Goal: Information Seeking & Learning: Learn about a topic

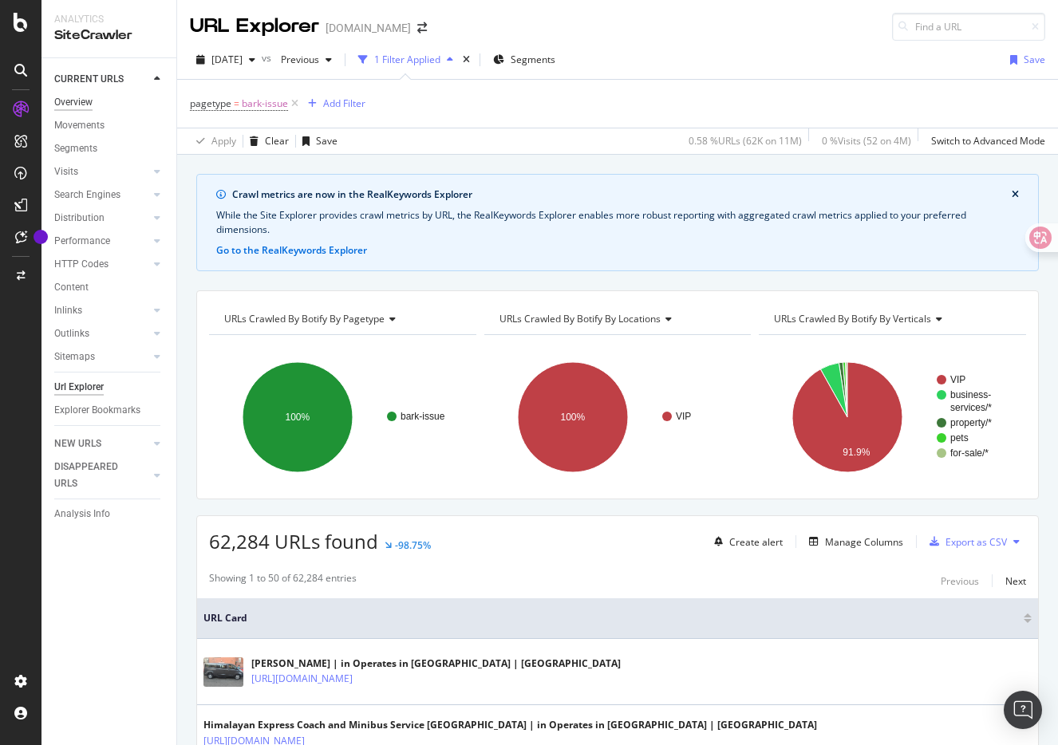
click at [89, 105] on div "Overview" at bounding box center [73, 102] width 38 height 17
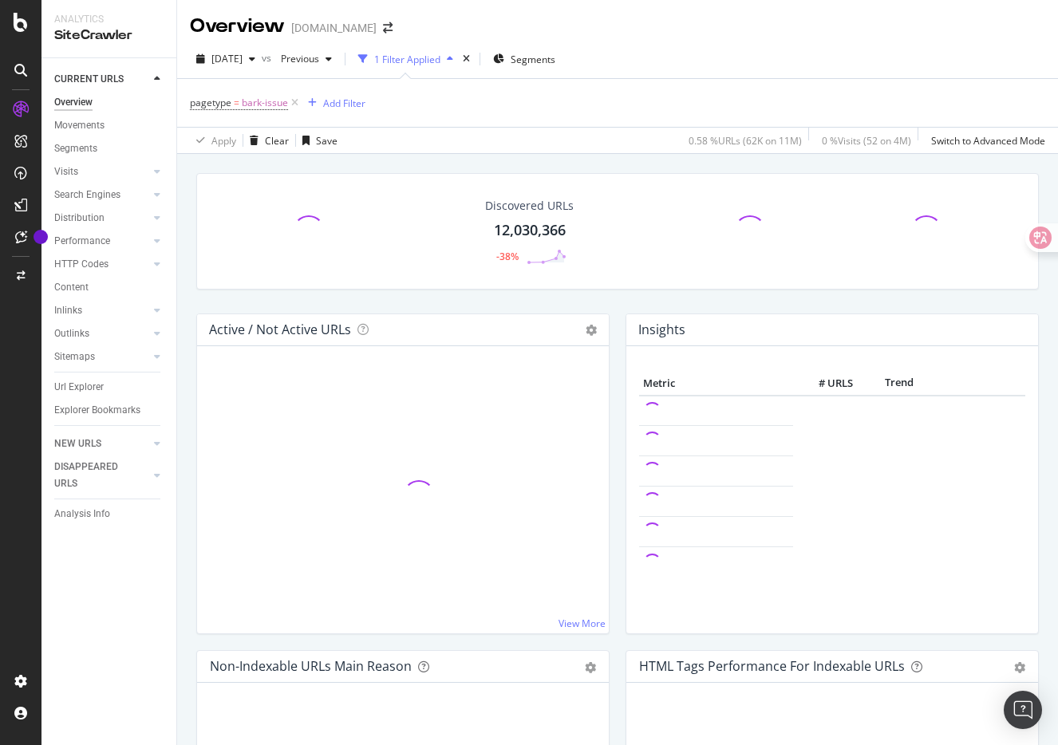
click at [22, 108] on icon at bounding box center [21, 109] width 16 height 16
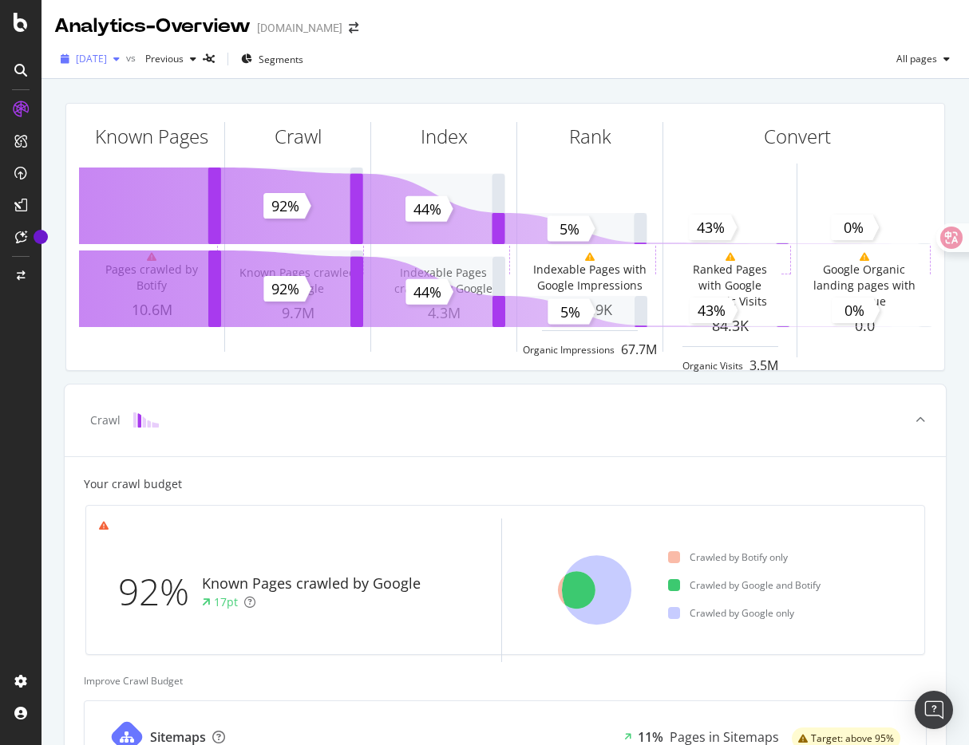
click at [107, 54] on span "[DATE]" at bounding box center [91, 59] width 31 height 14
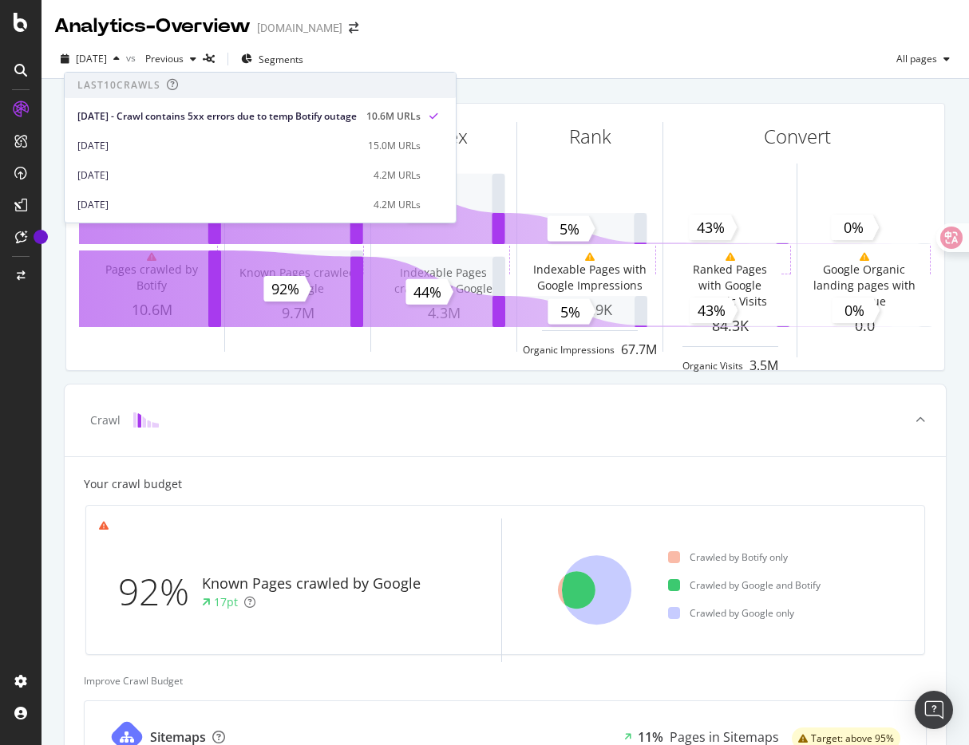
click at [444, 32] on div "Analytics - Overview Gumtree.com" at bounding box center [505, 20] width 927 height 40
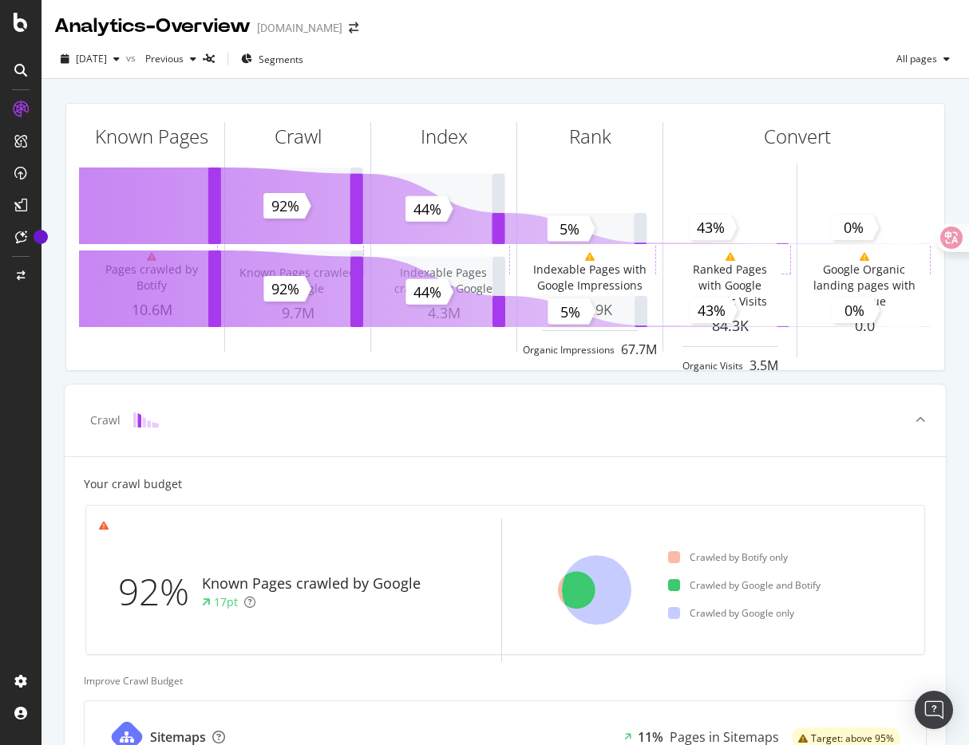
click at [21, 73] on icon at bounding box center [20, 70] width 13 height 13
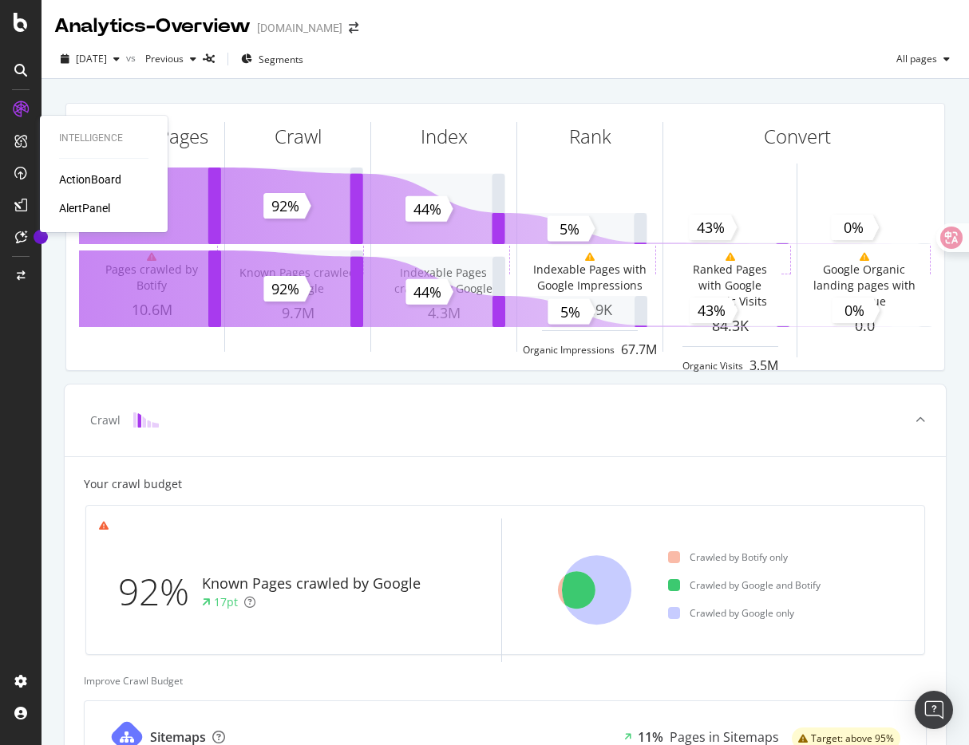
click at [20, 140] on icon at bounding box center [20, 141] width 13 height 13
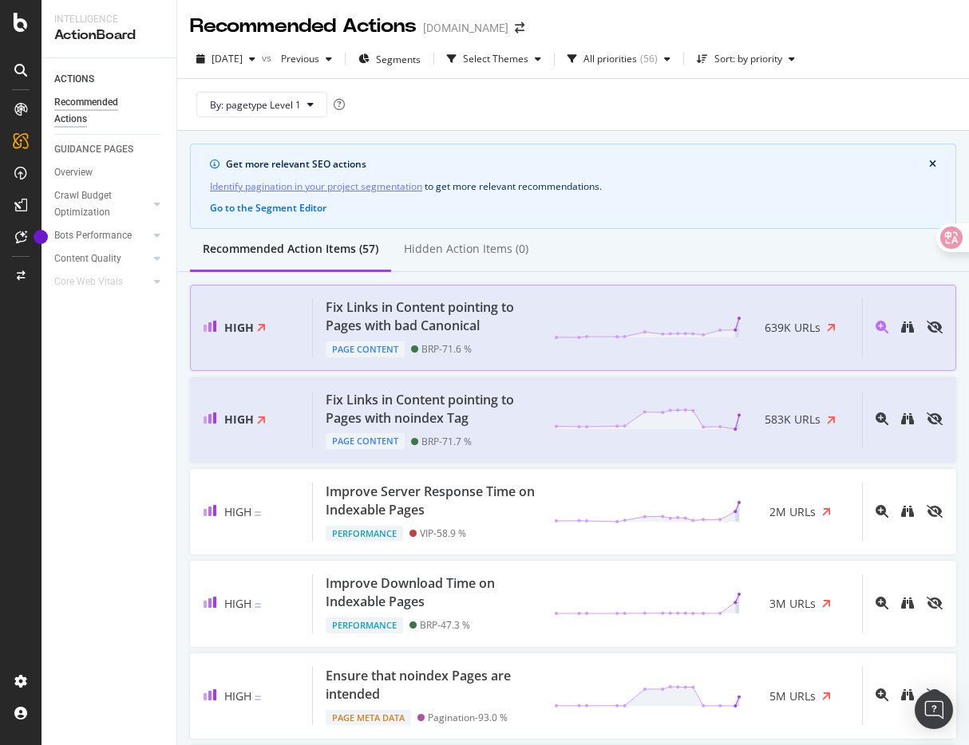
click at [453, 311] on div "Fix Links in Content pointing to Pages with bad Canonical" at bounding box center [430, 317] width 209 height 37
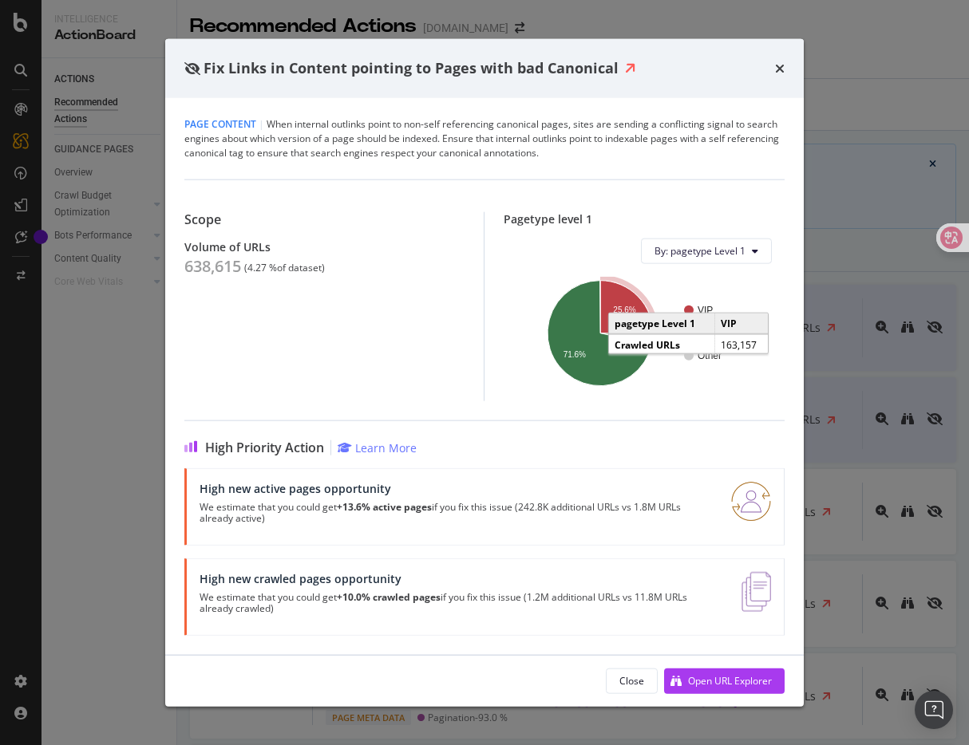
click at [626, 301] on icon "A chart." at bounding box center [626, 307] width 53 height 55
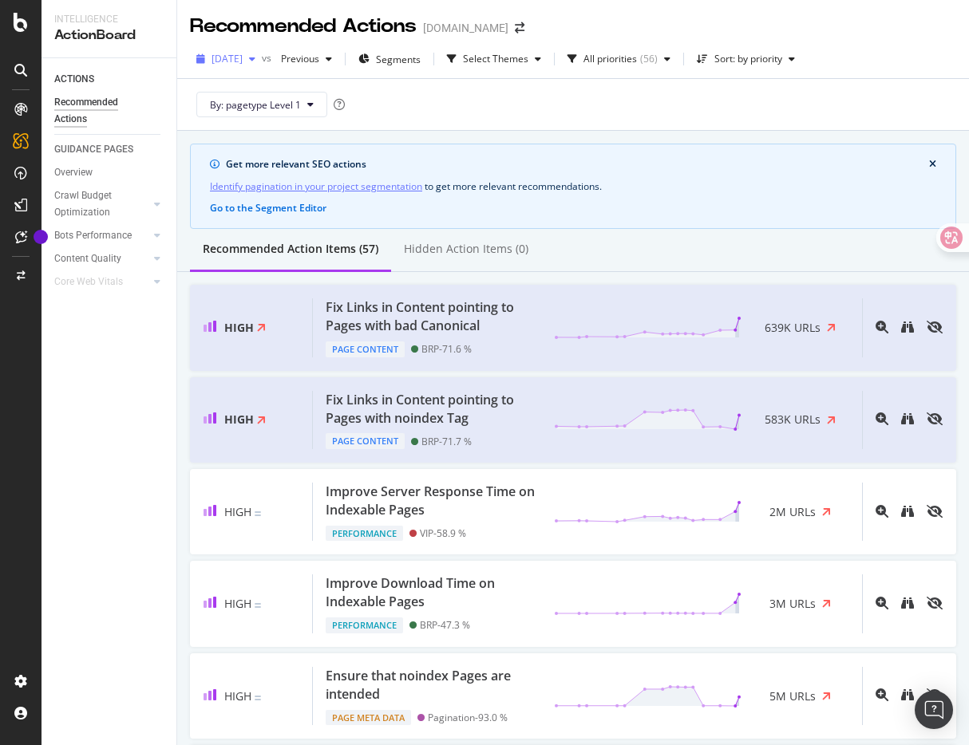
click at [243, 61] on span "[DATE]" at bounding box center [227, 59] width 31 height 14
click at [463, 106] on div "By: pagetype Level 1" at bounding box center [573, 104] width 766 height 51
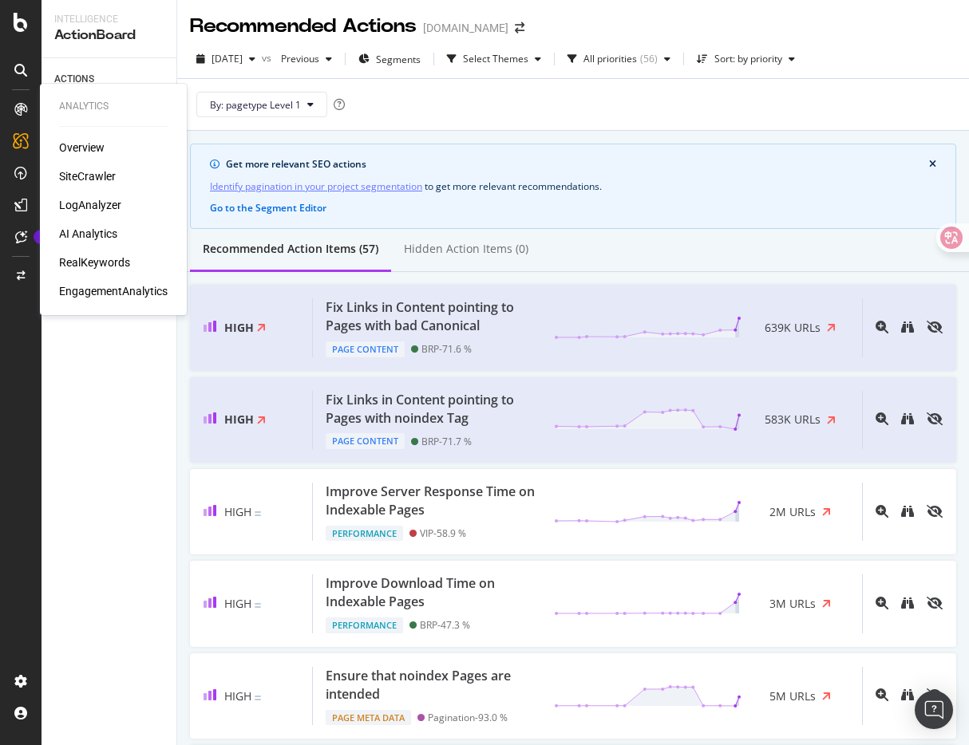
click at [18, 115] on icon at bounding box center [20, 109] width 13 height 13
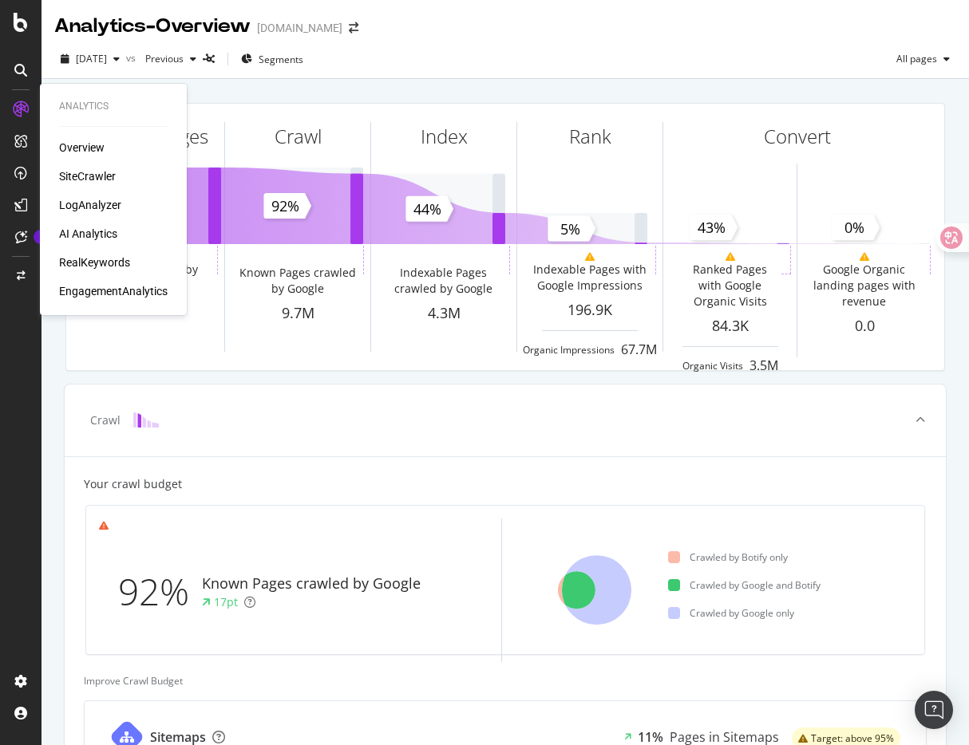
click at [93, 176] on div "SiteCrawler" at bounding box center [87, 176] width 57 height 16
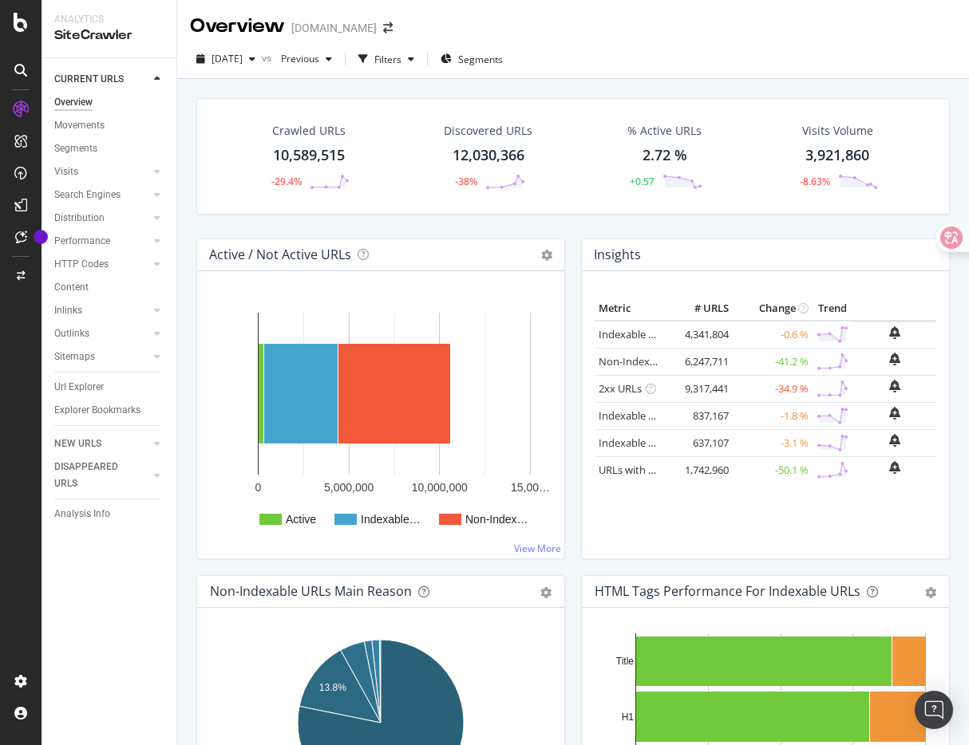
click at [414, 223] on div "Crawled URLs 10,589,515 -29.4% Discovered URLs 12,030,366 -38% % Active URLs 2.…" at bounding box center [572, 168] width 769 height 140
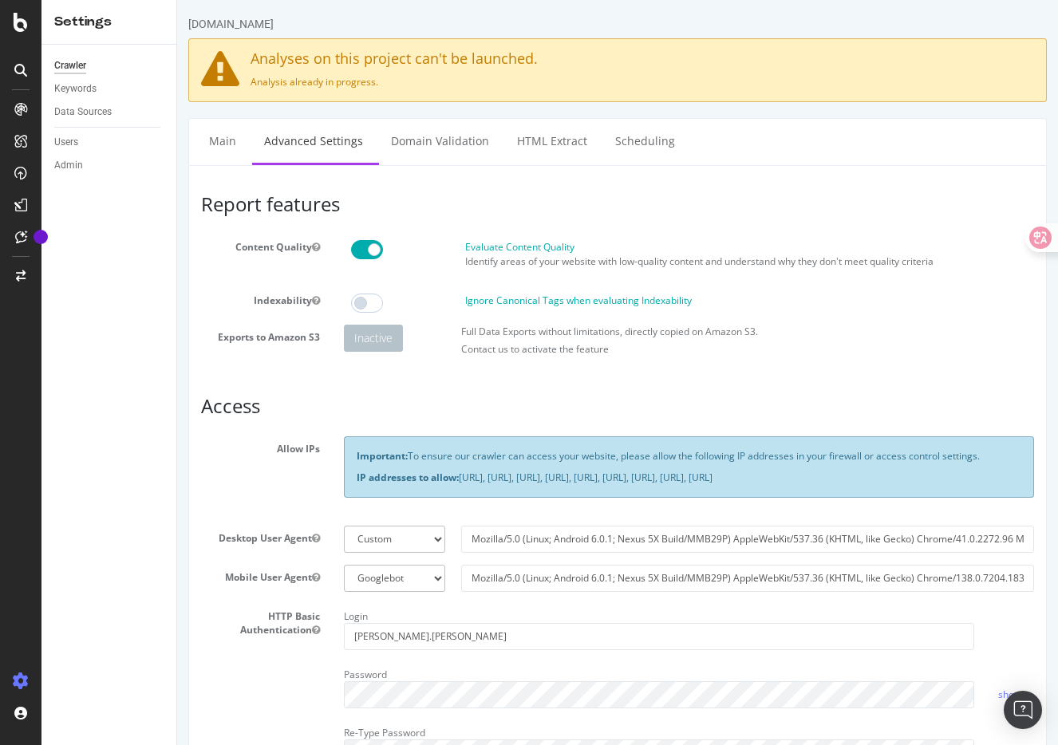
click at [583, 81] on div "Analyses on this project can't be launched. Analysis already in progress." at bounding box center [617, 70] width 859 height 64
click at [583, 81] on p "Analysis already in progress." at bounding box center [617, 82] width 833 height 14
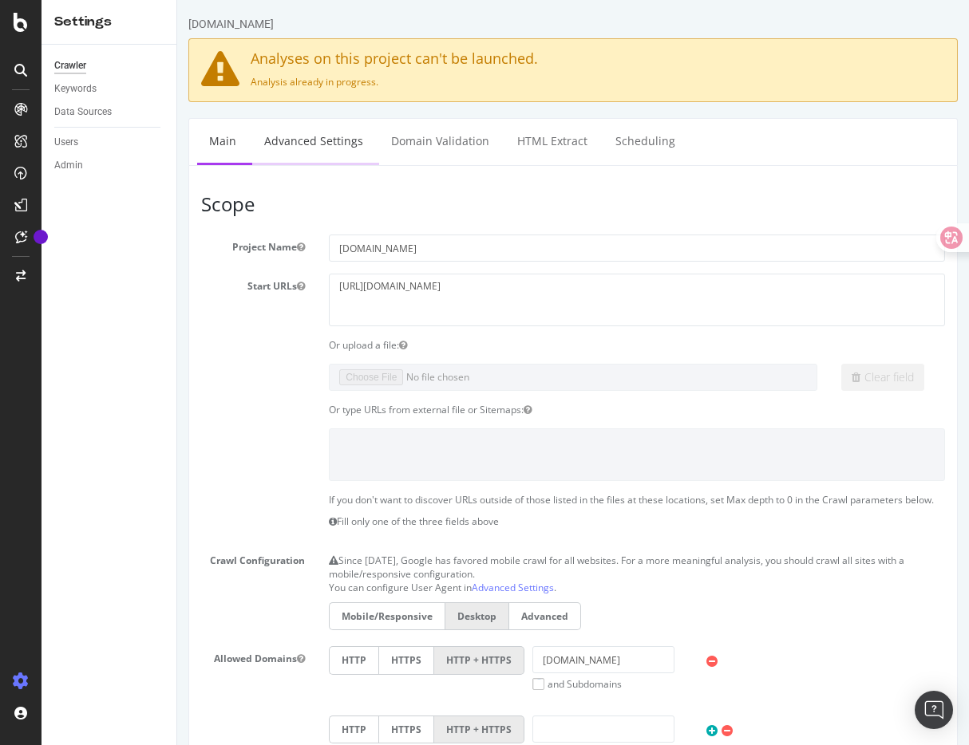
click at [310, 136] on link "Advanced Settings" at bounding box center [313, 141] width 123 height 44
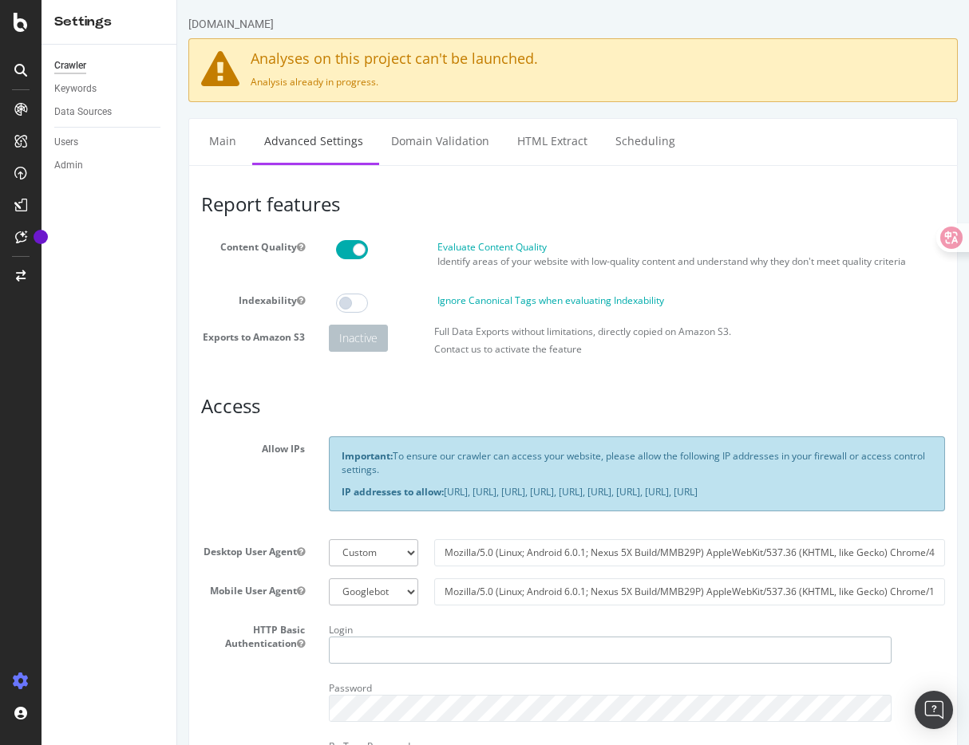
type input "lucas.liu"
drag, startPoint x: 325, startPoint y: 60, endPoint x: 543, endPoint y: 60, distance: 217.9
click at [543, 60] on h4 "Analyses on this project can't be launched." at bounding box center [573, 59] width 744 height 16
drag, startPoint x: 543, startPoint y: 60, endPoint x: 257, endPoint y: 57, distance: 285.8
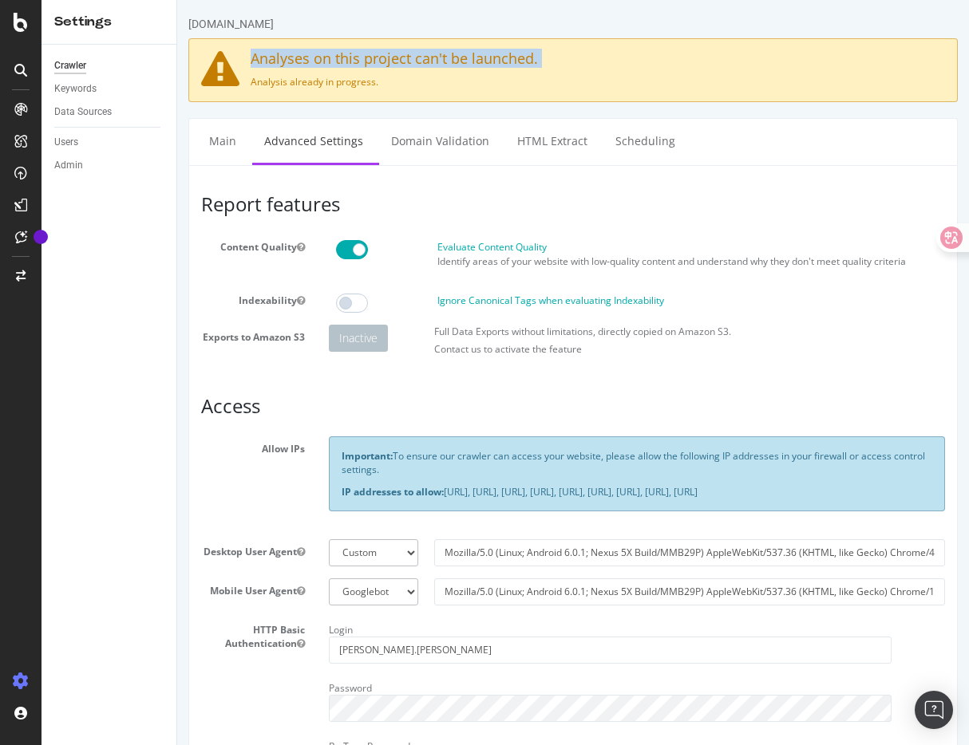
click at [257, 57] on h4 "Analyses on this project can't be launched." at bounding box center [573, 59] width 744 height 16
click at [416, 57] on h4 "Analyses on this project can't be launched." at bounding box center [573, 59] width 744 height 16
drag, startPoint x: 416, startPoint y: 57, endPoint x: 428, endPoint y: 85, distance: 31.1
click at [428, 85] on div "Analyses on this project can't be launched. Analysis already in progress." at bounding box center [572, 70] width 769 height 64
click at [428, 85] on p "Analysis already in progress." at bounding box center [573, 82] width 744 height 14
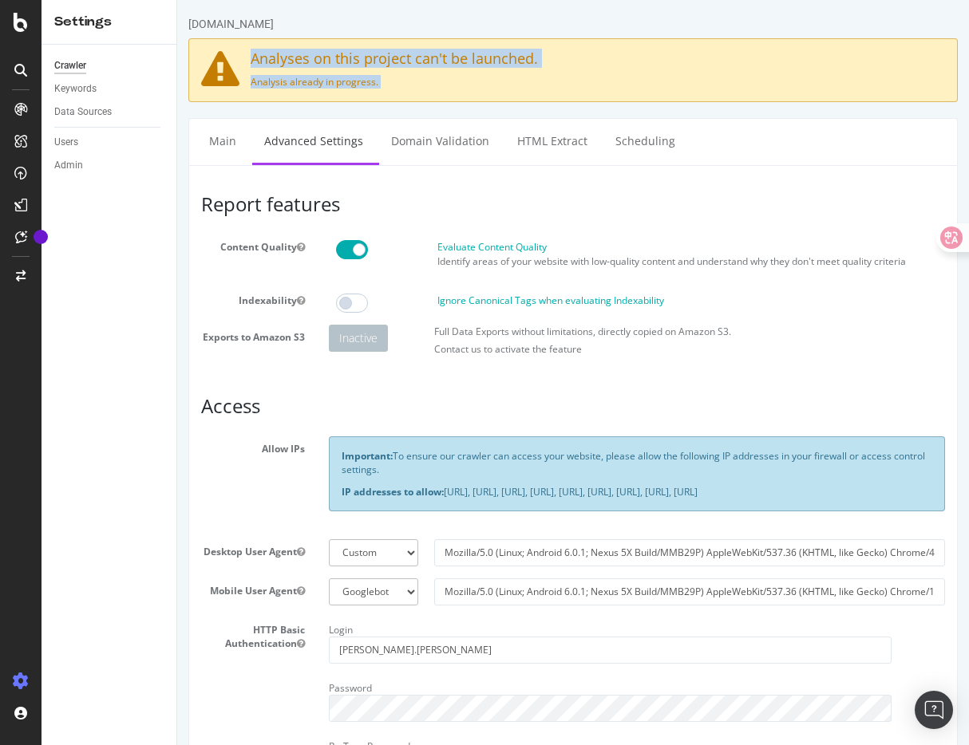
drag, startPoint x: 428, startPoint y: 85, endPoint x: 275, endPoint y: 53, distance: 155.8
click at [276, 53] on div "Analyses on this project can't be launched. Analysis already in progress." at bounding box center [572, 70] width 769 height 64
click at [356, 57] on h4 "Analyses on this project can't be launched." at bounding box center [573, 59] width 744 height 16
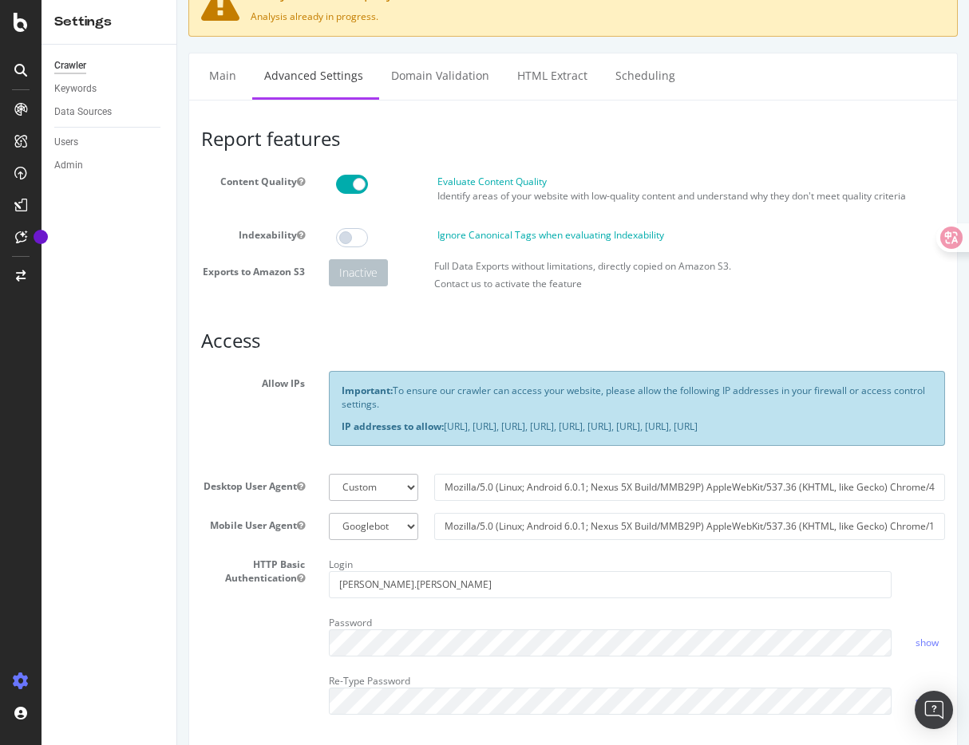
scroll to position [66, 0]
drag, startPoint x: 413, startPoint y: 383, endPoint x: 627, endPoint y: 453, distance: 224.1
click at [627, 445] on div "Important: To ensure our crawler can access your website, please allow the foll…" at bounding box center [637, 407] width 616 height 74
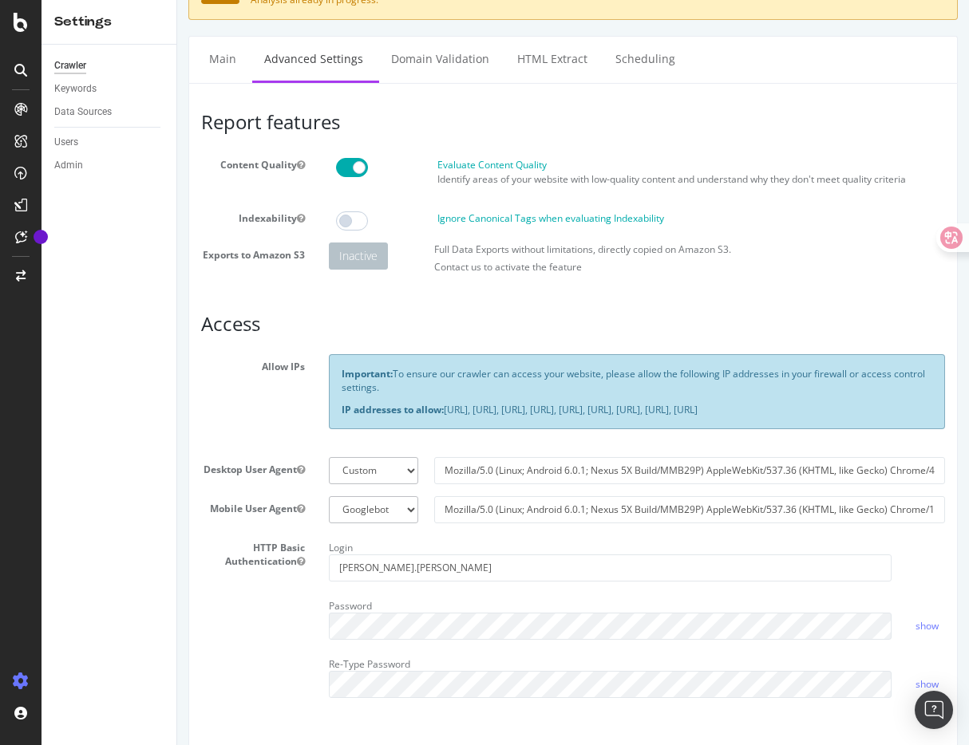
scroll to position [0, 0]
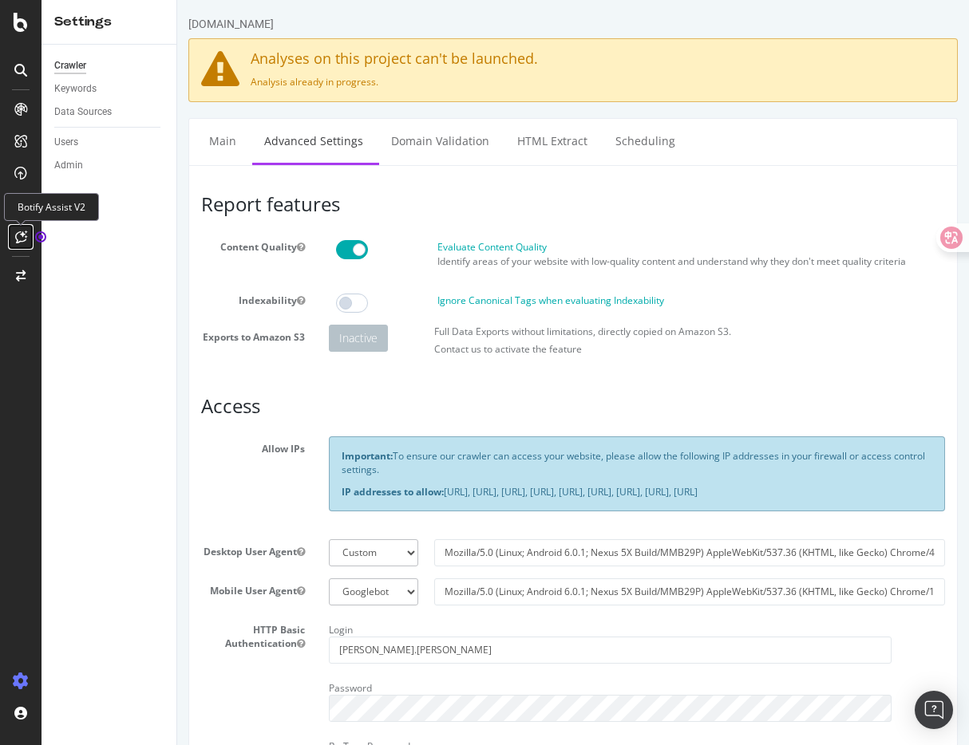
click at [25, 235] on icon at bounding box center [21, 237] width 12 height 13
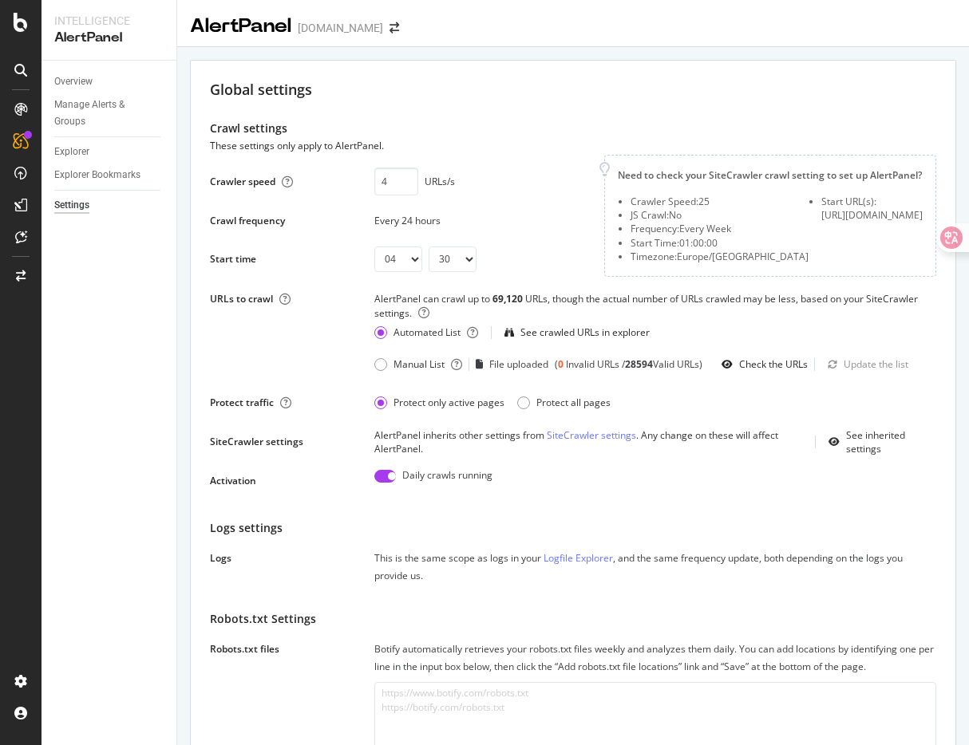
select select "04"
select select "30"
click at [496, 203] on div "Crawler speed 4 URLs/s Saving this setting generate the scope of your daily ale…" at bounding box center [397, 213] width 375 height 117
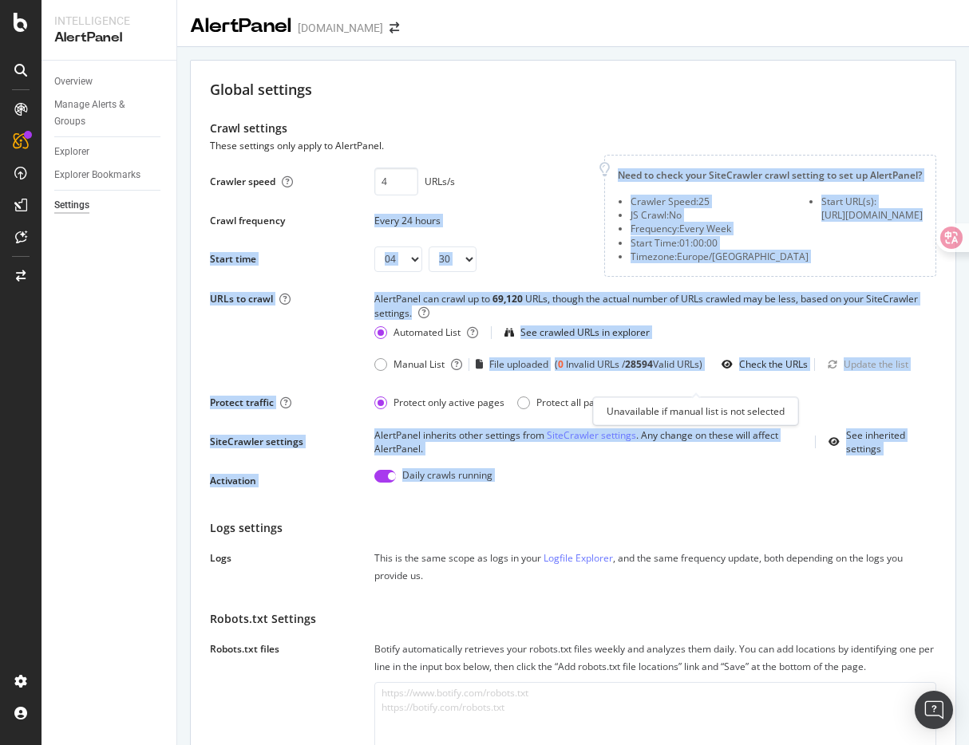
drag, startPoint x: 496, startPoint y: 203, endPoint x: 662, endPoint y: 498, distance: 338.4
click at [662, 494] on div "Crawler speed 4 URLs/s Saving this setting generate the scope of your daily ale…" at bounding box center [573, 324] width 726 height 339
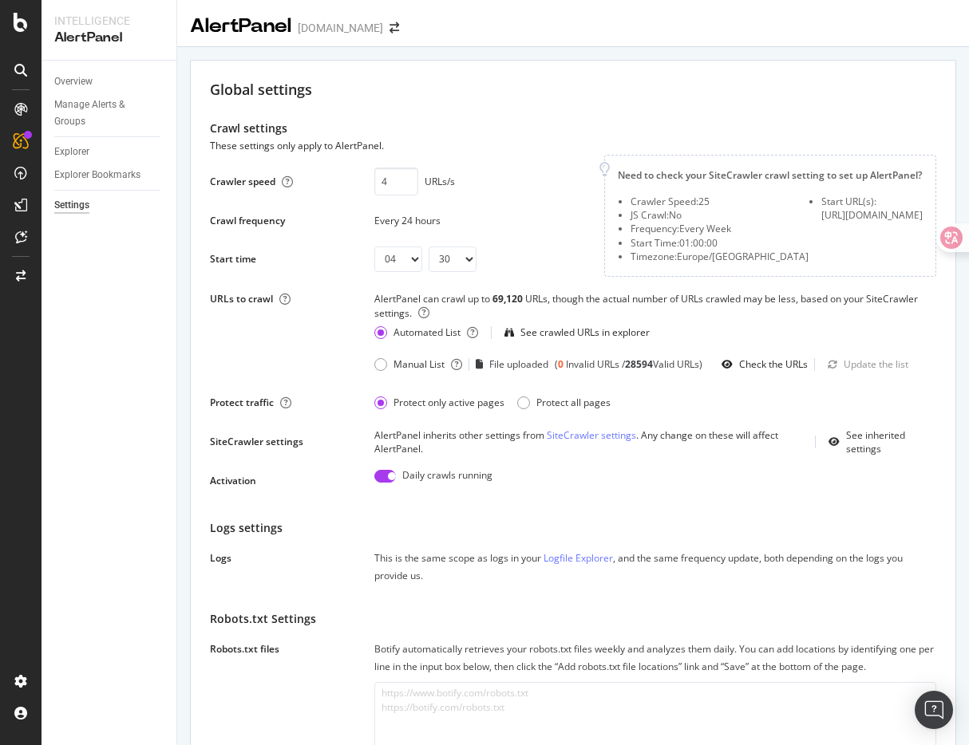
click at [548, 90] on div "Global settings" at bounding box center [573, 90] width 726 height 21
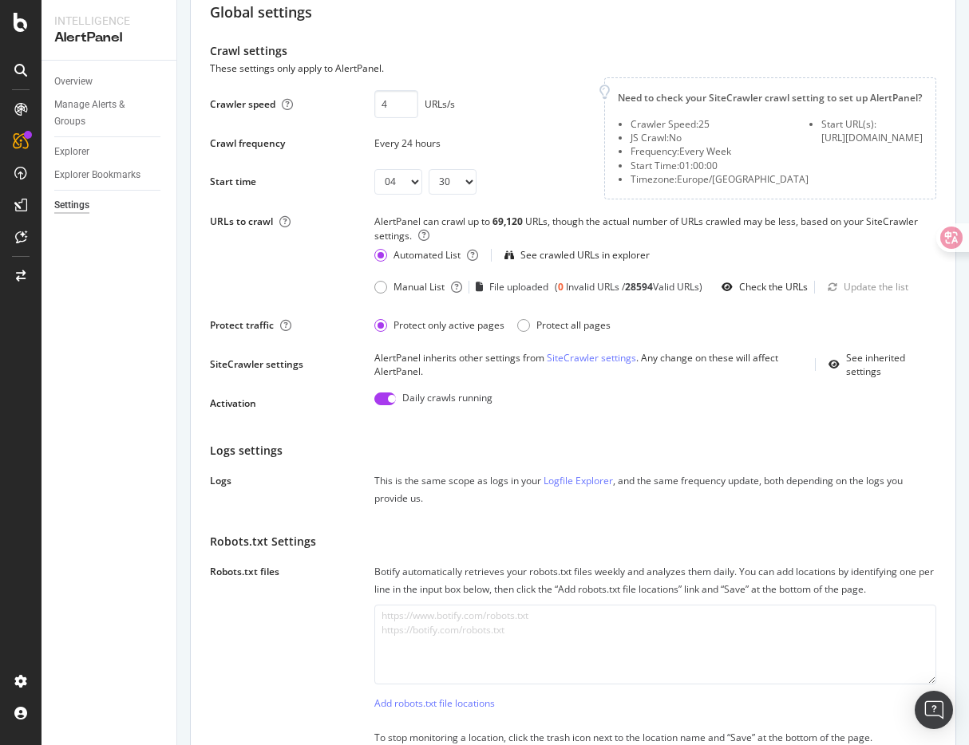
scroll to position [85, 0]
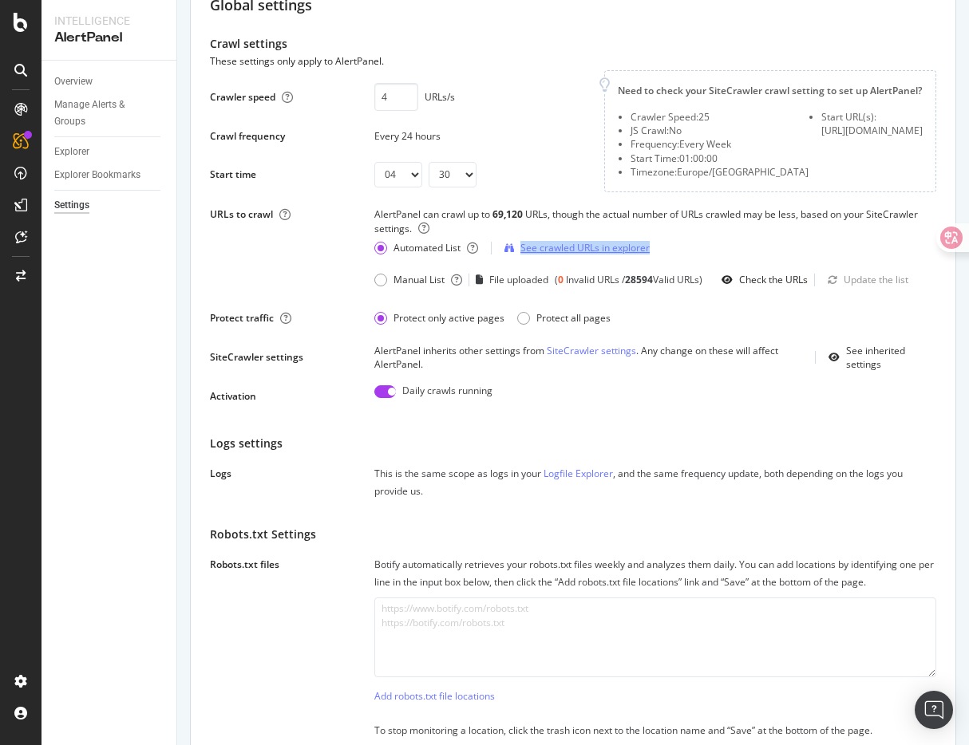
drag, startPoint x: 658, startPoint y: 271, endPoint x: 592, endPoint y: 252, distance: 68.2
click at [592, 252] on div "Automated List See crawled URLs in explorer" at bounding box center [655, 248] width 562 height 26
click at [612, 260] on div "See crawled URLs in explorer" at bounding box center [576, 248] width 145 height 24
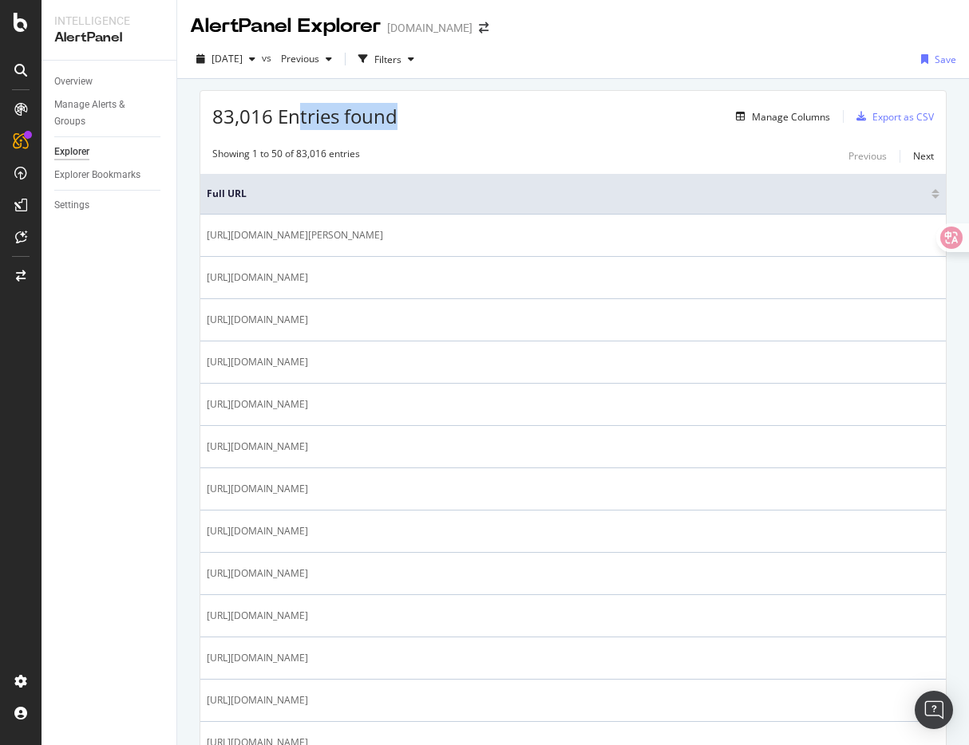
drag, startPoint x: 297, startPoint y: 115, endPoint x: 462, endPoint y: 115, distance: 165.2
click at [462, 115] on div "83,016 Entries found Manage Columns Export as CSV" at bounding box center [572, 110] width 745 height 39
drag, startPoint x: 462, startPoint y: 115, endPoint x: 223, endPoint y: 114, distance: 239.5
click at [223, 114] on div "83,016 Entries found Manage Columns Export as CSV" at bounding box center [572, 110] width 745 height 39
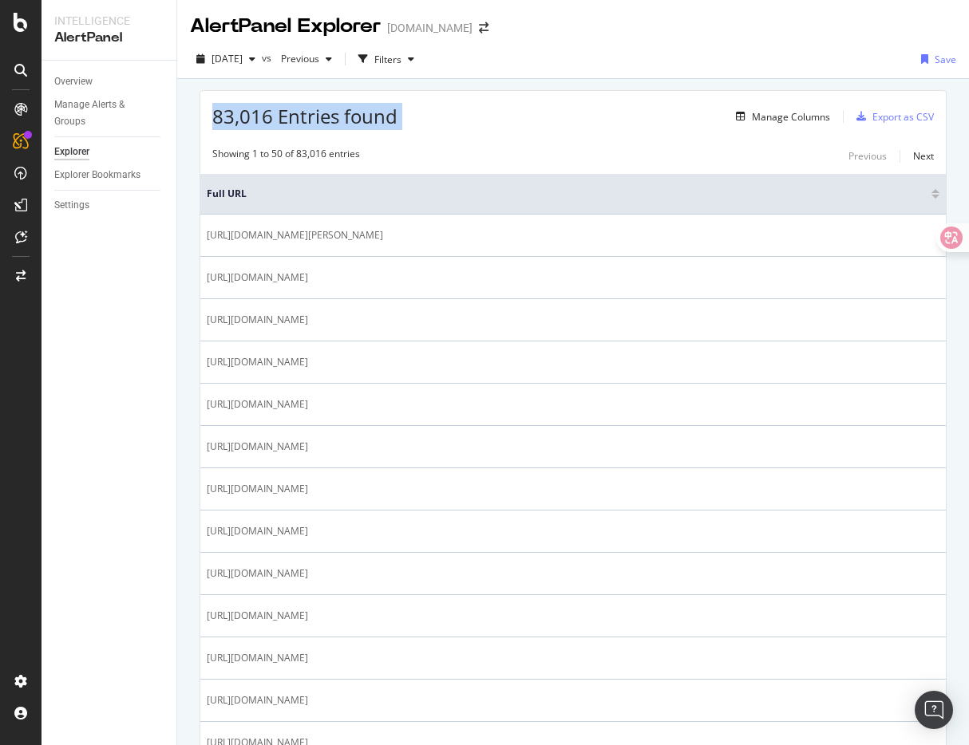
click at [223, 114] on span "83,016 Entries found" at bounding box center [304, 116] width 185 height 26
drag, startPoint x: 214, startPoint y: 114, endPoint x: 465, endPoint y: 114, distance: 251.4
click at [466, 114] on div "83,016 Entries found Manage Columns Export as CSV" at bounding box center [572, 110] width 745 height 39
click at [465, 114] on div "83,016 Entries found Manage Columns Export as CSV" at bounding box center [572, 110] width 745 height 39
select select "04"
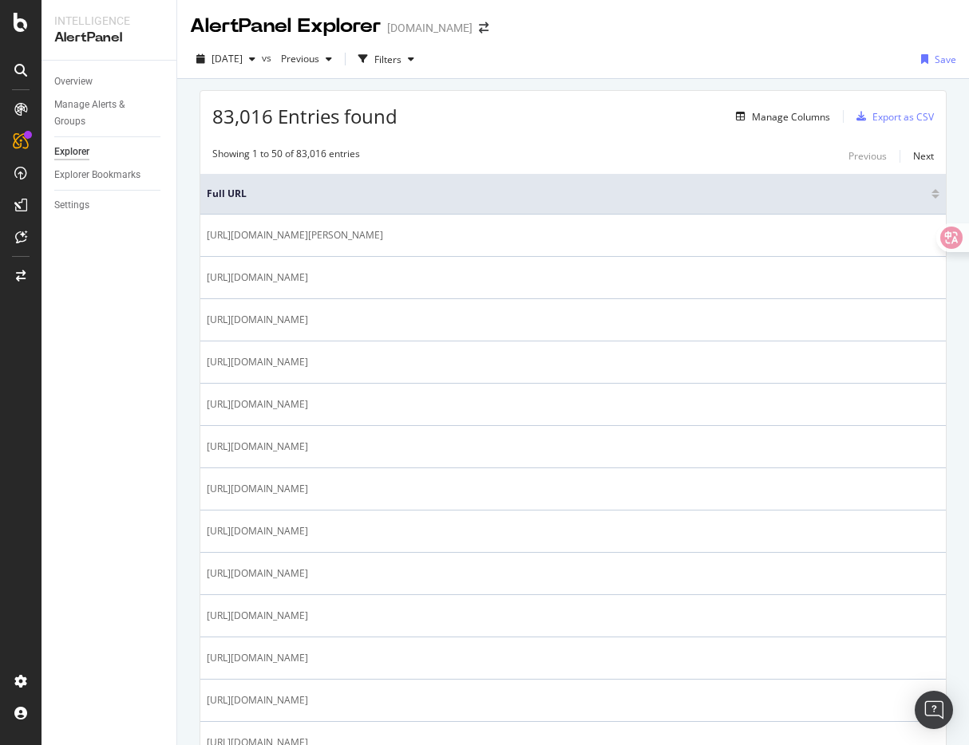
select select "30"
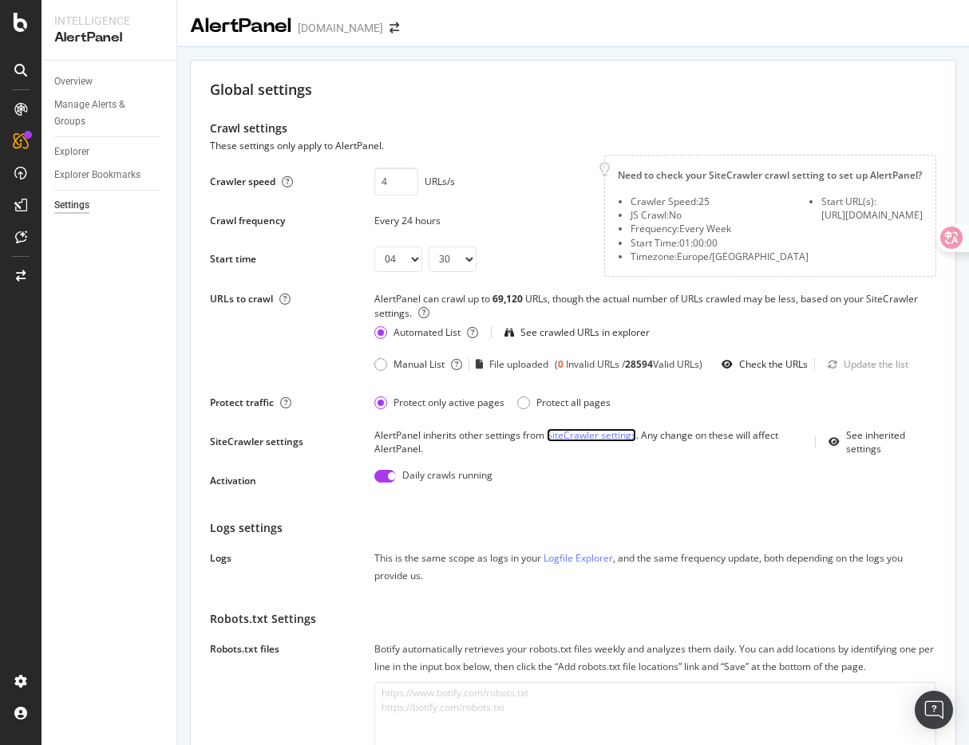
click at [578, 442] on link "SiteCrawler settings" at bounding box center [591, 436] width 89 height 14
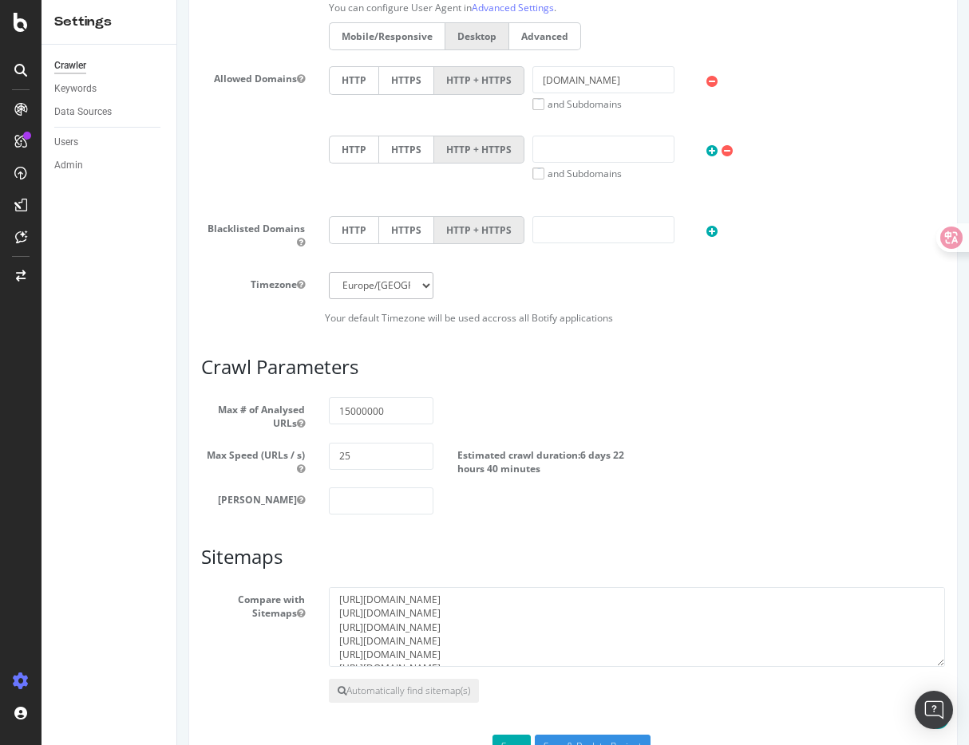
scroll to position [635, 0]
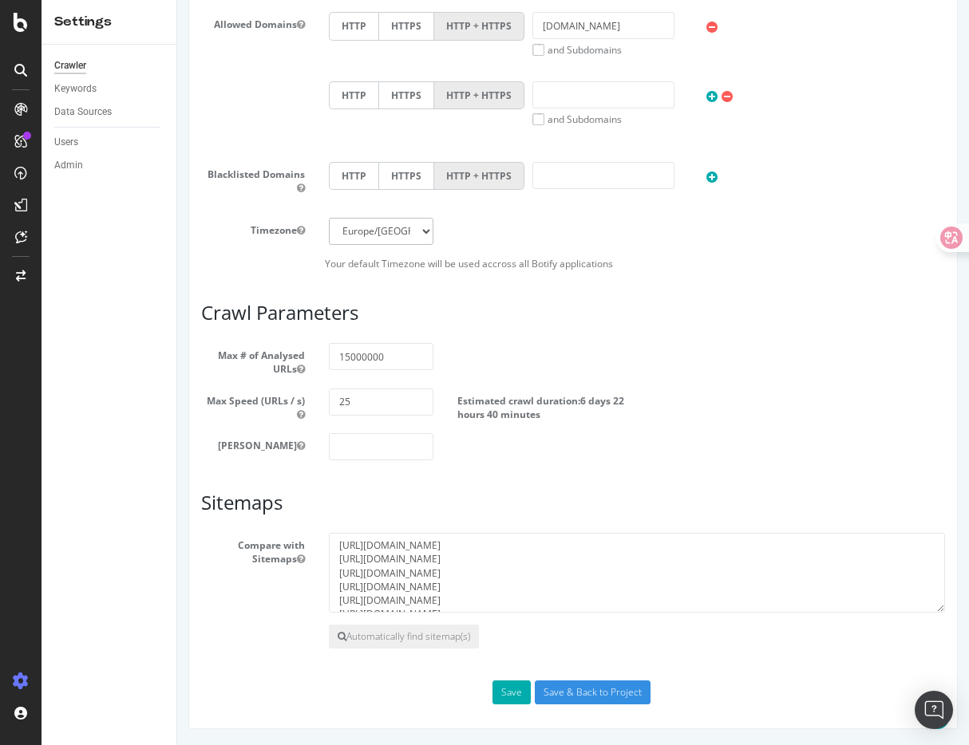
click at [504, 342] on article "Crawl Parameters Max # of Analysed URLs 15000000 Max Speed (URLs / s) 25 Estima…" at bounding box center [573, 382] width 744 height 158
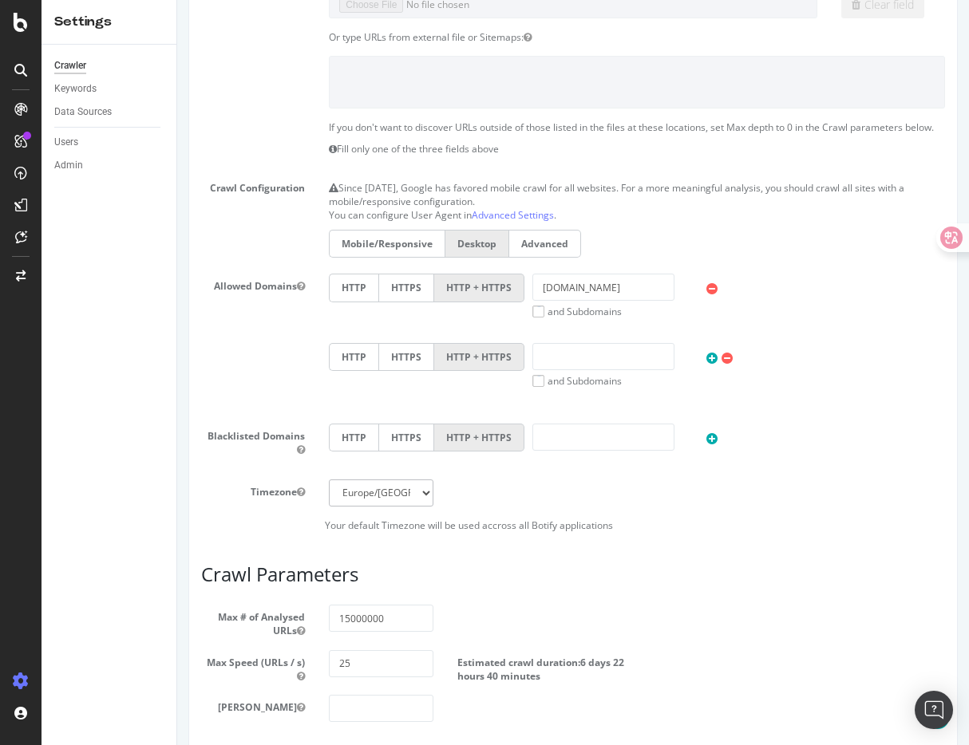
scroll to position [0, 0]
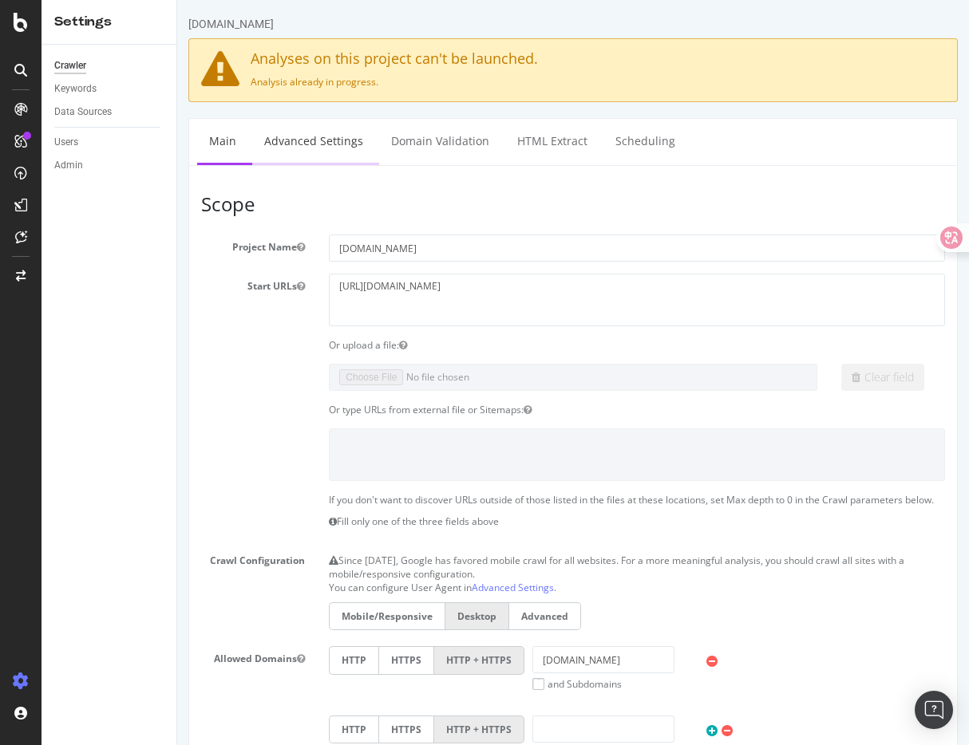
click at [301, 140] on link "Advanced Settings" at bounding box center [313, 141] width 123 height 44
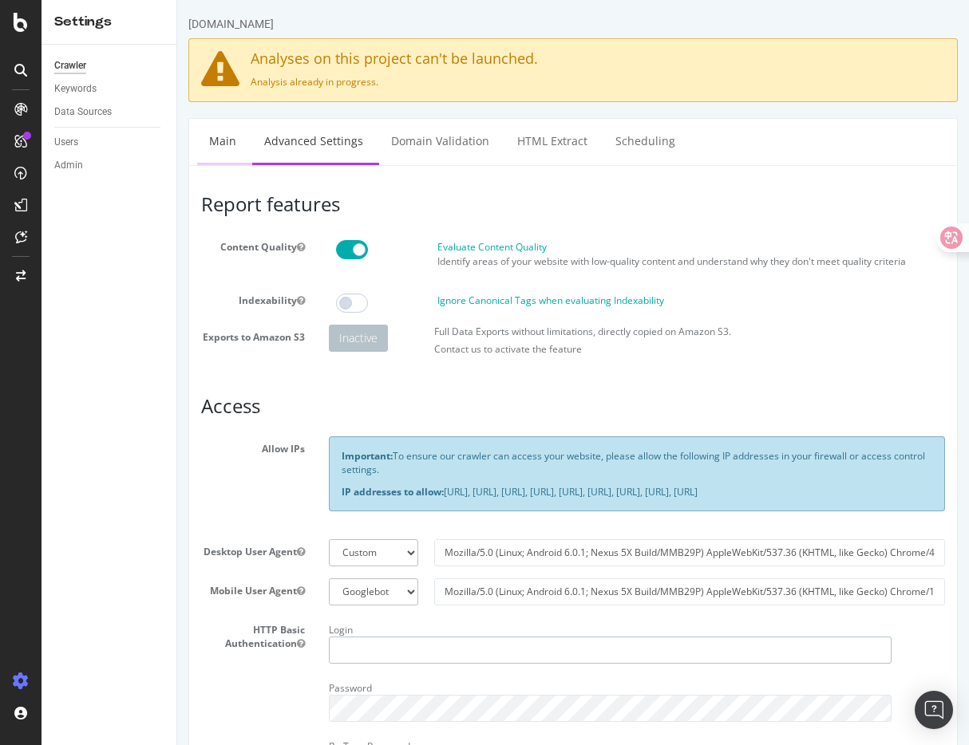
type input "lucas.liu"
click at [227, 146] on link "Main" at bounding box center [222, 141] width 51 height 44
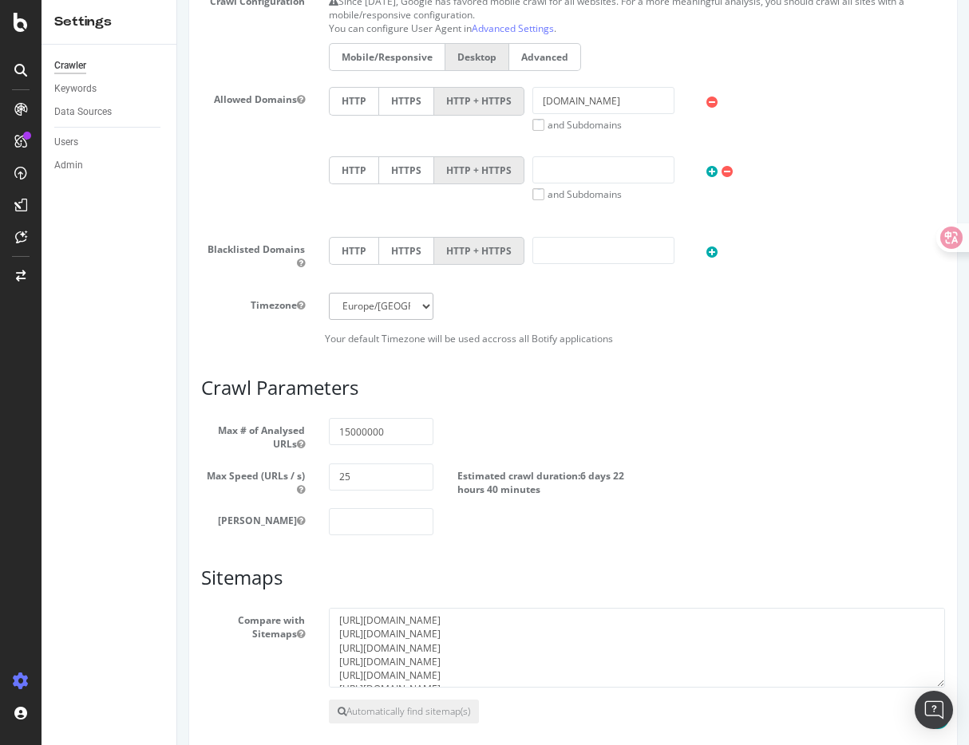
scroll to position [562, 0]
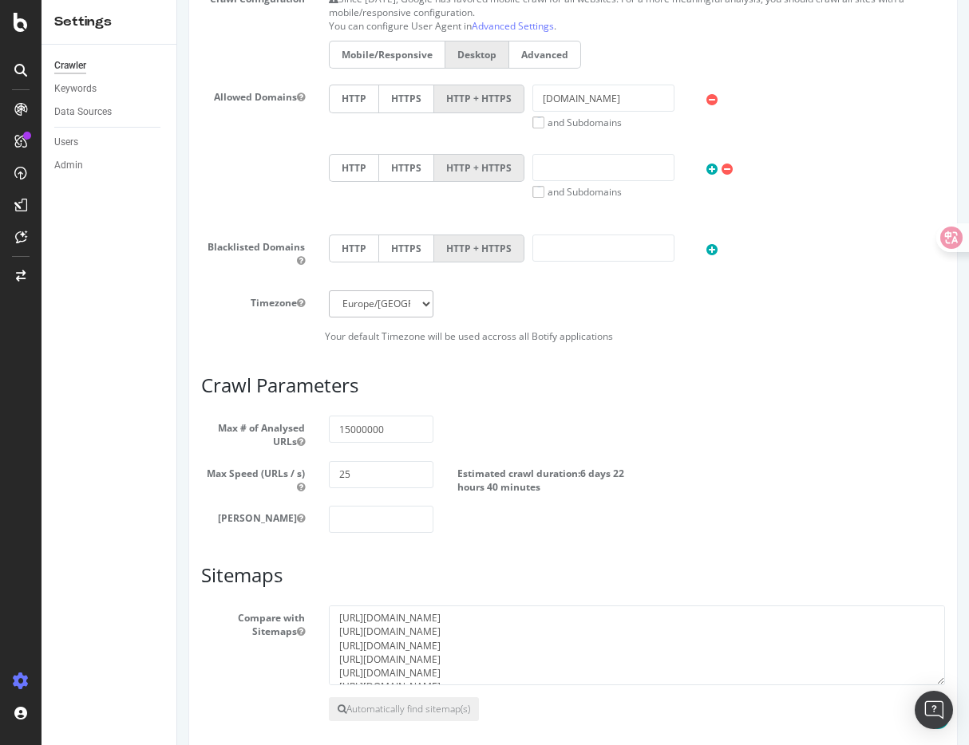
click at [491, 405] on article "Crawl Parameters Max # of Analysed URLs 15000000 Max Speed (URLs / s) 25 Estima…" at bounding box center [573, 454] width 744 height 158
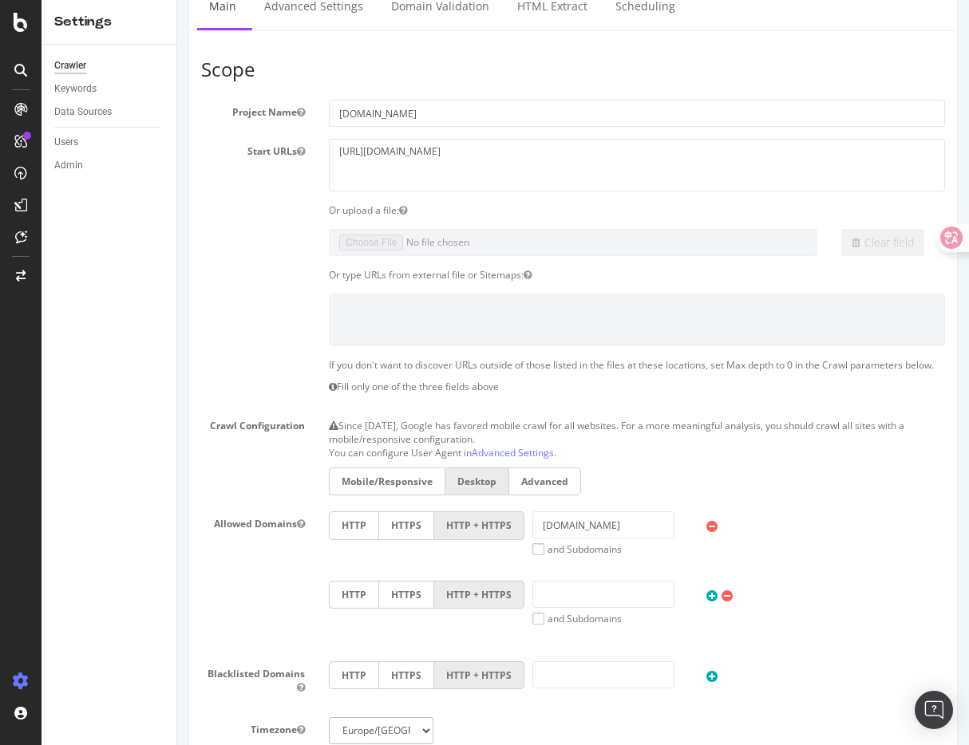
scroll to position [0, 0]
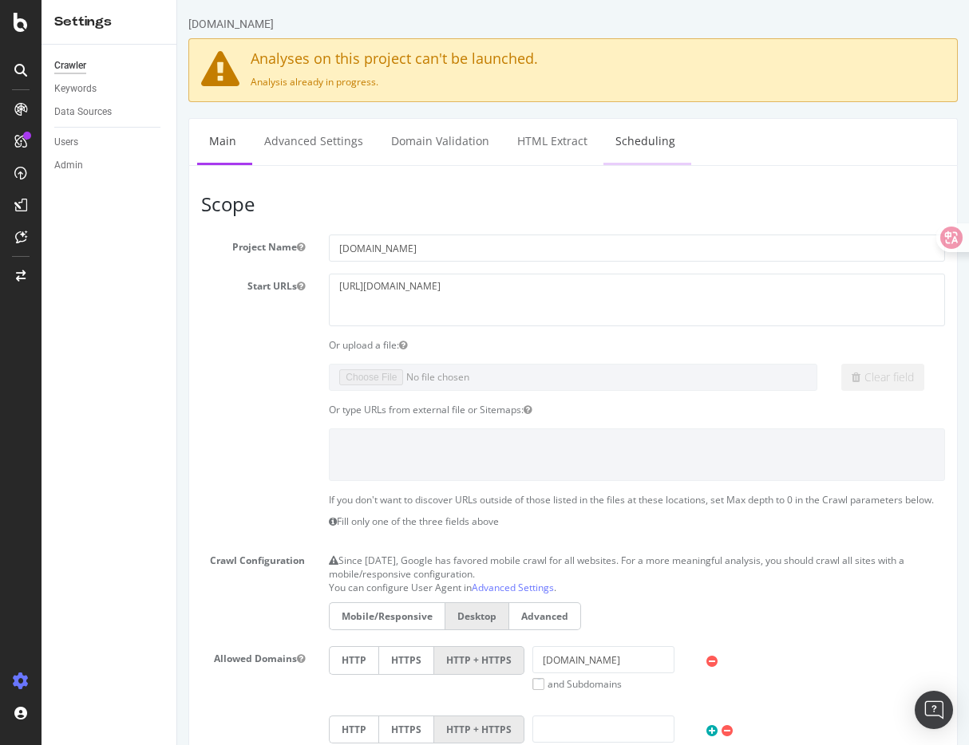
click at [630, 136] on link "Scheduling" at bounding box center [645, 141] width 84 height 44
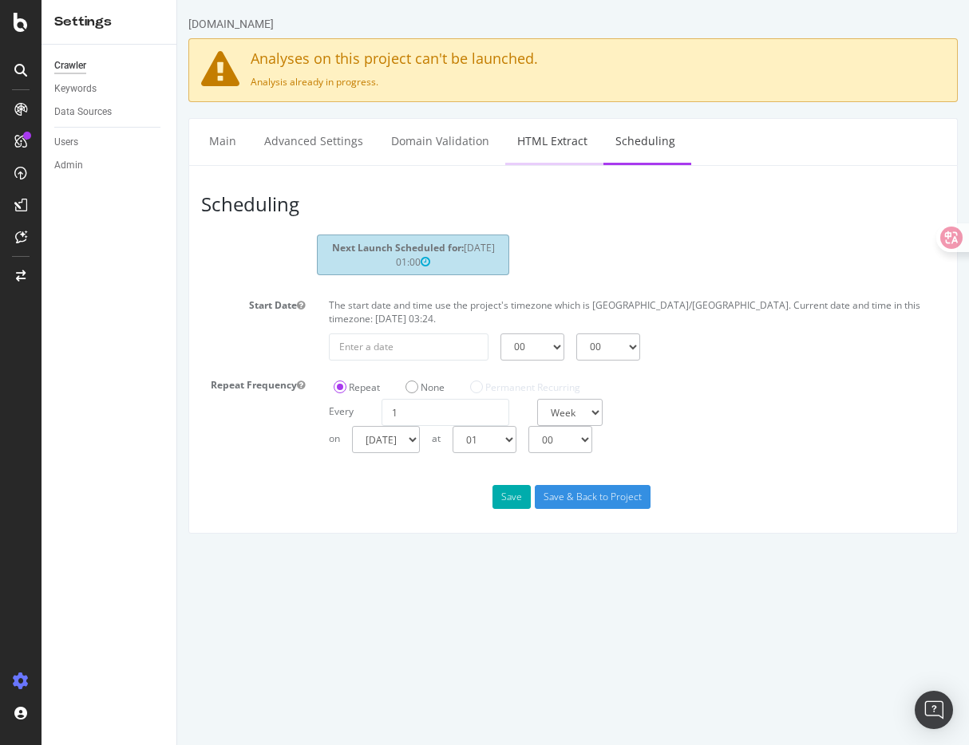
click at [542, 146] on link "HTML Extract" at bounding box center [552, 141] width 94 height 44
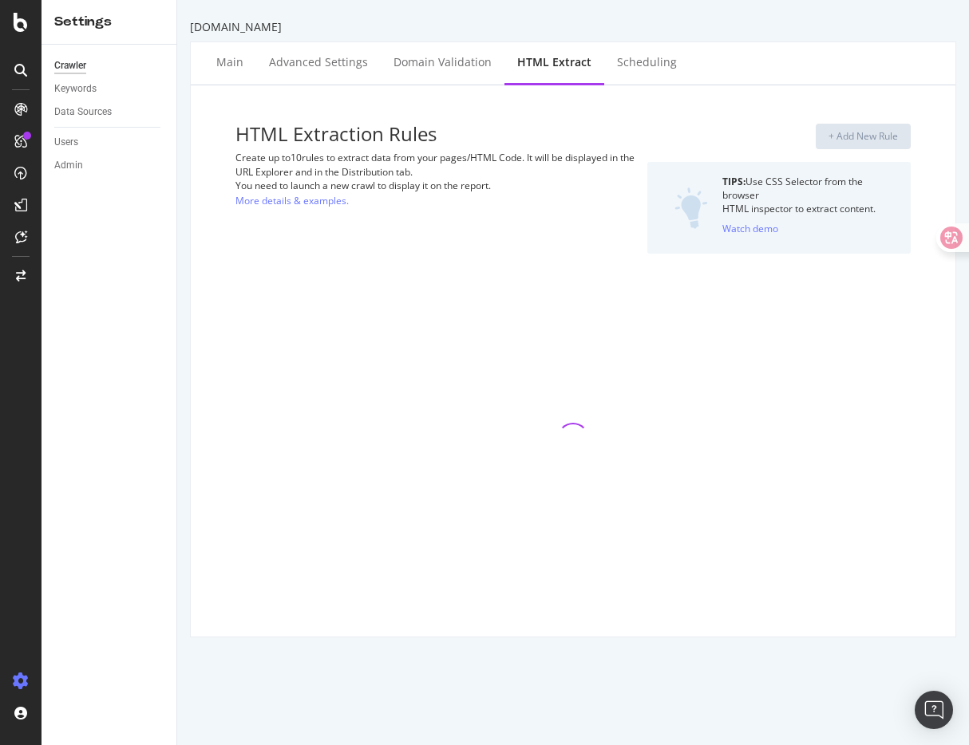
select select "exist"
select select "count"
select select "i"
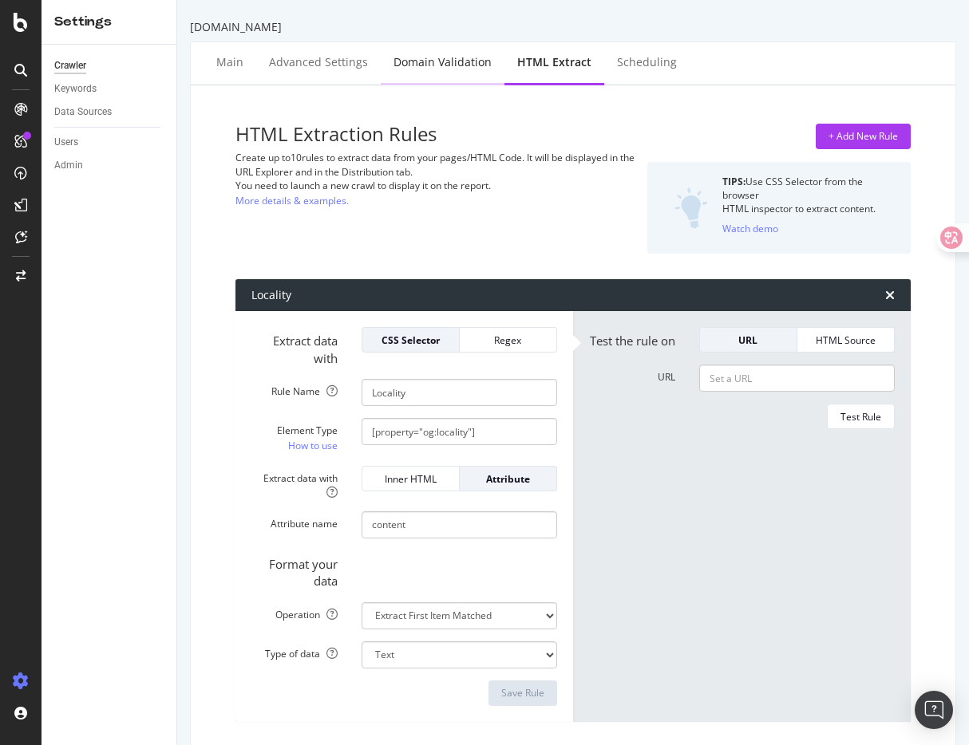
click at [436, 61] on div "Domain Validation" at bounding box center [442, 62] width 98 height 16
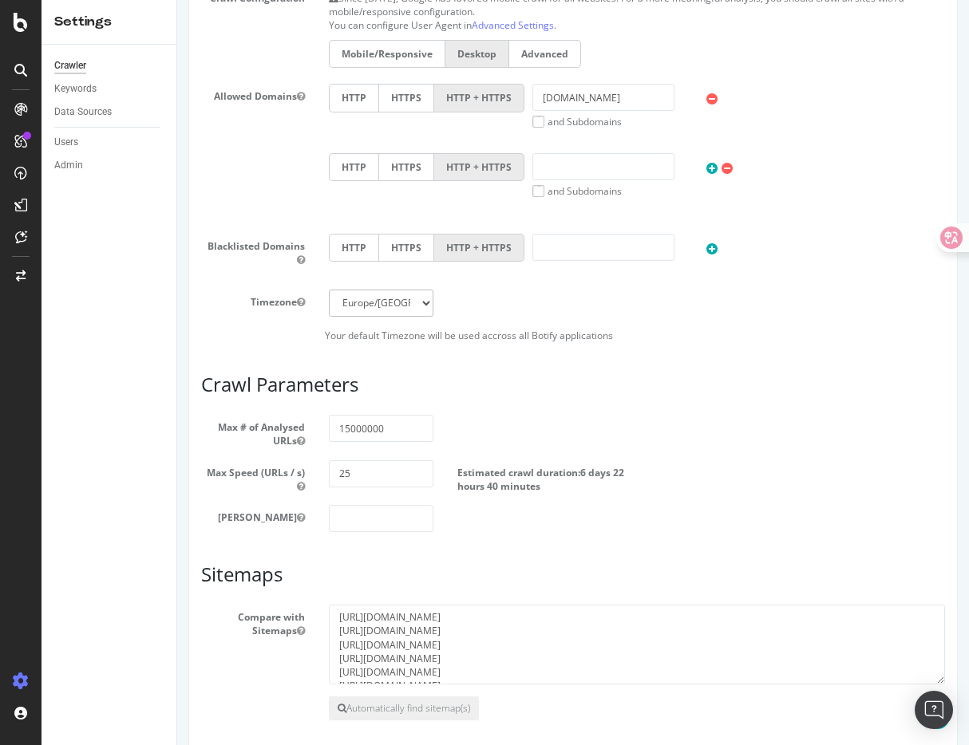
scroll to position [559, 0]
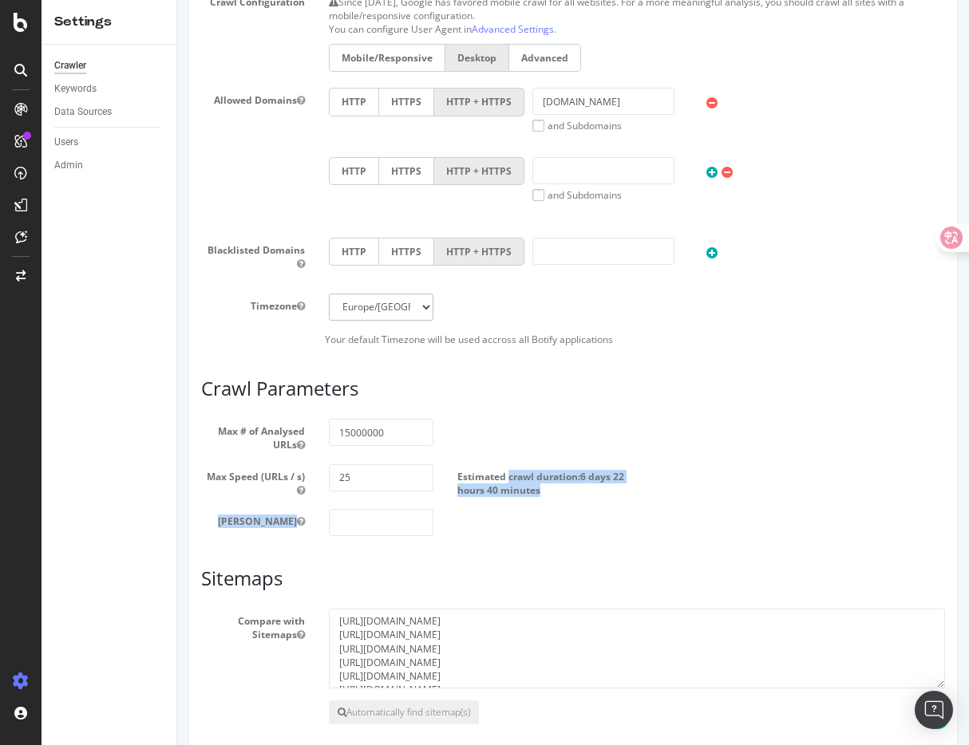
drag, startPoint x: 508, startPoint y: 475, endPoint x: 614, endPoint y: 504, distance: 110.0
click at [614, 504] on section "Max # of Analysed URLs 15000000 Max Speed (URLs / s) 25 Estimated crawl duratio…" at bounding box center [573, 477] width 744 height 117
click at [613, 504] on section "Max # of Analysed URLs 15000000 Max Speed (URLs / s) 25 Estimated crawl duratio…" at bounding box center [573, 477] width 744 height 117
click at [486, 477] on label "Estimated crawl duration: 6 days 22 hours 40 minutes" at bounding box center [541, 481] width 168 height 33
drag, startPoint x: 568, startPoint y: 491, endPoint x: 457, endPoint y: 478, distance: 111.7
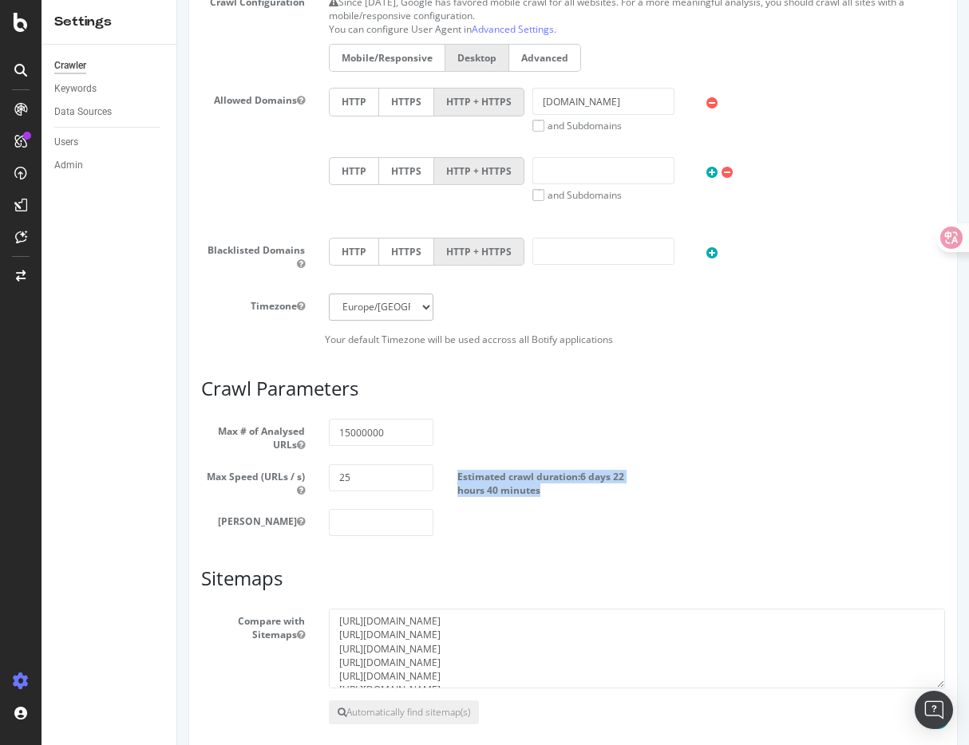
click at [457, 478] on label "Estimated crawl duration: 6 days 22 hours 40 minutes" at bounding box center [541, 481] width 168 height 33
copy label "Estimated crawl duration: 6 days 22 hours 40 minutes"
click at [592, 490] on label "Estimated crawl duration: 6 days 22 hours 40 minutes" at bounding box center [541, 481] width 168 height 33
drag, startPoint x: 571, startPoint y: 491, endPoint x: 458, endPoint y: 477, distance: 113.5
click at [458, 477] on label "Estimated crawl duration: 6 days 22 hours 40 minutes" at bounding box center [541, 481] width 168 height 33
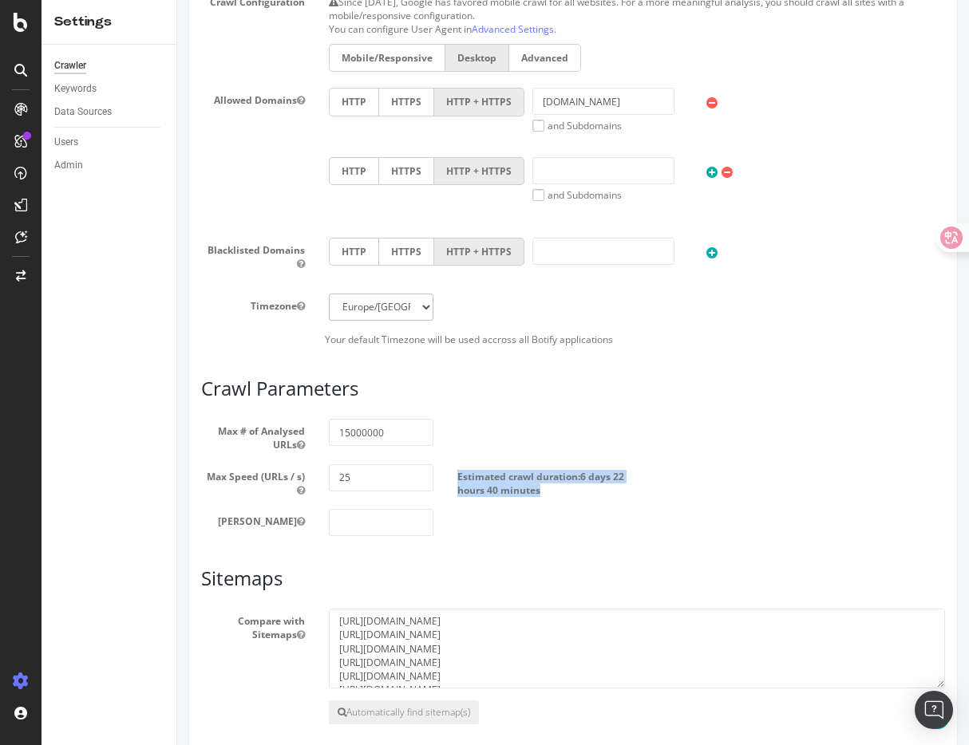
copy label "Estimated crawl duration: 6 days 22 hours 40 minutes"
click at [698, 419] on div "Max # of Analysed URLs 15000000" at bounding box center [573, 435] width 768 height 33
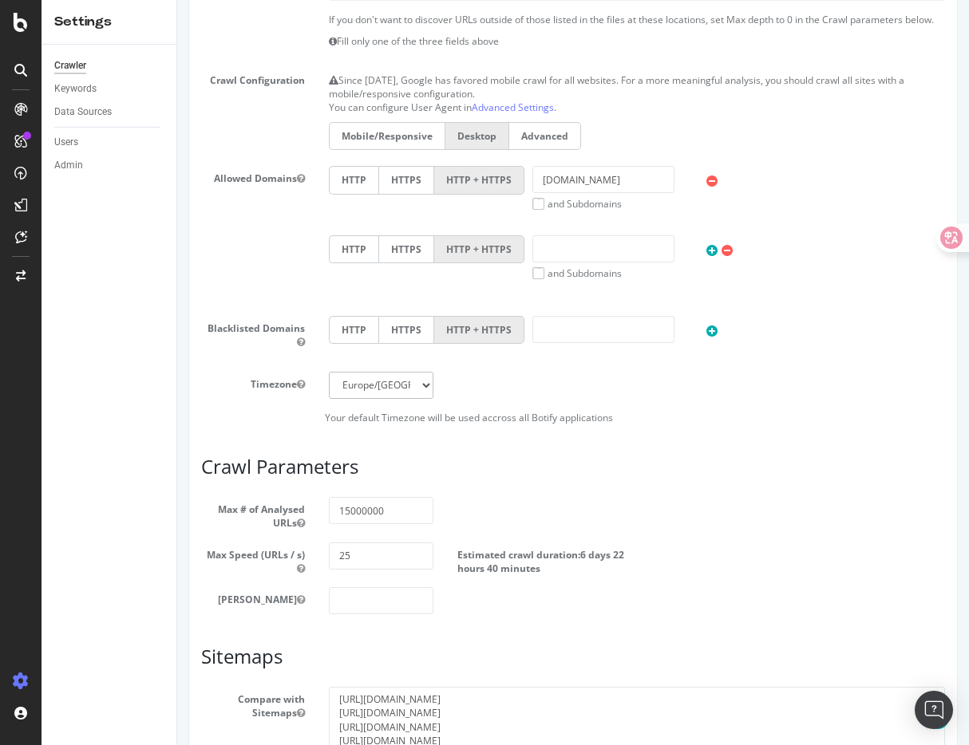
scroll to position [0, 0]
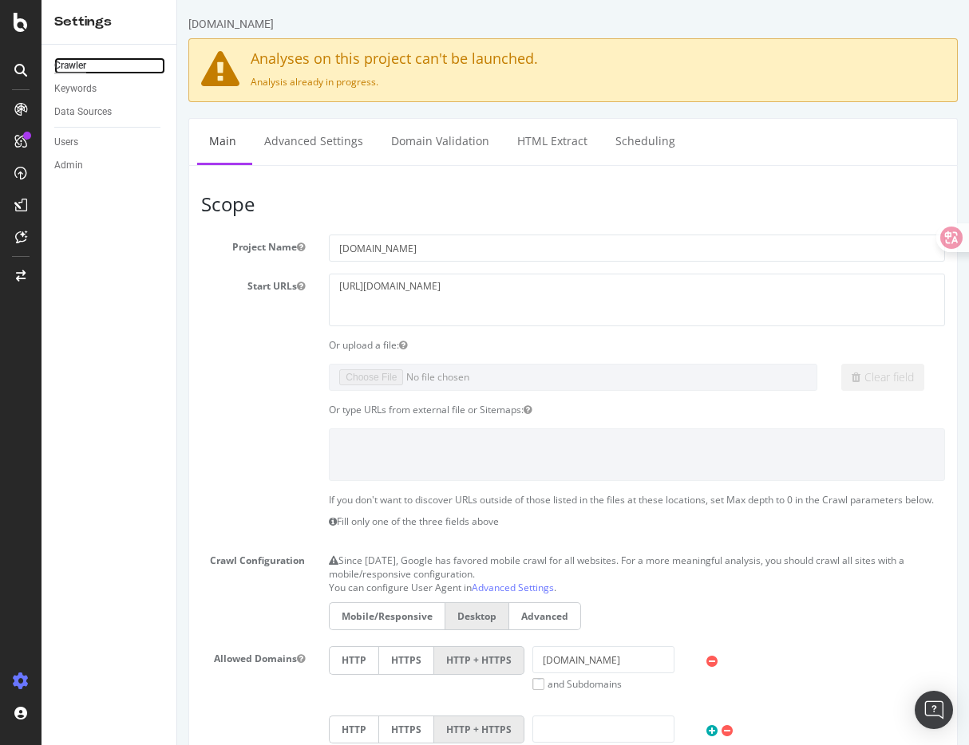
click at [70, 68] on div "Crawler" at bounding box center [70, 65] width 32 height 17
click at [18, 106] on icon at bounding box center [20, 109] width 13 height 13
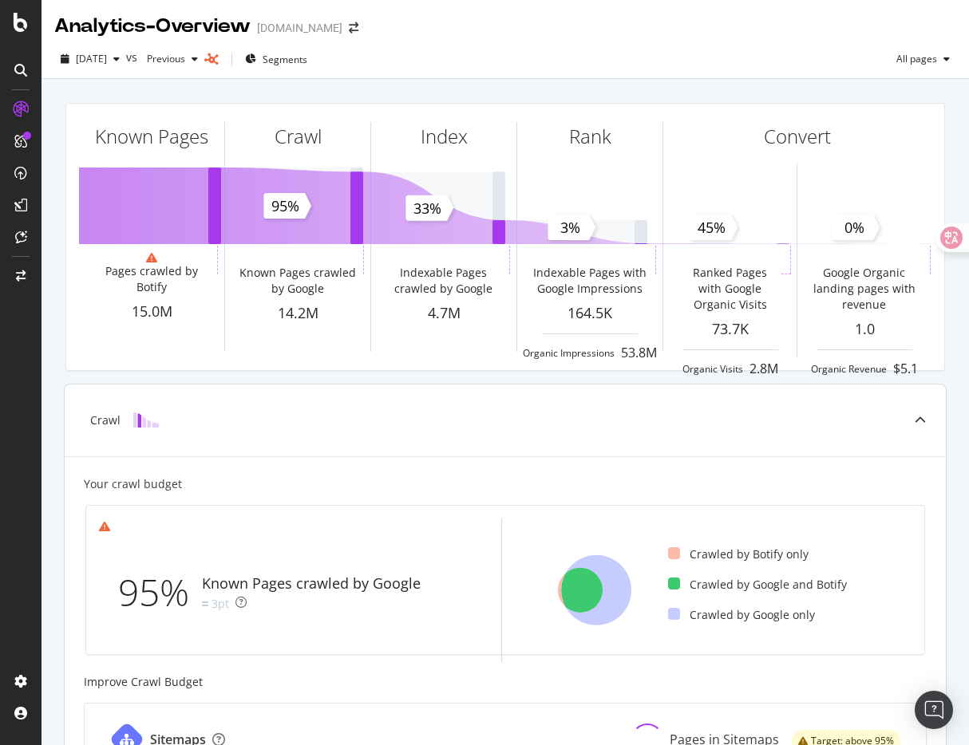
drag, startPoint x: 292, startPoint y: 584, endPoint x: 424, endPoint y: 584, distance: 131.7
drag, startPoint x: 424, startPoint y: 585, endPoint x: 249, endPoint y: 584, distance: 174.8
click at [249, 584] on div "Known Pages crawled by Google 3pt" at bounding box center [314, 593] width 225 height 38
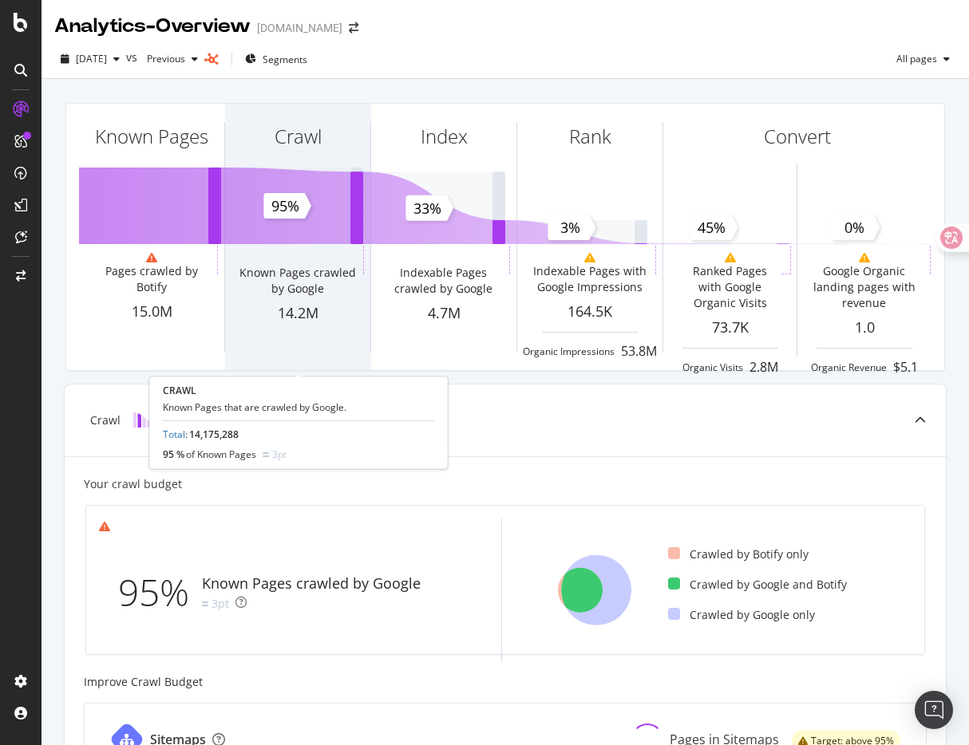
click at [325, 194] on div "Crawl" at bounding box center [297, 165] width 145 height 123
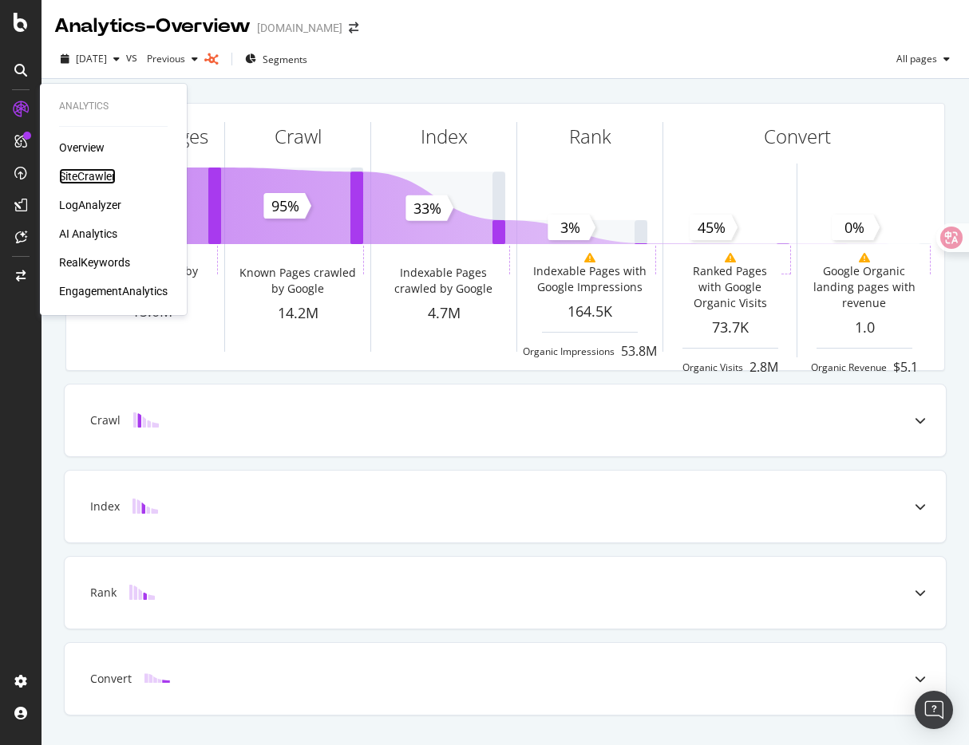
click at [88, 178] on div "SiteCrawler" at bounding box center [87, 176] width 57 height 16
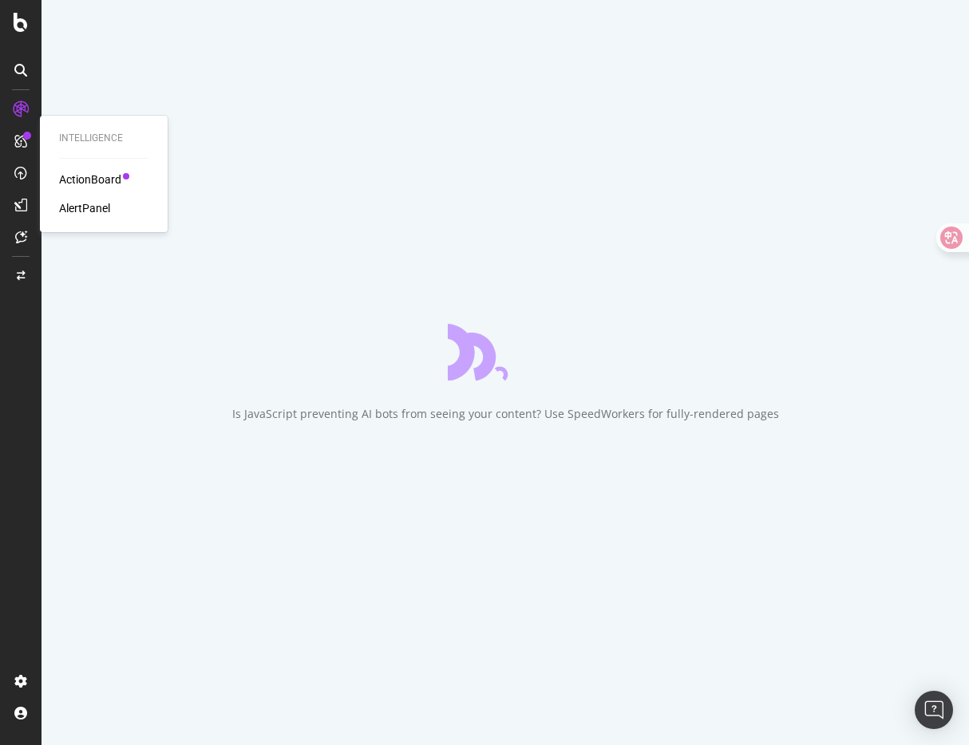
click at [81, 178] on div "ActionBoard" at bounding box center [90, 180] width 62 height 16
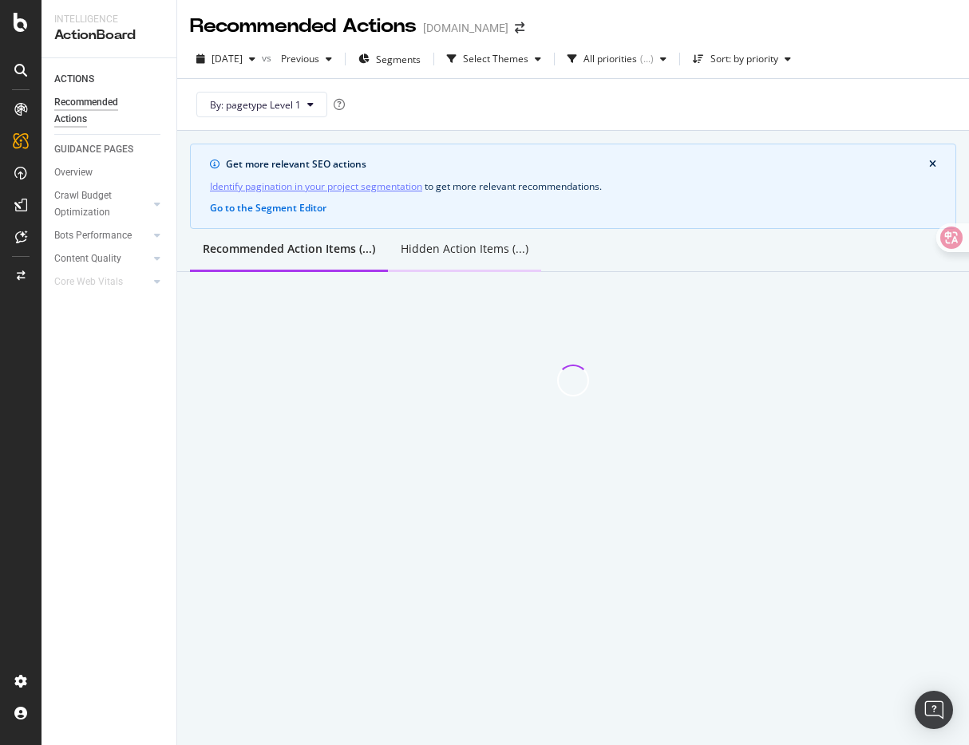
click at [466, 247] on div "Hidden Action Items (...)" at bounding box center [465, 249] width 128 height 16
click at [317, 254] on div "Recommended Action Items (...)" at bounding box center [287, 249] width 169 height 16
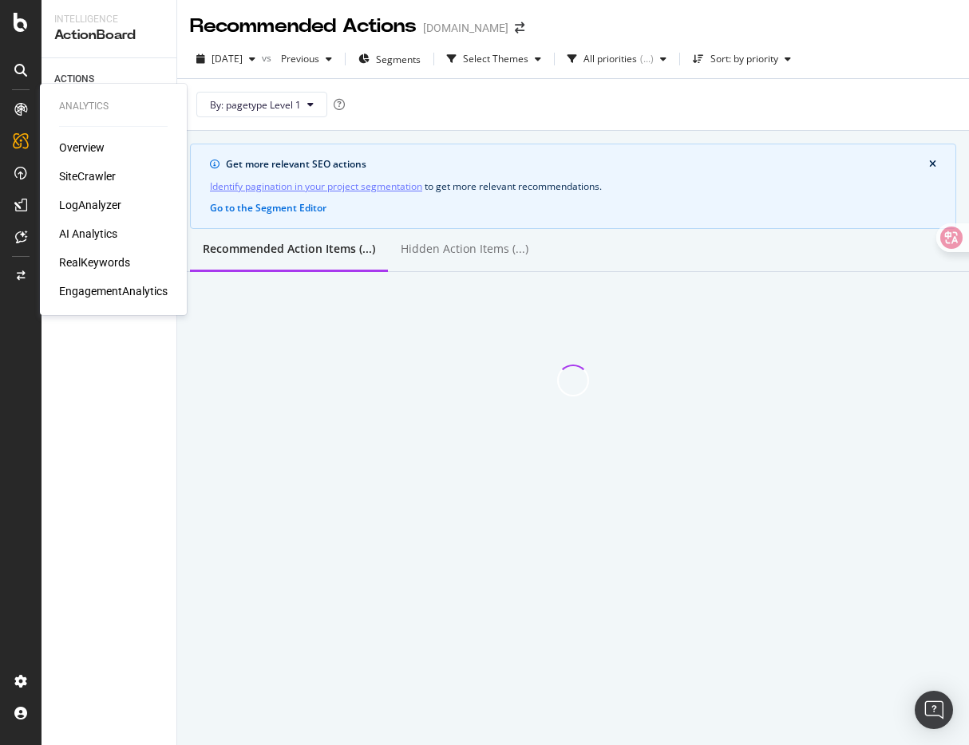
click at [92, 173] on div "SiteCrawler" at bounding box center [87, 176] width 57 height 16
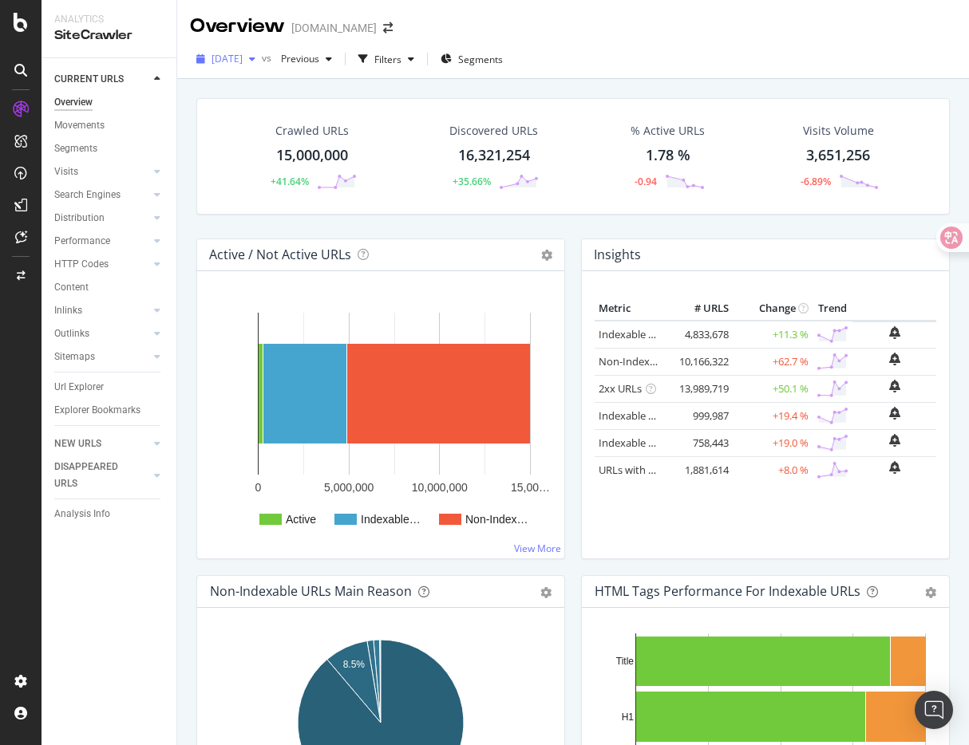
click at [243, 61] on span "[DATE]" at bounding box center [227, 59] width 31 height 14
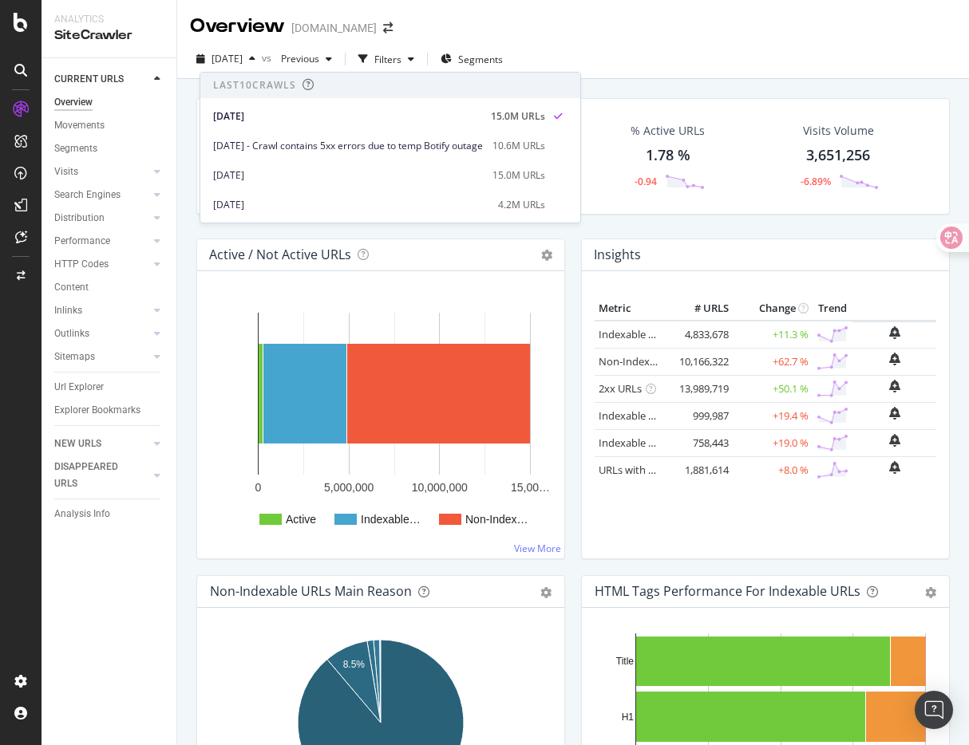
click at [570, 534] on div "Active / Not Active URLs Chart (by Value) Chart (by Percentage) Table Expand Ex…" at bounding box center [380, 407] width 385 height 337
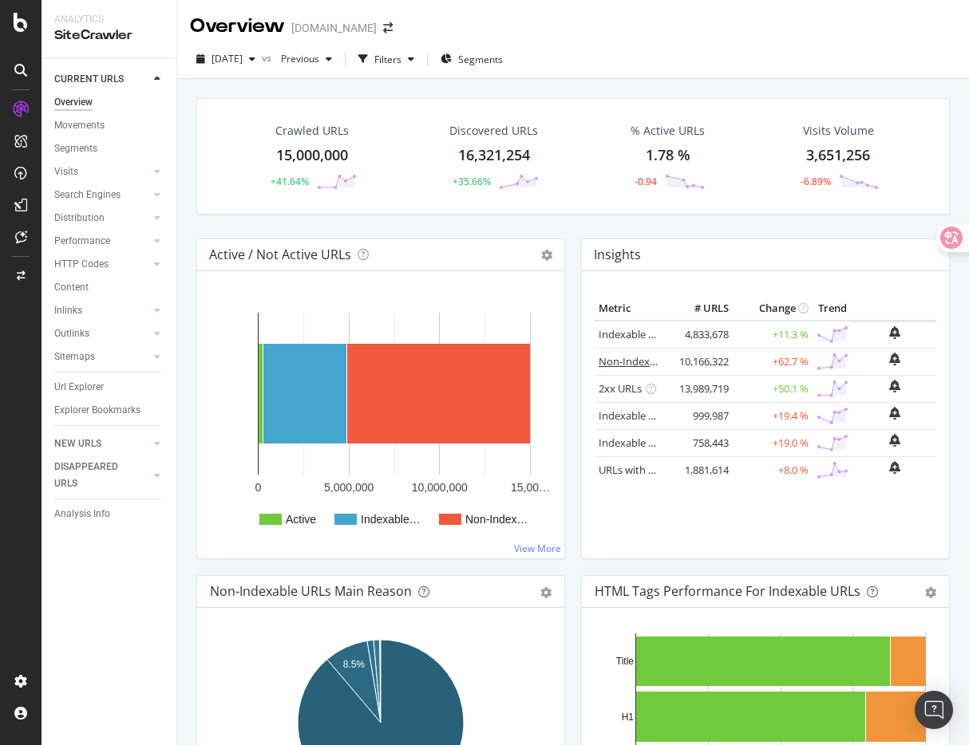
click at [628, 362] on link "Non-Indexable URLs" at bounding box center [647, 361] width 97 height 14
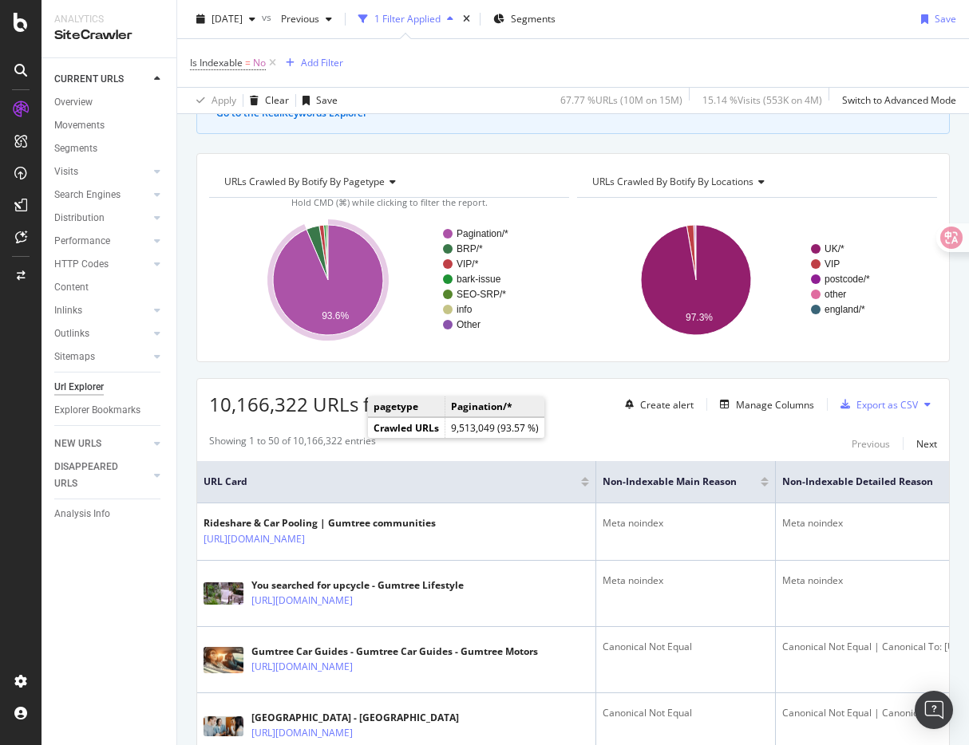
scroll to position [139, 0]
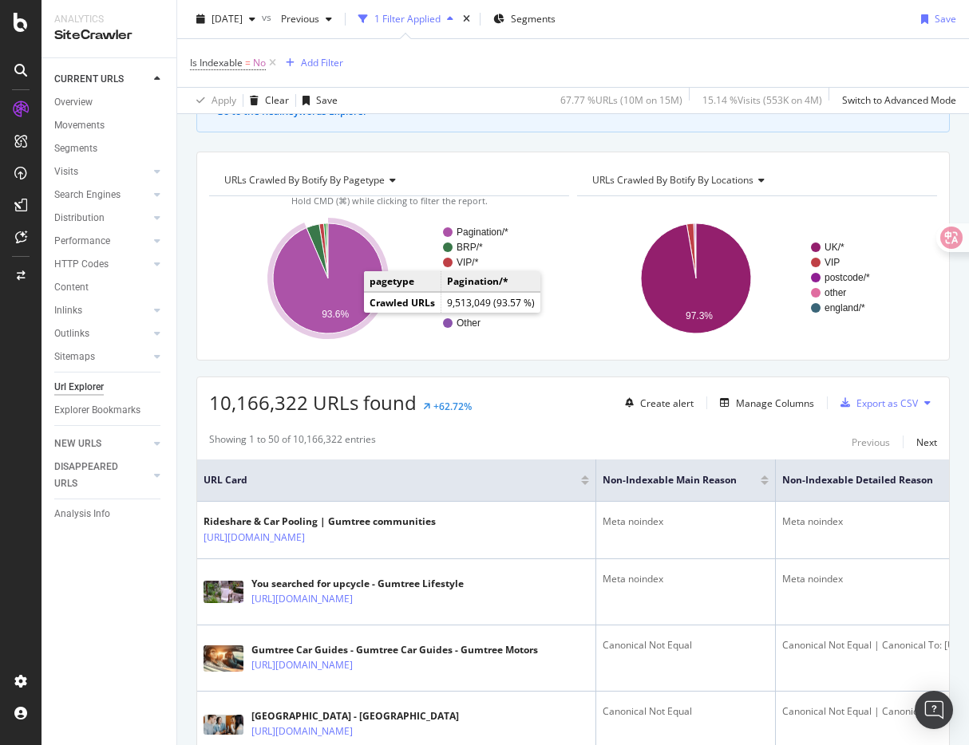
click at [356, 291] on icon "A chart." at bounding box center [328, 278] width 110 height 110
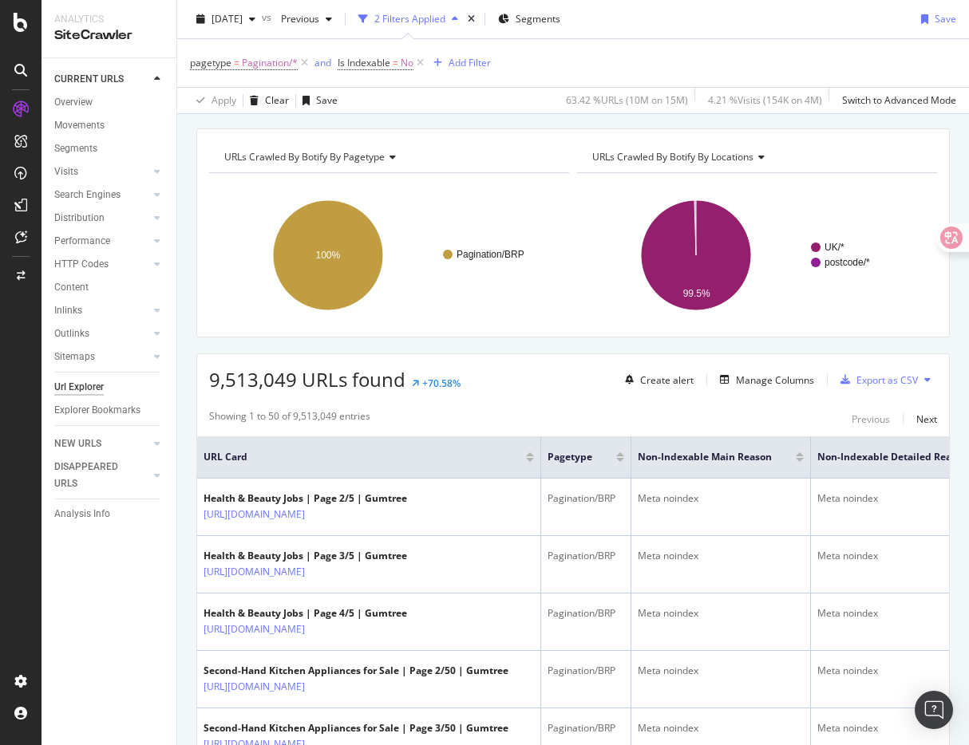
scroll to position [161, 0]
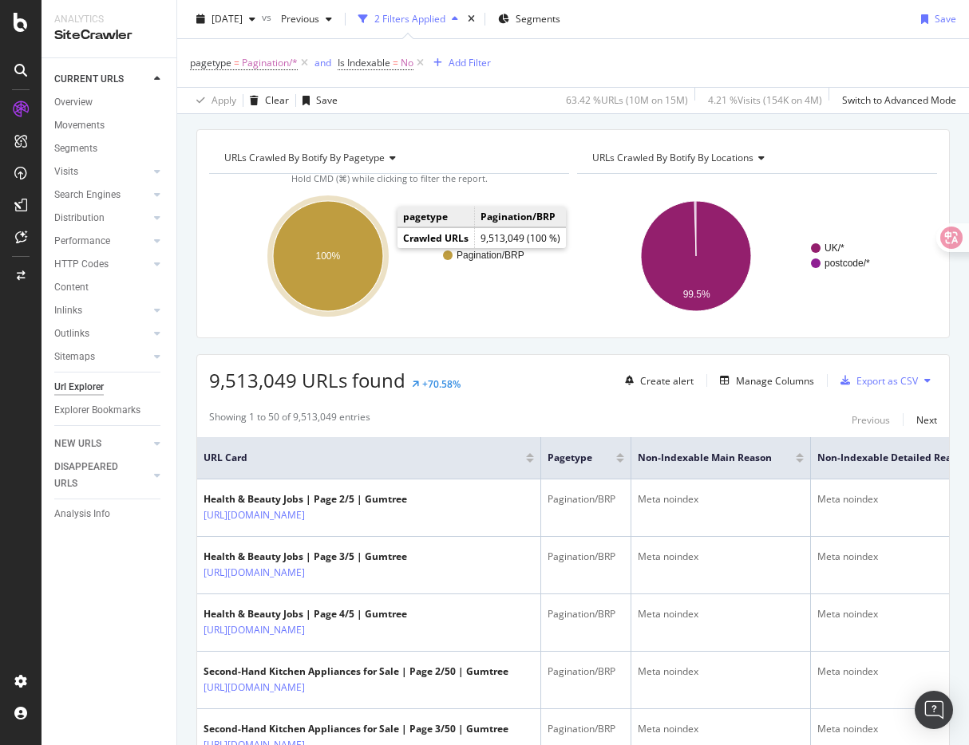
click at [338, 252] on text "100%" at bounding box center [328, 256] width 25 height 11
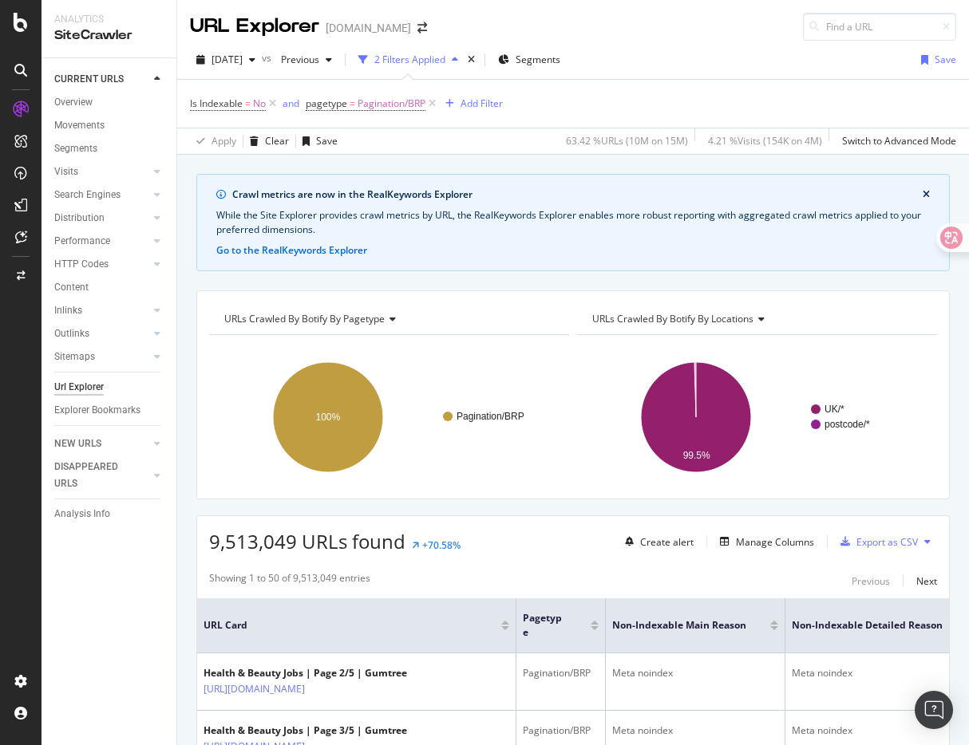
click at [284, 162] on div "Crawl metrics are now in the RealKeywords Explorer While the Site Explorer prov…" at bounding box center [573, 174] width 792 height 38
click at [68, 107] on div "Overview" at bounding box center [73, 102] width 38 height 17
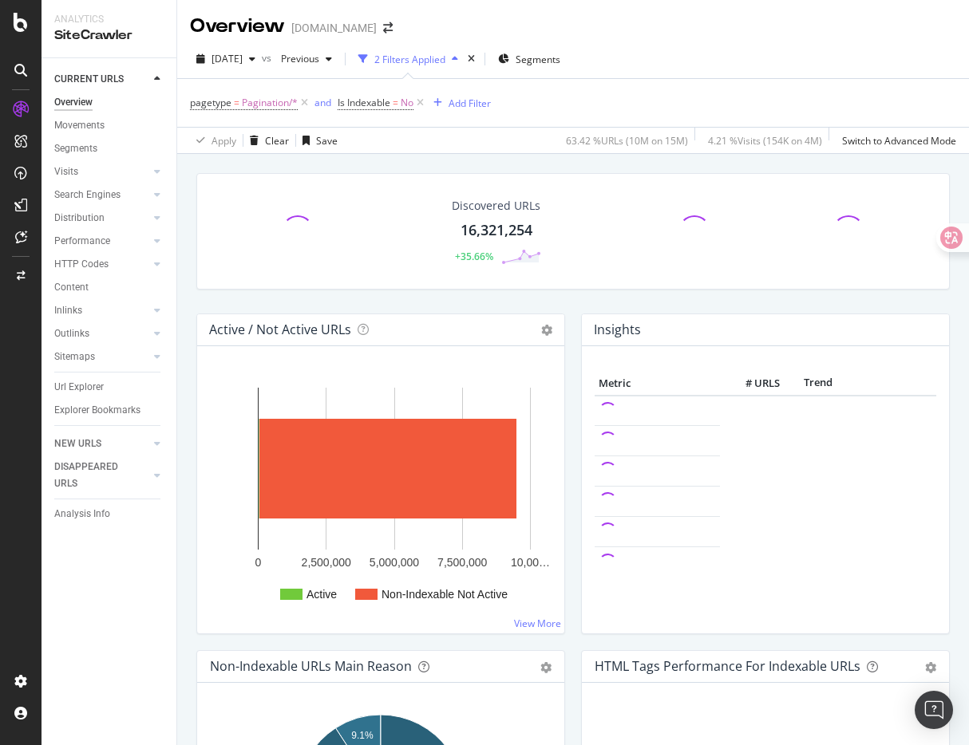
click at [420, 302] on div "Discovered URLs 16,321,254 +35.66%" at bounding box center [572, 243] width 769 height 140
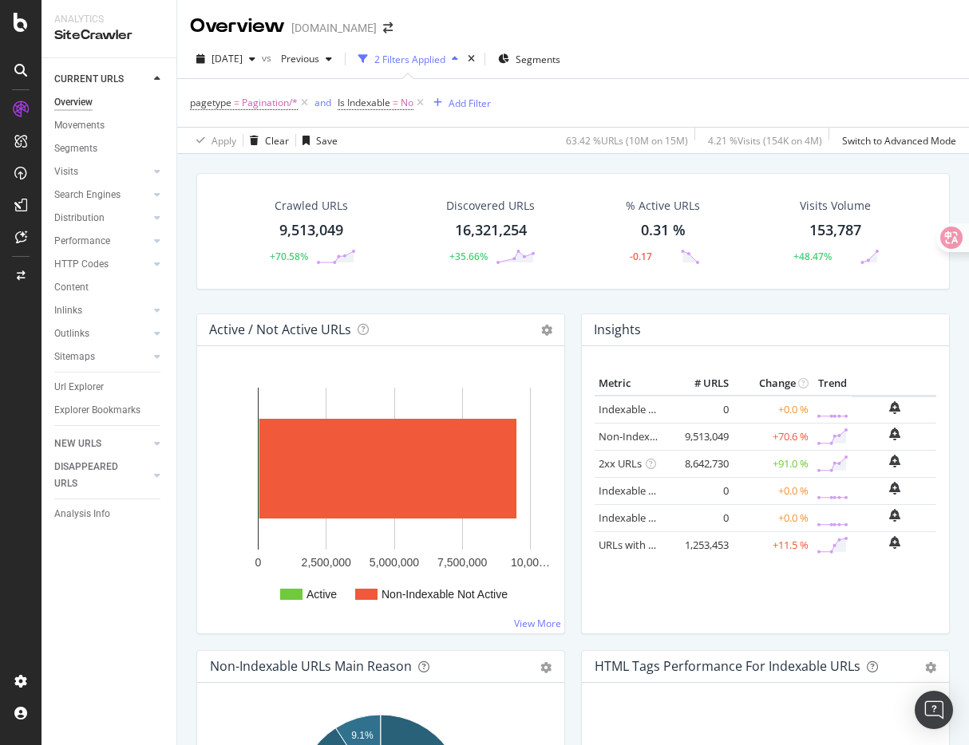
click at [611, 93] on div "pagetype = Pagination/* and Is Indexable = No Add Filter" at bounding box center [573, 103] width 766 height 48
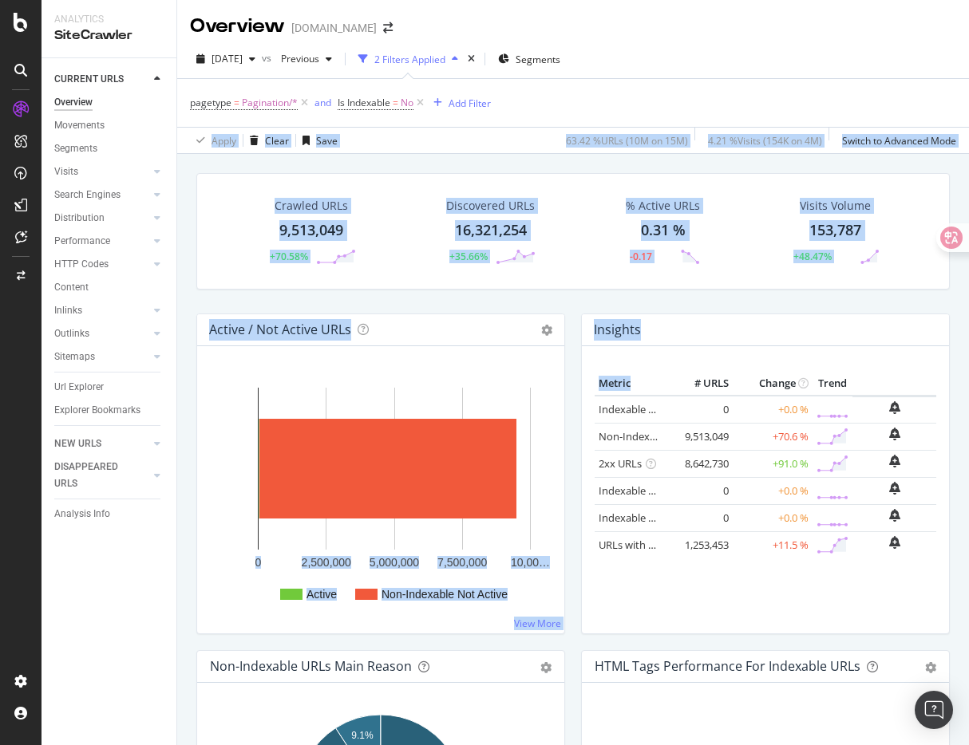
drag, startPoint x: 611, startPoint y: 93, endPoint x: 673, endPoint y: 578, distance: 488.5
click at [673, 577] on div "Overview Gumtree.com 2025 Oct. 5th vs Previous 2 Filters Applied Segments paget…" at bounding box center [573, 372] width 792 height 745
click at [674, 646] on div "Insights Metric # URLS Change Trend Indexable URLs 0 +0.0 % Non-Indexable URLs" at bounding box center [765, 482] width 385 height 337
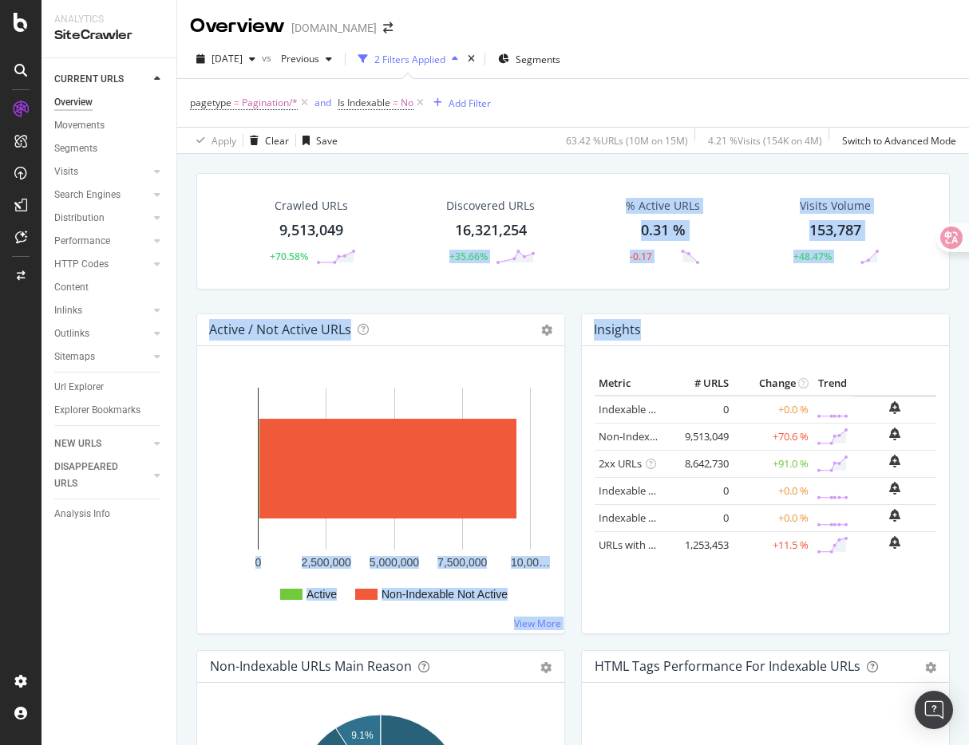
drag, startPoint x: 674, startPoint y: 646, endPoint x: 544, endPoint y: 228, distance: 437.0
click at [571, 306] on div "Crawled URLs 9,513,049 +70.58% Discovered URLs 16,321,254 +35.66% % Active URLs…" at bounding box center [572, 243] width 769 height 140
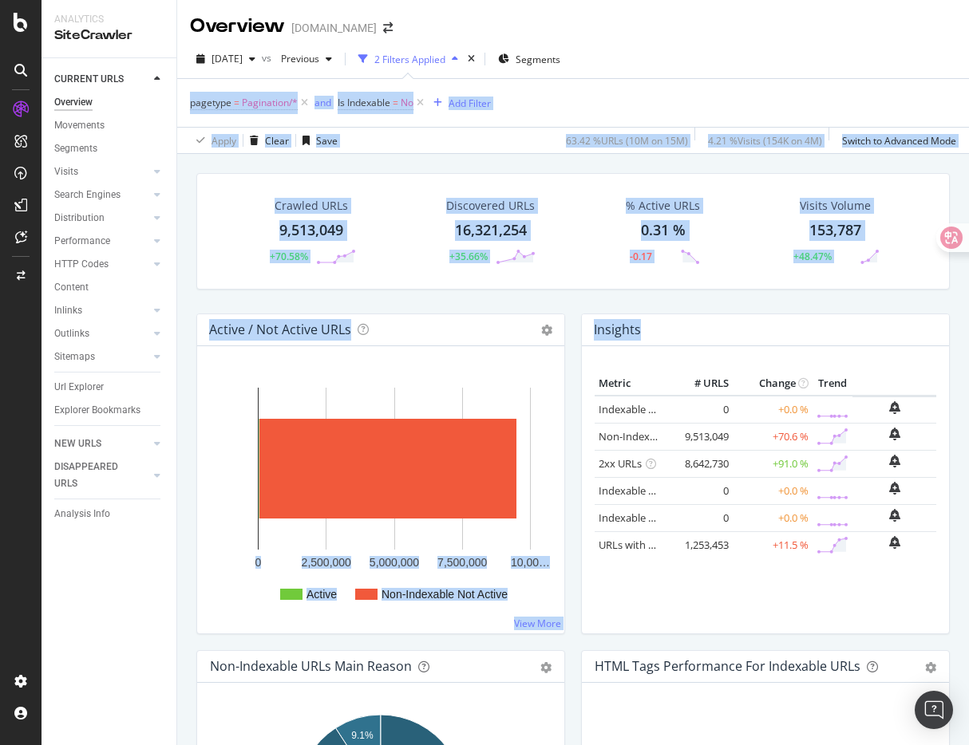
drag, startPoint x: 506, startPoint y: 85, endPoint x: 587, endPoint y: 417, distance: 341.7
click at [587, 417] on div "Overview Gumtree.com 2025 Oct. 5th vs Previous 2 Filters Applied Segments paget…" at bounding box center [573, 372] width 792 height 745
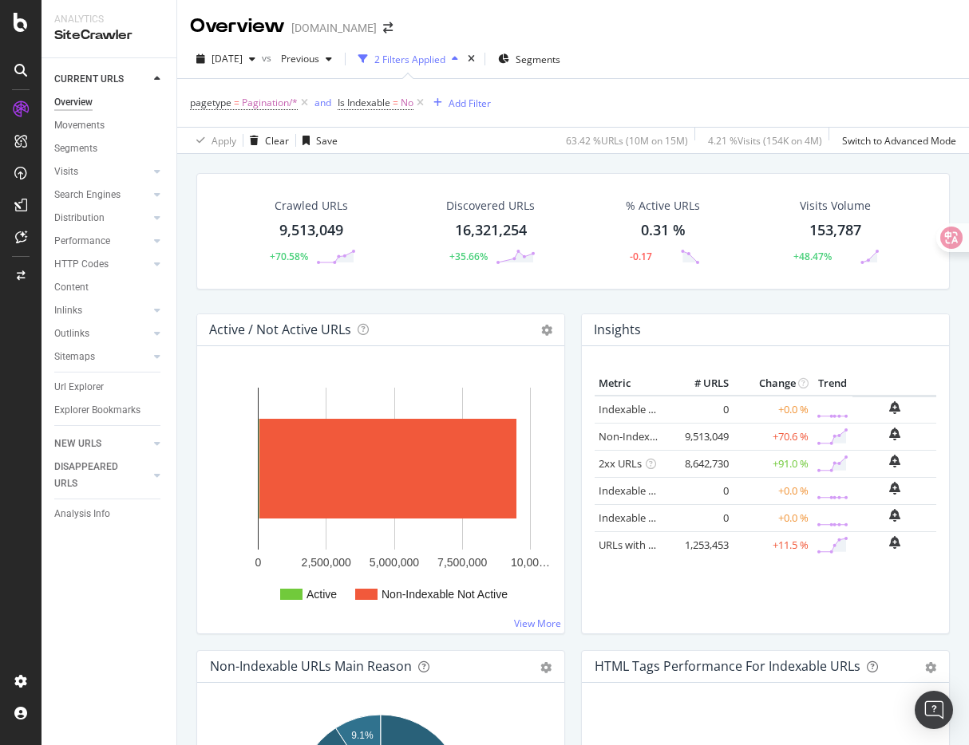
click at [575, 415] on div "Insights Metric # URLS Change Trend Indexable URLs 0 +0.0 % Non-Indexable URLs" at bounding box center [765, 482] width 385 height 337
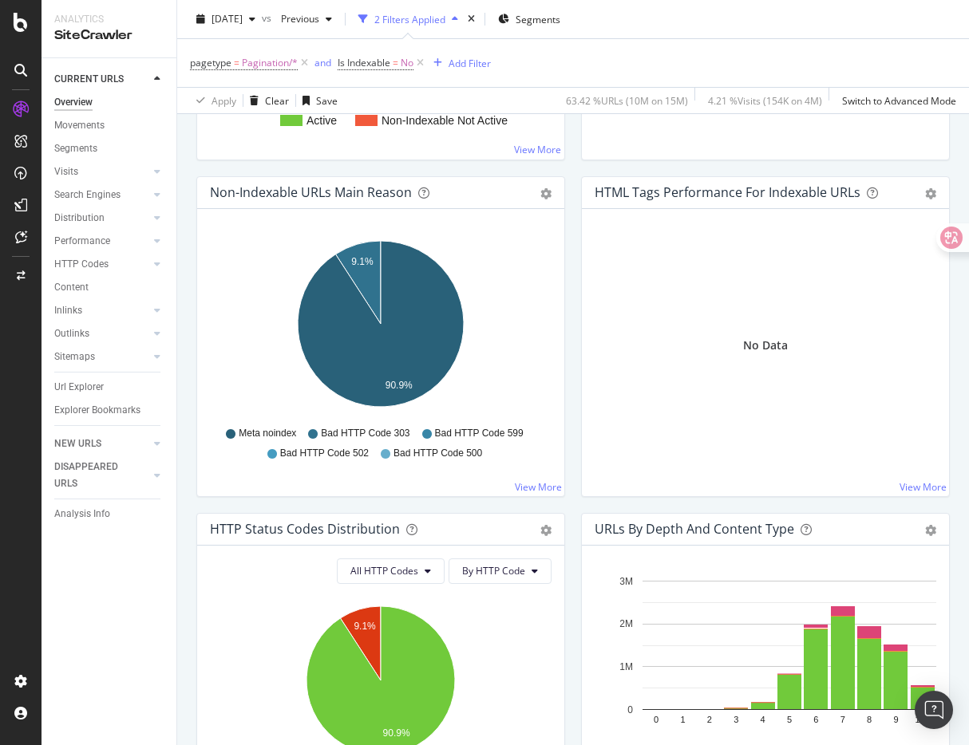
scroll to position [485, 0]
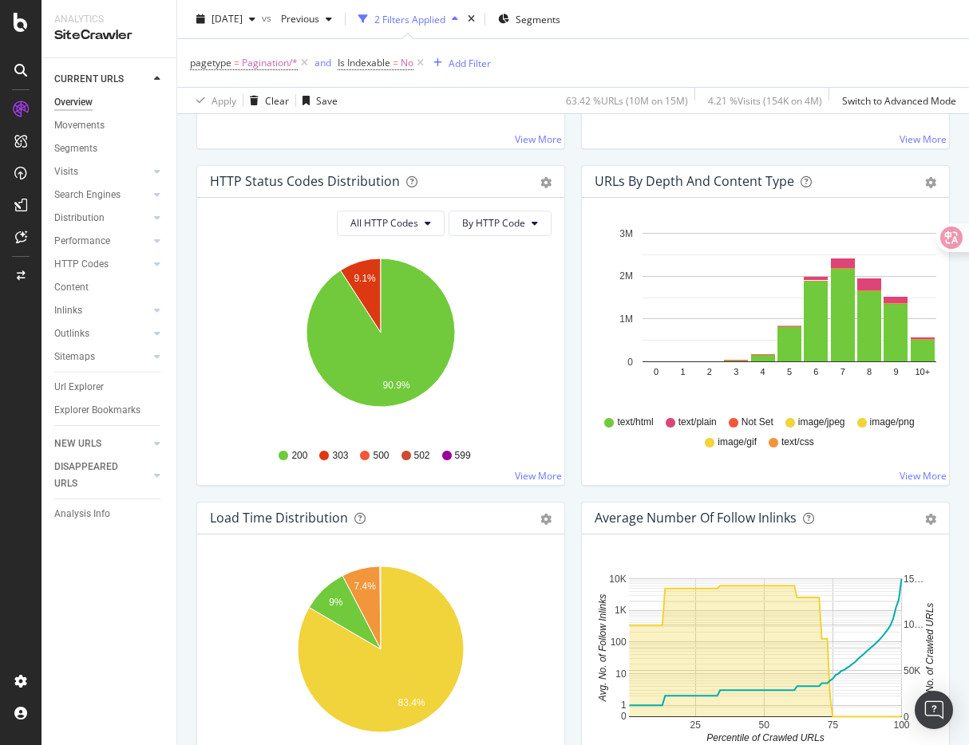
click at [570, 429] on div "HTTP Status Codes Distribution Pie Table Export as CSV Add to Custom Report All…" at bounding box center [380, 333] width 385 height 337
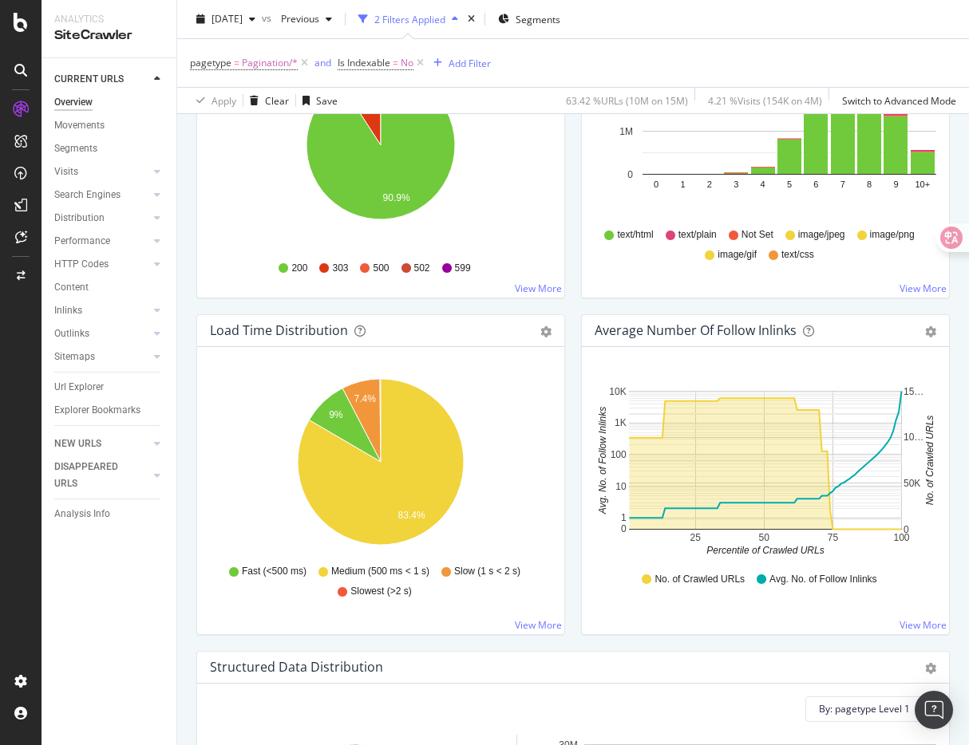
scroll to position [1011, 0]
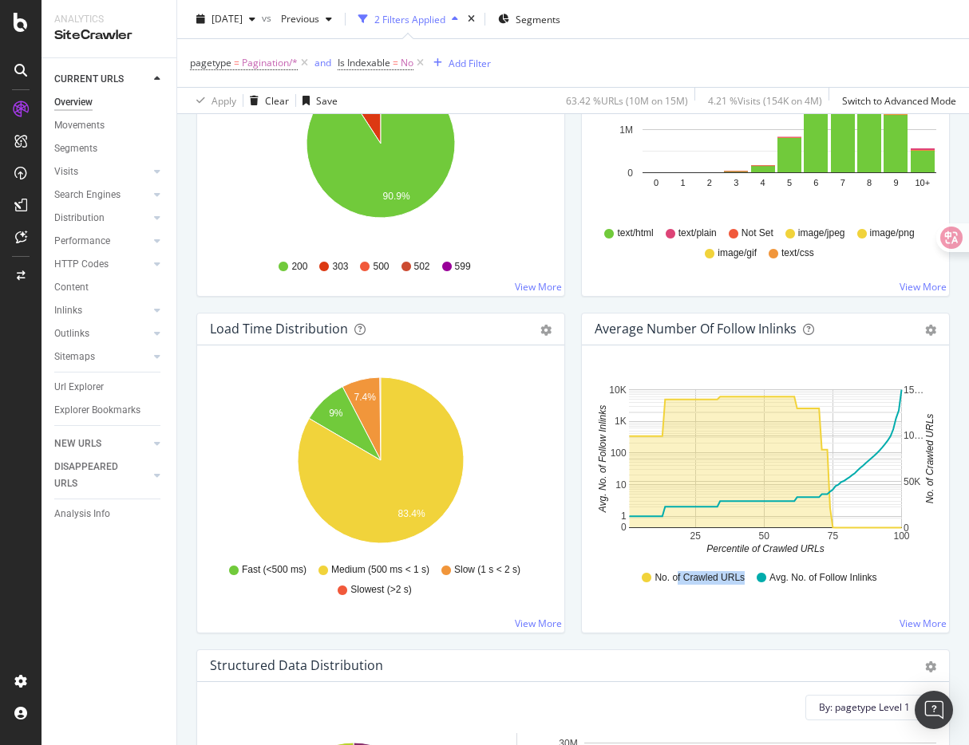
drag, startPoint x: 675, startPoint y: 577, endPoint x: 745, endPoint y: 579, distance: 69.5
click at [745, 579] on div "No. of Crawled URLs Avg. No. of Follow Inlinks" at bounding box center [766, 578] width 326 height 36
drag, startPoint x: 745, startPoint y: 579, endPoint x: 694, endPoint y: 579, distance: 51.1
click at [693, 579] on div "No. of Crawled URLs Avg. No. of Follow Inlinks" at bounding box center [766, 578] width 326 height 36
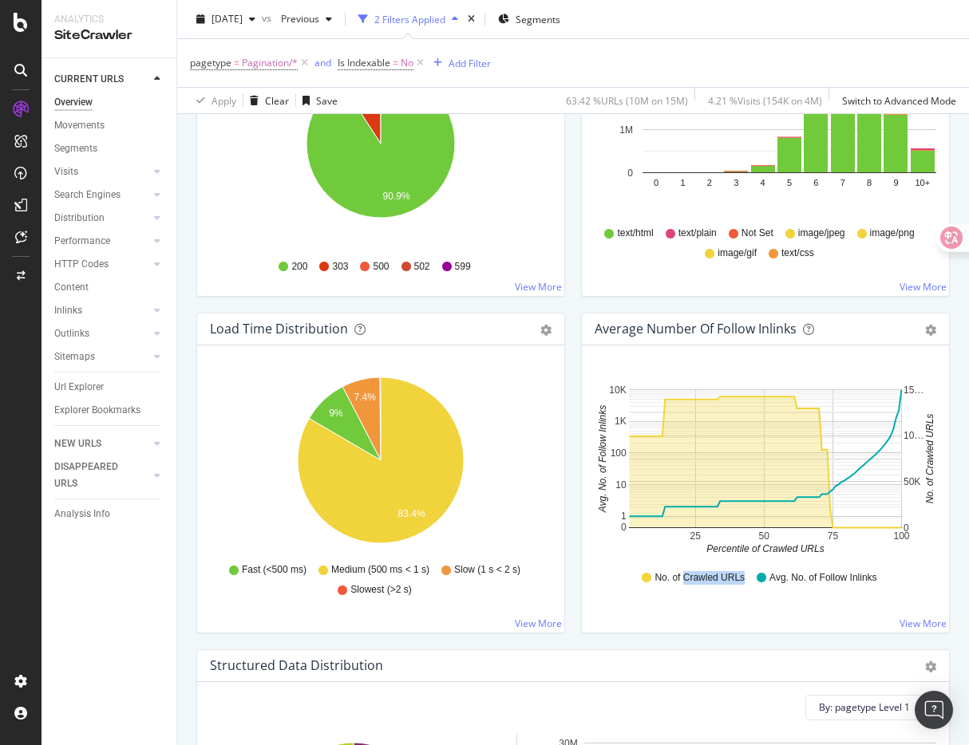
click at [694, 579] on span "No. of Crawled URLs" at bounding box center [700, 578] width 90 height 14
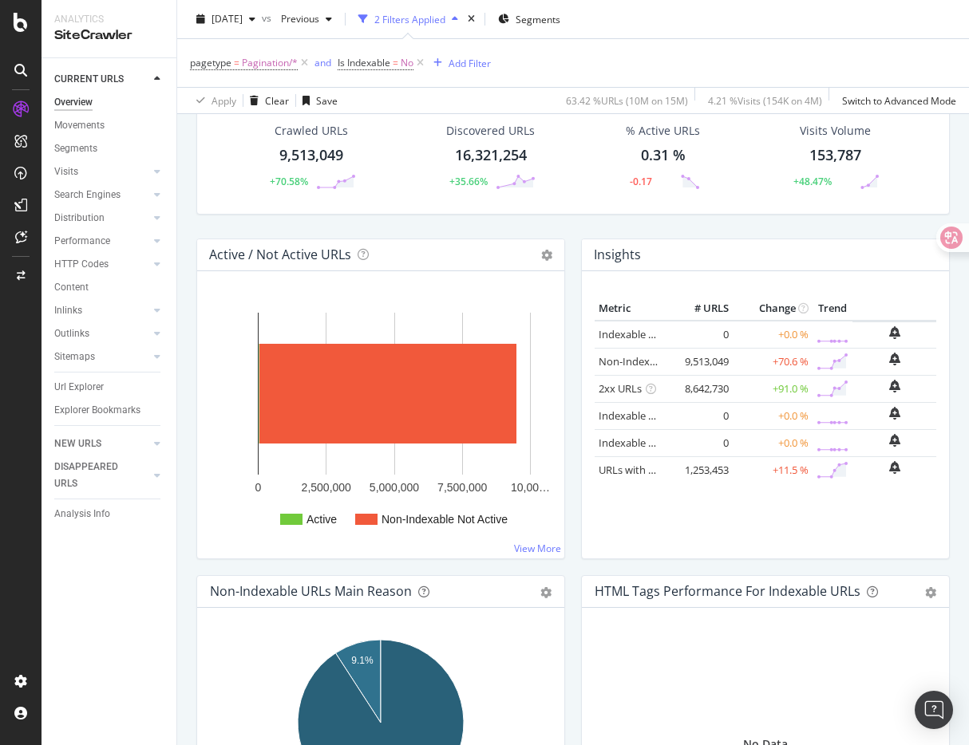
scroll to position [0, 0]
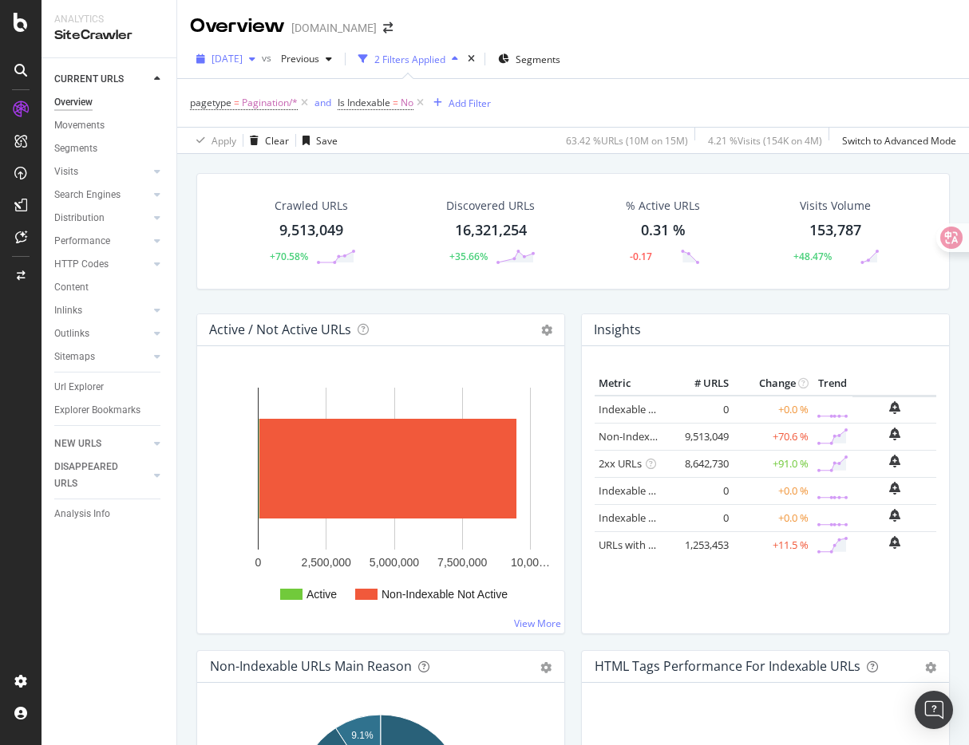
click at [255, 65] on div "[DATE]" at bounding box center [226, 59] width 72 height 24
click at [660, 98] on div "pagetype = Pagination/* and Is Indexable = No Add Filter" at bounding box center [573, 103] width 766 height 48
click at [243, 61] on span "[DATE]" at bounding box center [227, 59] width 31 height 14
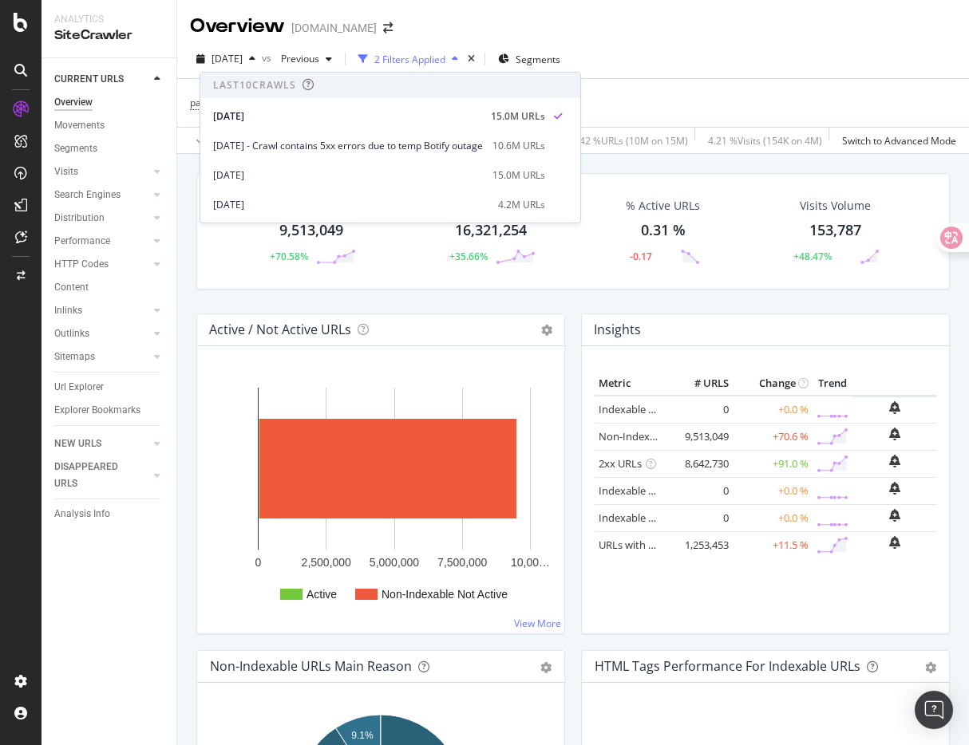
click at [661, 94] on div "pagetype = Pagination/* and Is Indexable = No Add Filter" at bounding box center [573, 103] width 766 height 48
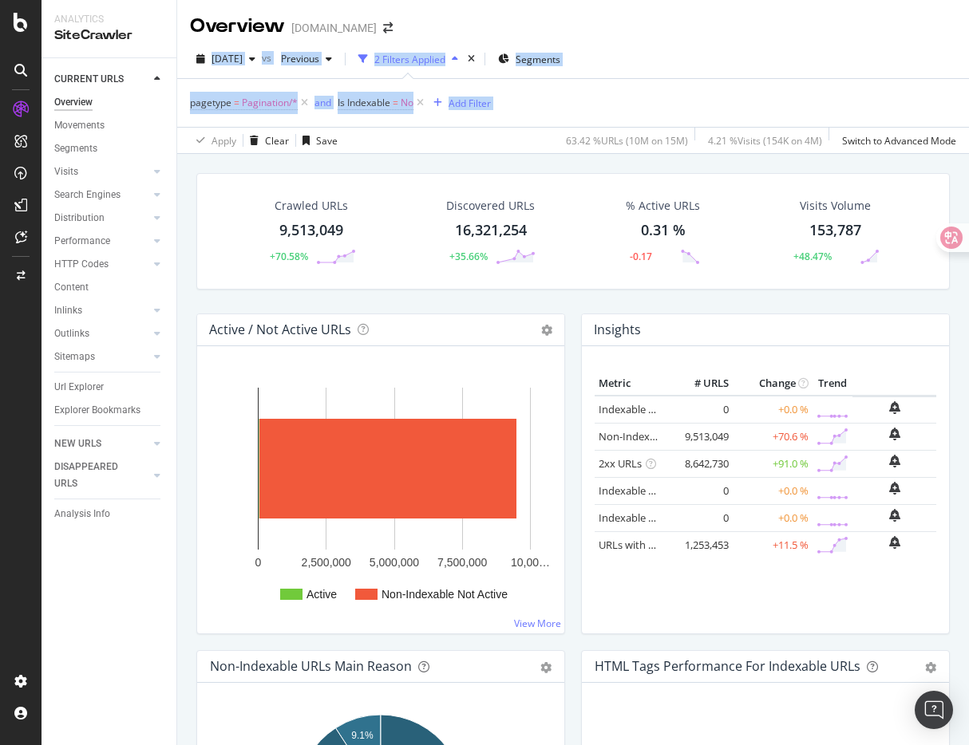
drag, startPoint x: 661, startPoint y: 94, endPoint x: 374, endPoint y: 4, distance: 300.4
click at [374, 4] on div "Overview Gumtree.com 2025 Oct. 5th vs Previous 2 Filters Applied Segments paget…" at bounding box center [573, 372] width 792 height 745
click at [567, 93] on div "pagetype = Pagination/* and Is Indexable = No Add Filter" at bounding box center [573, 103] width 766 height 48
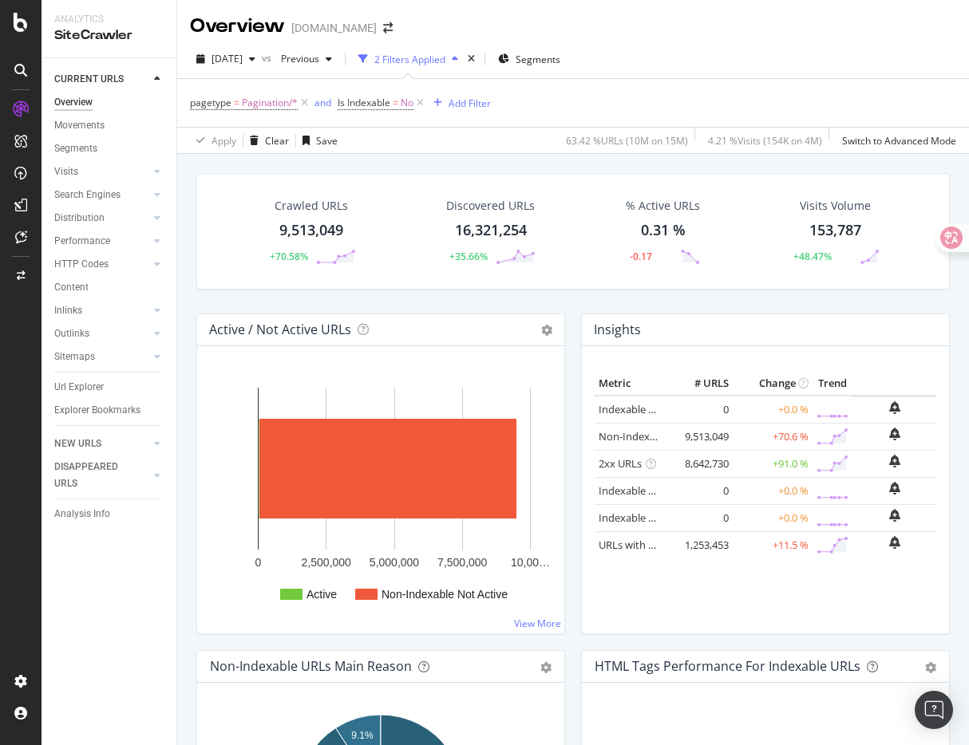
click at [77, 105] on div "Overview" at bounding box center [73, 102] width 38 height 17
click at [89, 80] on div "CURRENT URLS" at bounding box center [88, 79] width 69 height 17
click at [84, 127] on div "Movements" at bounding box center [79, 125] width 50 height 17
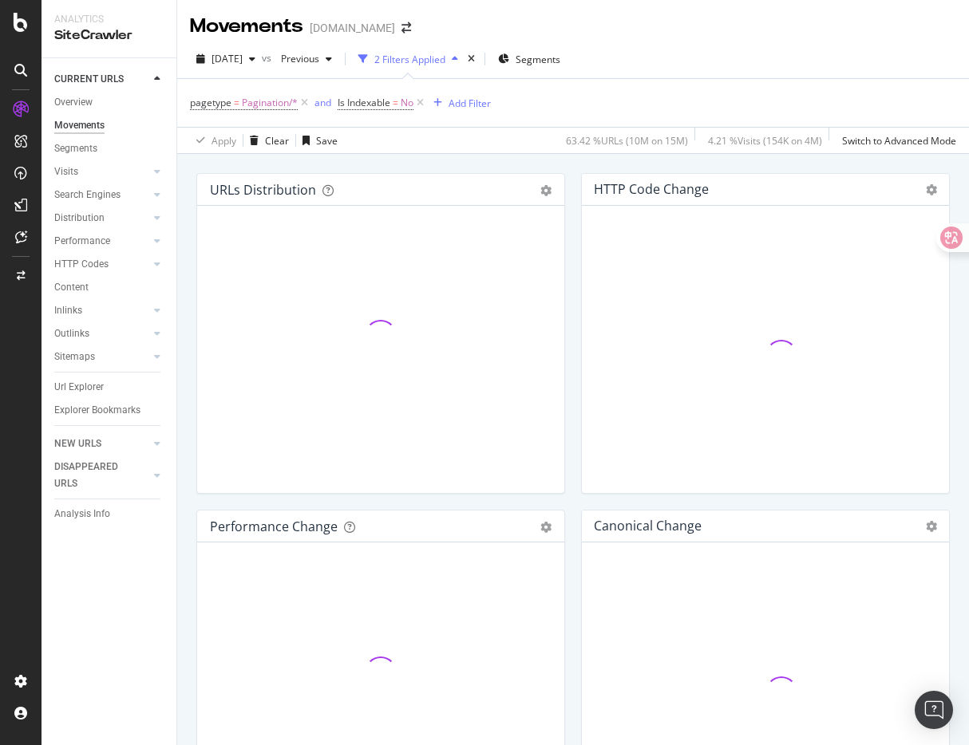
drag, startPoint x: 331, startPoint y: 163, endPoint x: 569, endPoint y: 387, distance: 326.9
click at [571, 381] on div "URLs Distribution Venn Table Add to Custom Report Hold CMD (⌘) while clicking t…" at bounding box center [380, 341] width 385 height 337
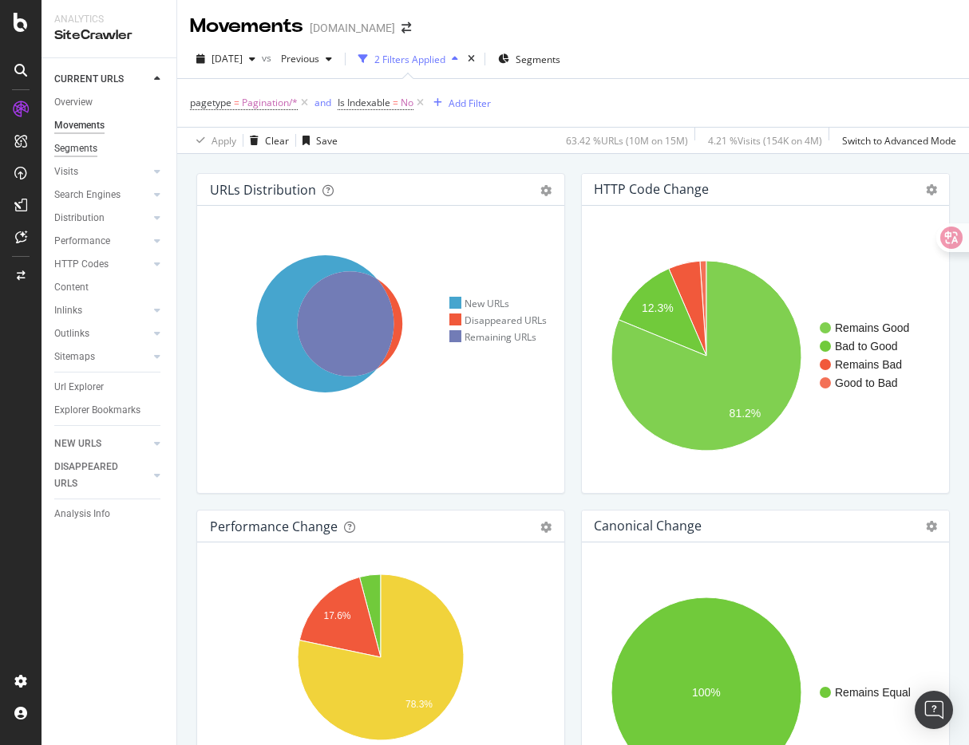
click at [77, 145] on div "Segments" at bounding box center [75, 148] width 43 height 17
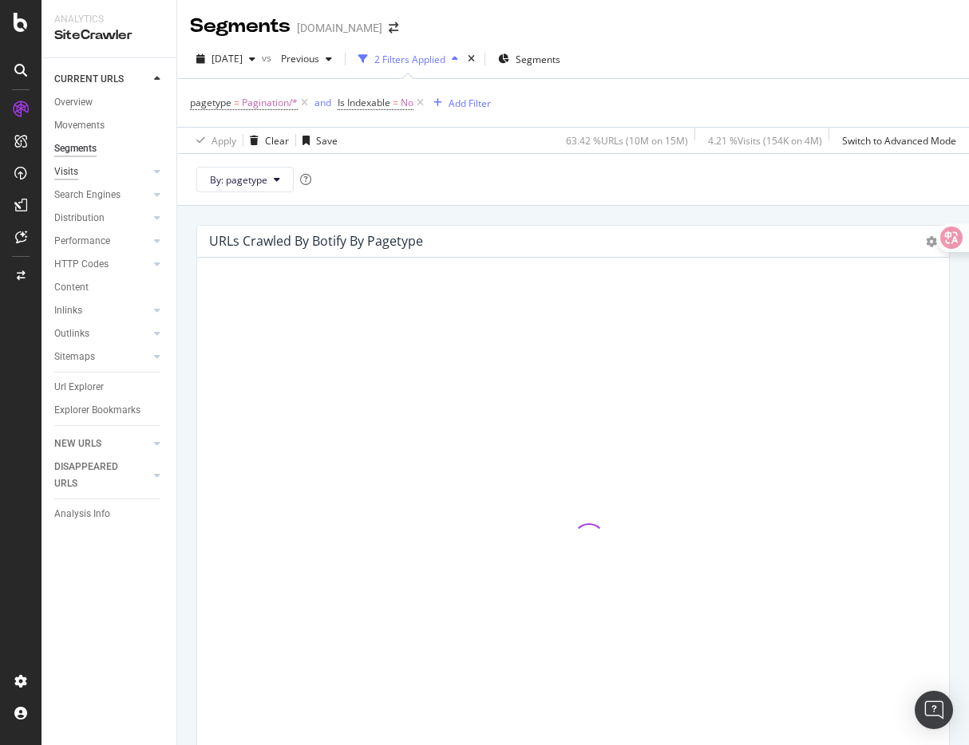
click at [77, 169] on div "Visits" at bounding box center [66, 172] width 24 height 17
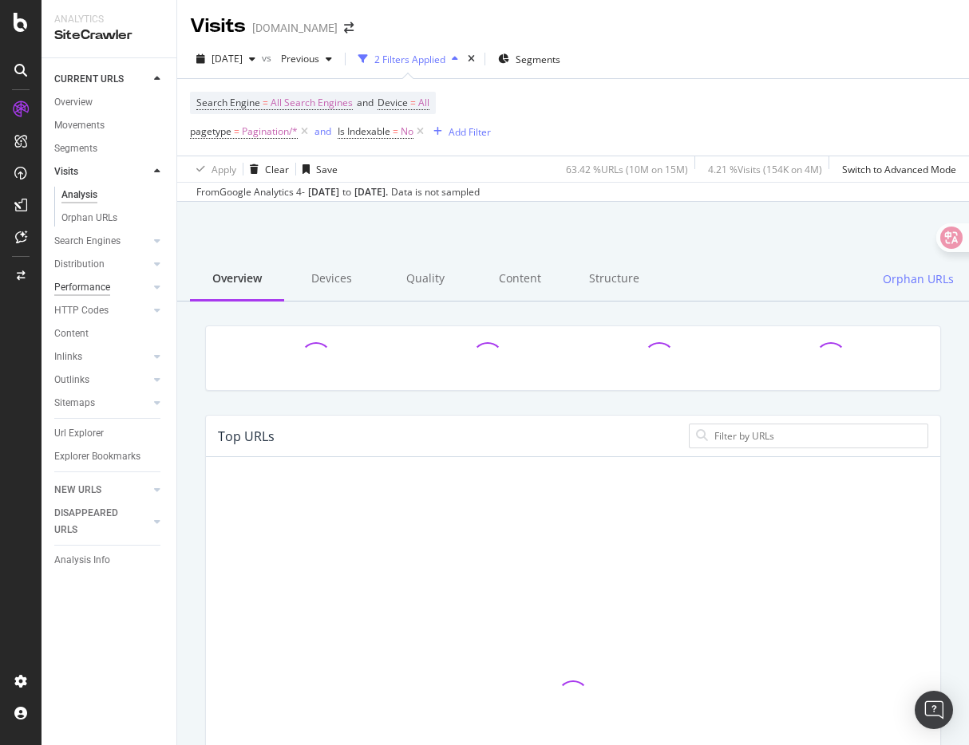
click at [83, 281] on div "Performance" at bounding box center [82, 287] width 56 height 17
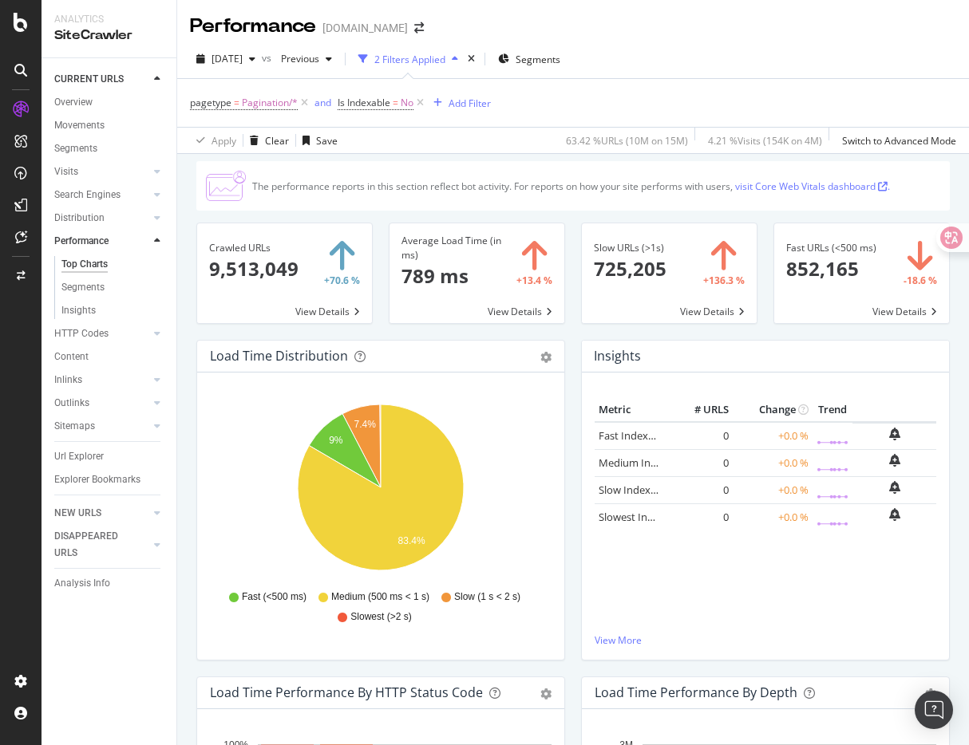
click at [450, 326] on div "Average Load Time (in ms) 789 ms +13.4 % View Details" at bounding box center [477, 281] width 192 height 117
click at [84, 101] on div "Overview" at bounding box center [73, 102] width 38 height 17
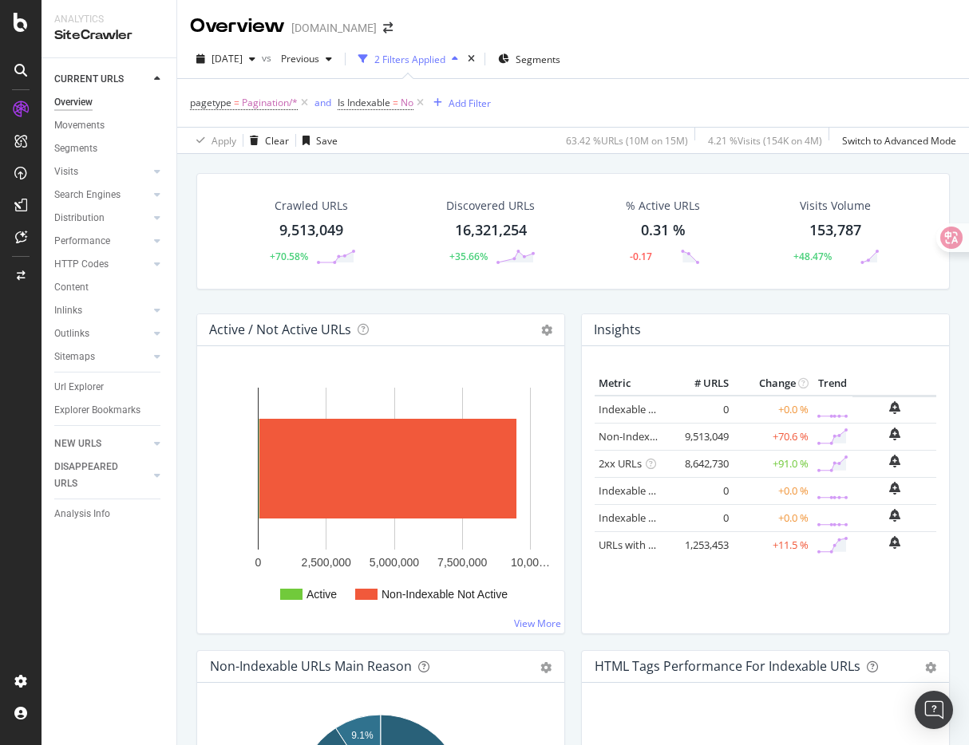
click at [576, 307] on div "Crawled URLs 9,513,049 +70.58% Discovered URLs 16,321,254 +35.66% % Active URLs…" at bounding box center [572, 243] width 769 height 140
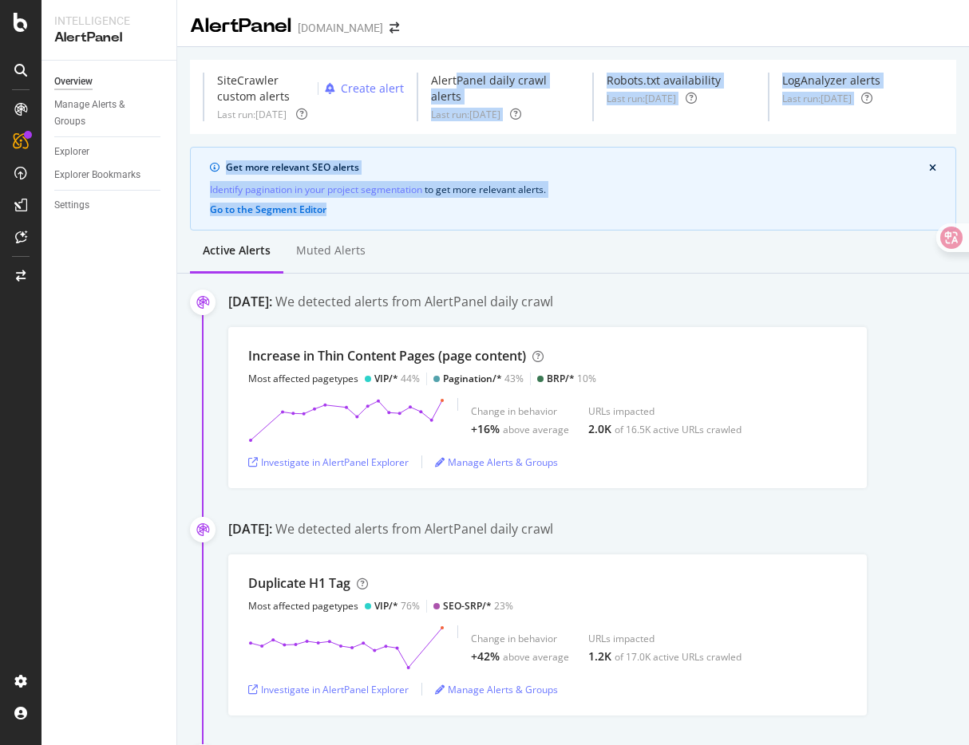
drag, startPoint x: 626, startPoint y: 223, endPoint x: 453, endPoint y: 77, distance: 226.0
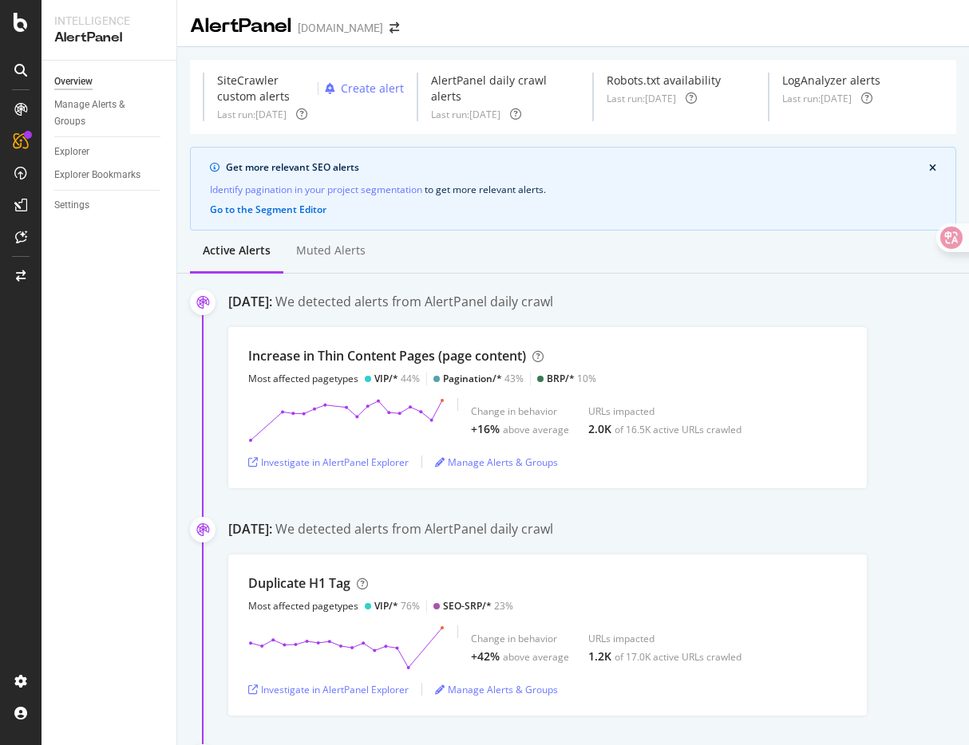
click at [643, 216] on div "Get more relevant SEO alerts Identify pagination in your project segmentation t…" at bounding box center [573, 189] width 766 height 84
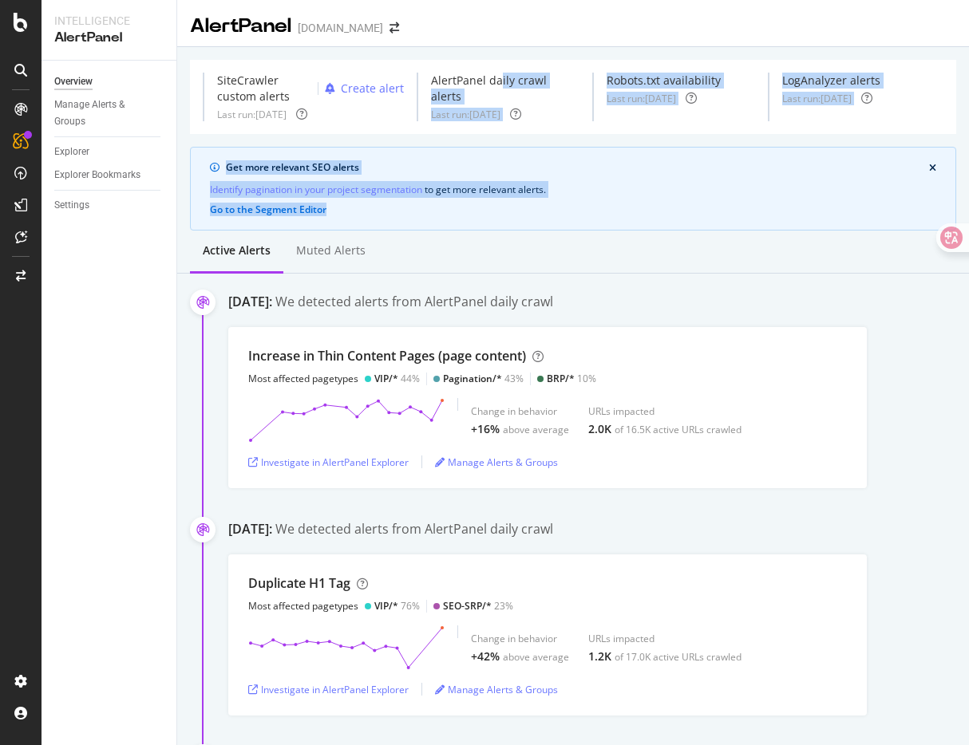
drag, startPoint x: 651, startPoint y: 219, endPoint x: 498, endPoint y: 81, distance: 206.3
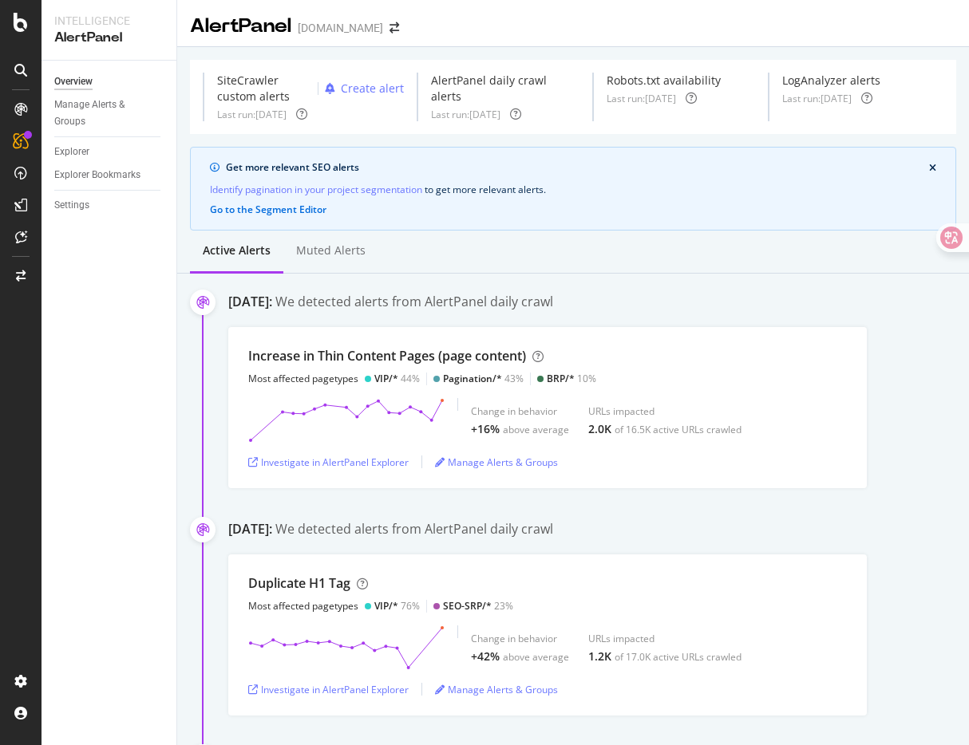
click at [611, 177] on div "Get more relevant SEO alerts Identify pagination in your project segmentation t…" at bounding box center [573, 189] width 766 height 84
click at [397, 257] on div "Active alerts Muted alerts" at bounding box center [573, 252] width 792 height 43
drag, startPoint x: 217, startPoint y: 79, endPoint x: 291, endPoint y: 96, distance: 76.1
click at [291, 96] on div "SiteCrawler custom alerts" at bounding box center [264, 89] width 94 height 32
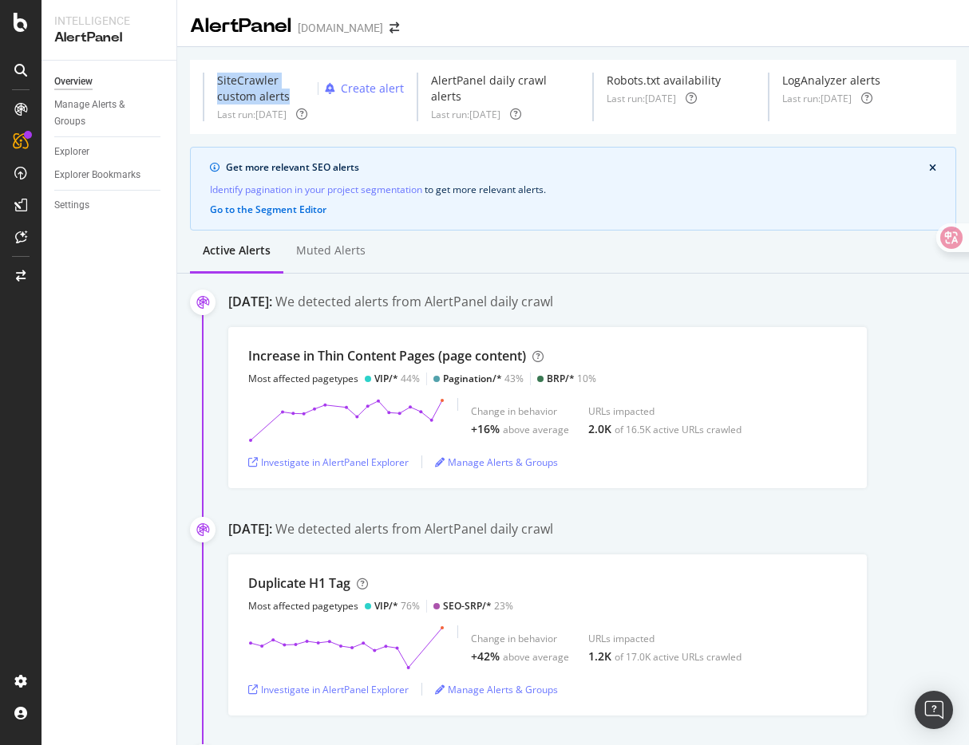
drag, startPoint x: 291, startPoint y: 96, endPoint x: 220, endPoint y: 84, distance: 72.0
click at [220, 84] on div "SiteCrawler custom alerts" at bounding box center [264, 89] width 94 height 32
drag, startPoint x: 220, startPoint y: 84, endPoint x: 295, endPoint y: 94, distance: 75.0
click at [295, 94] on div "SiteCrawler custom alerts" at bounding box center [264, 89] width 94 height 32
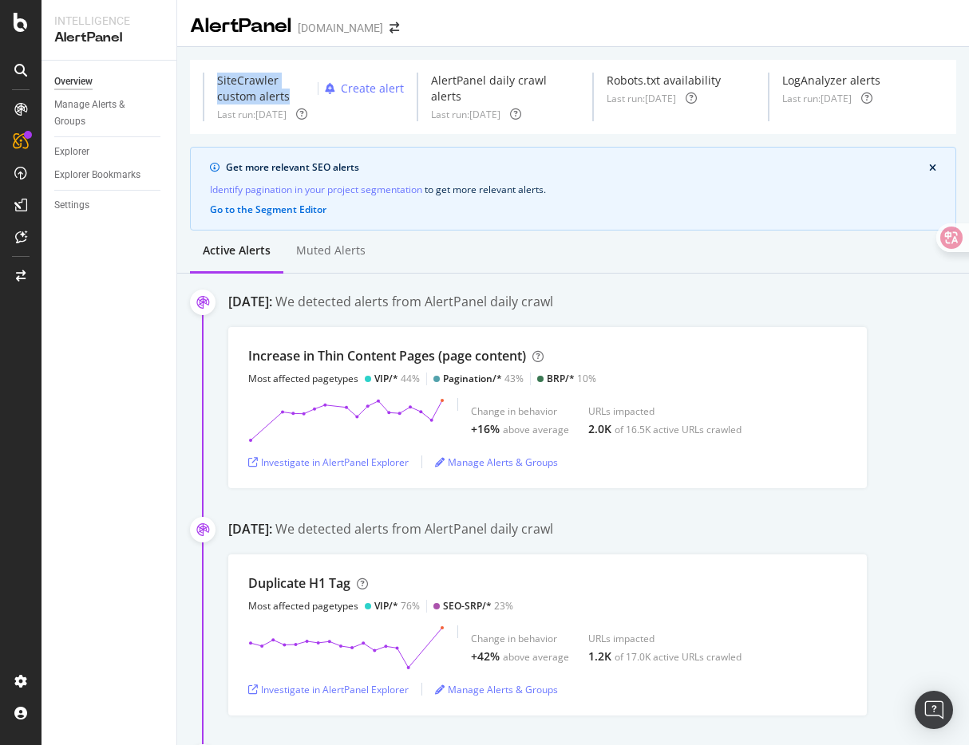
click at [295, 94] on div "SiteCrawler custom alerts" at bounding box center [264, 89] width 94 height 32
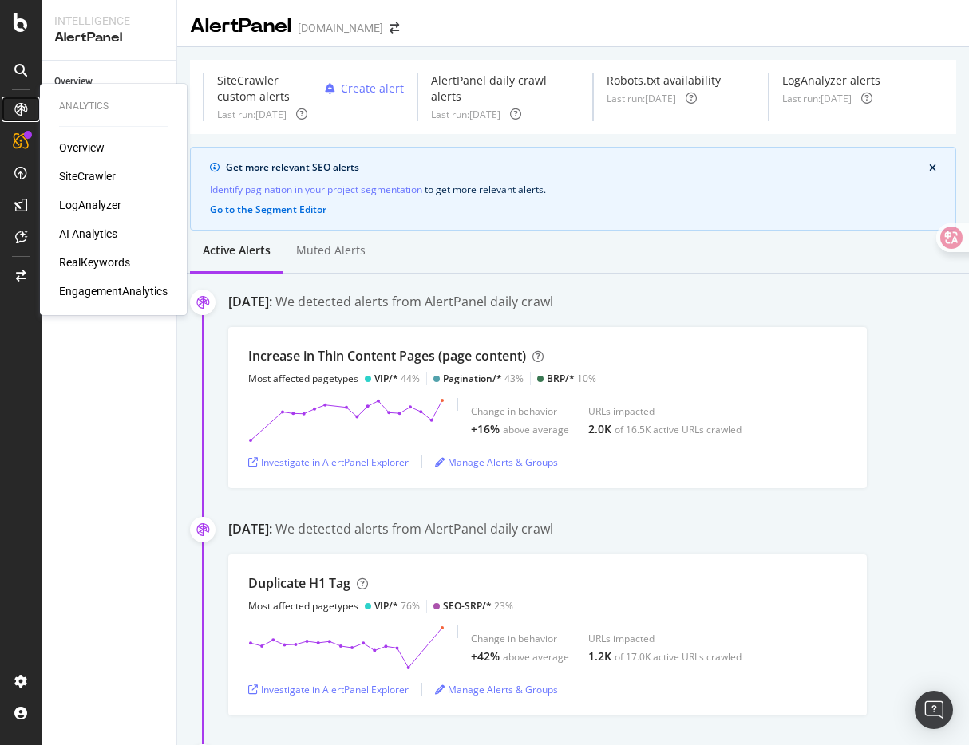
click at [19, 113] on icon at bounding box center [20, 109] width 13 height 13
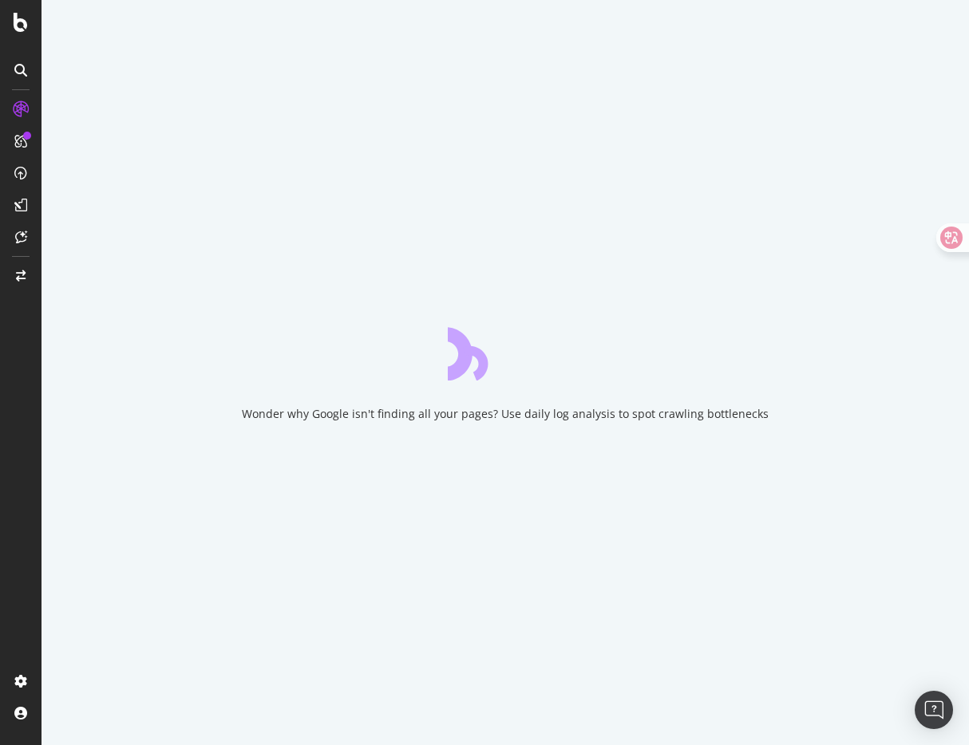
click at [22, 71] on icon at bounding box center [20, 70] width 13 height 13
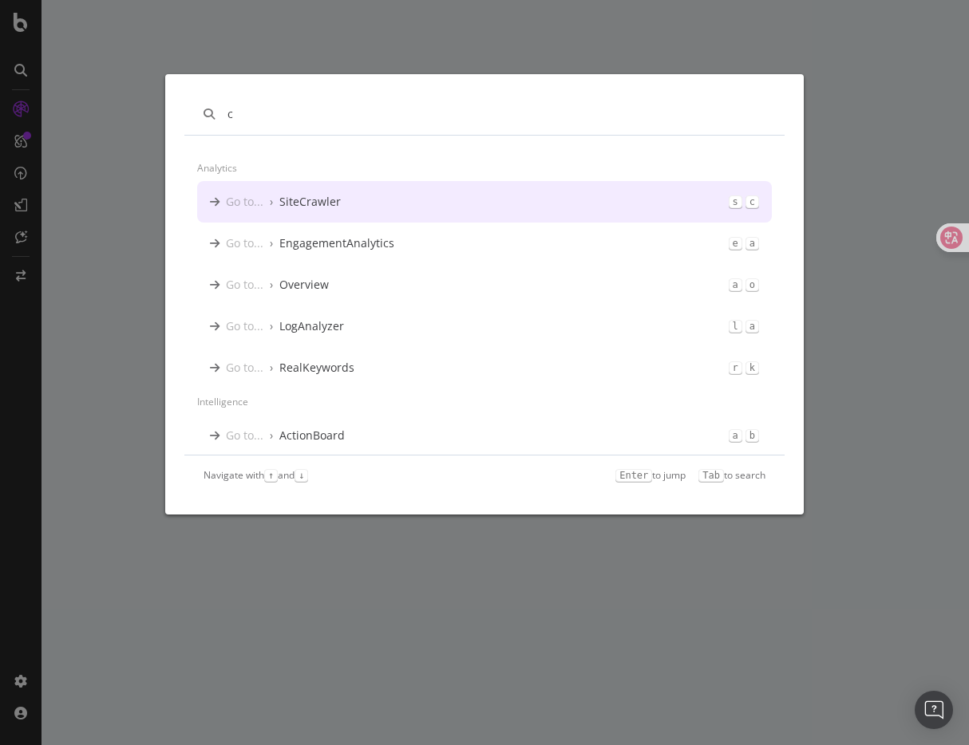
type input "c"
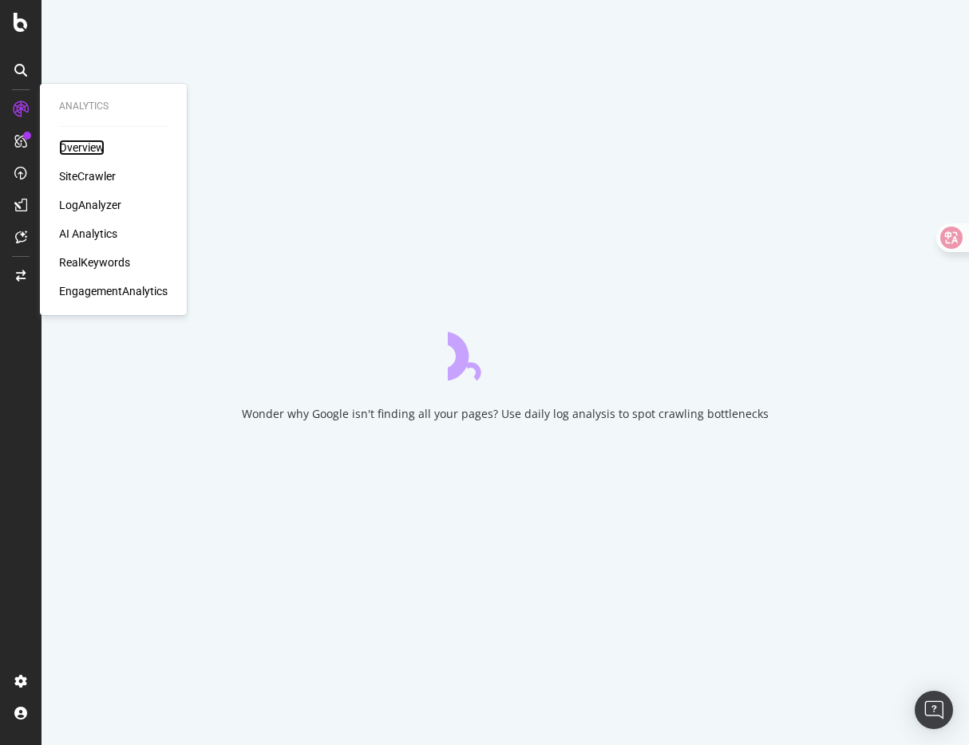
click at [82, 149] on div "Overview" at bounding box center [81, 148] width 45 height 16
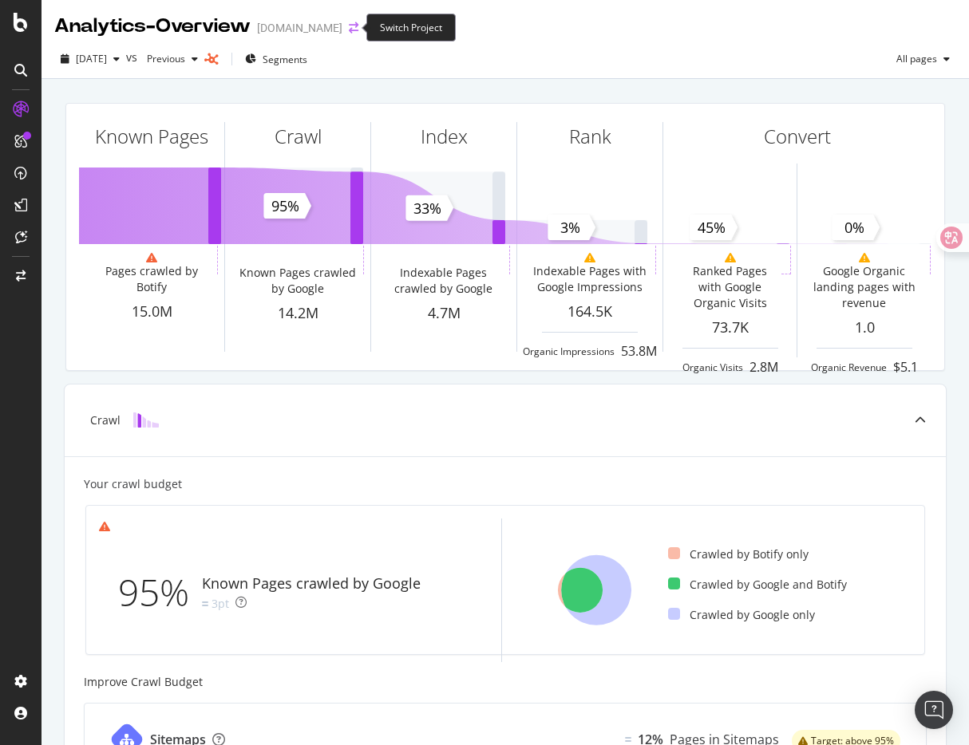
click at [351, 27] on icon "arrow-right-arrow-left" at bounding box center [354, 27] width 10 height 11
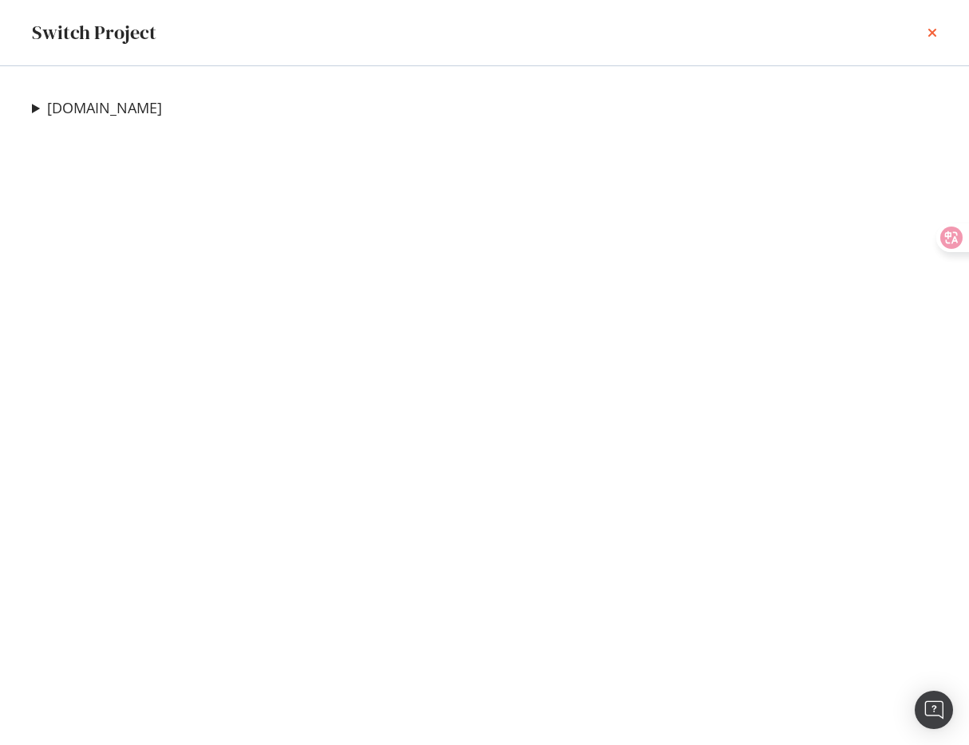
click at [931, 30] on icon "times" at bounding box center [932, 32] width 10 height 13
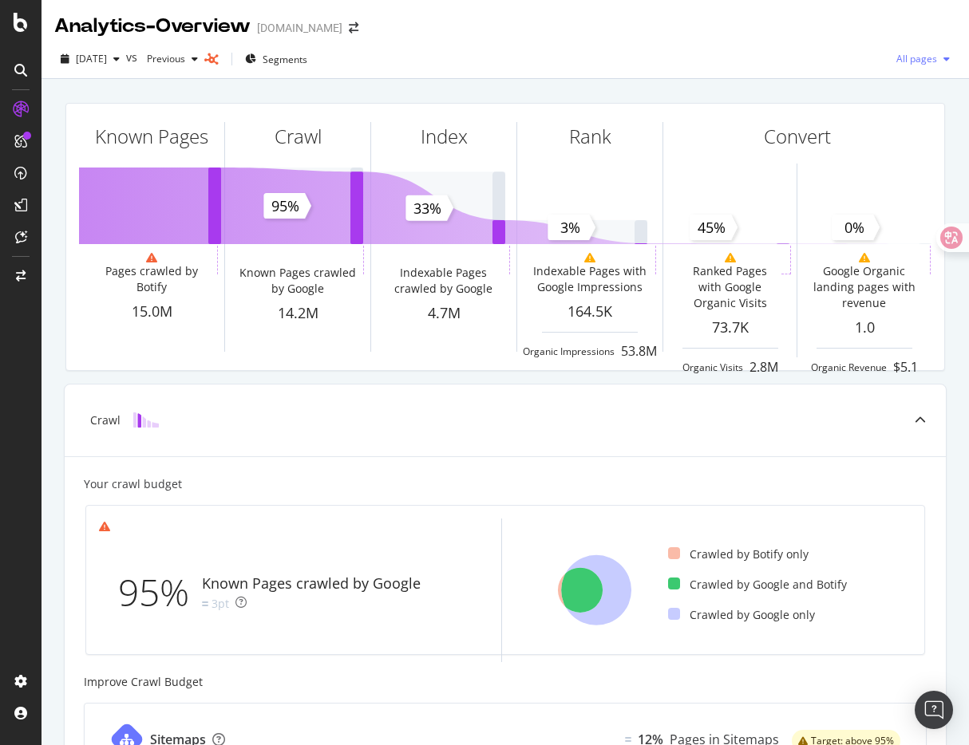
click at [913, 60] on span "All pages" at bounding box center [913, 59] width 47 height 14
click at [663, 80] on div "Known Pages Pages crawled by Botify 15.0M Crawl Known Pages crawled by Google 1…" at bounding box center [505, 660] width 927 height 1163
click at [107, 60] on span "[DATE]" at bounding box center [91, 59] width 31 height 14
click at [575, 70] on div "2025 Oct. 5th vs Previous Segments All pages" at bounding box center [505, 62] width 927 height 32
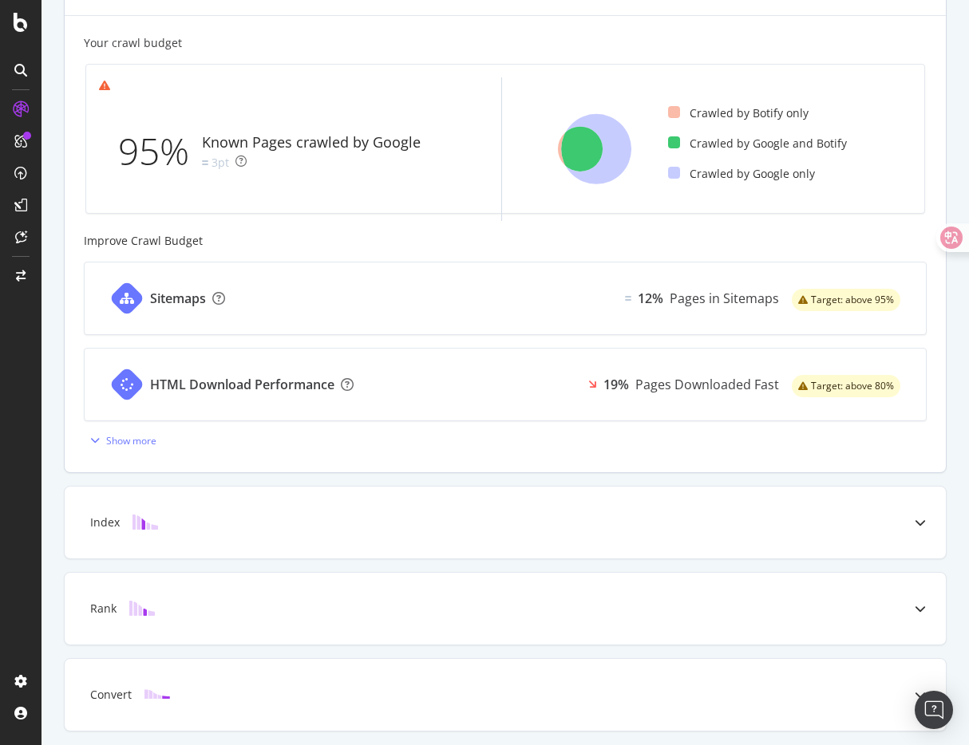
scroll to position [496, 0]
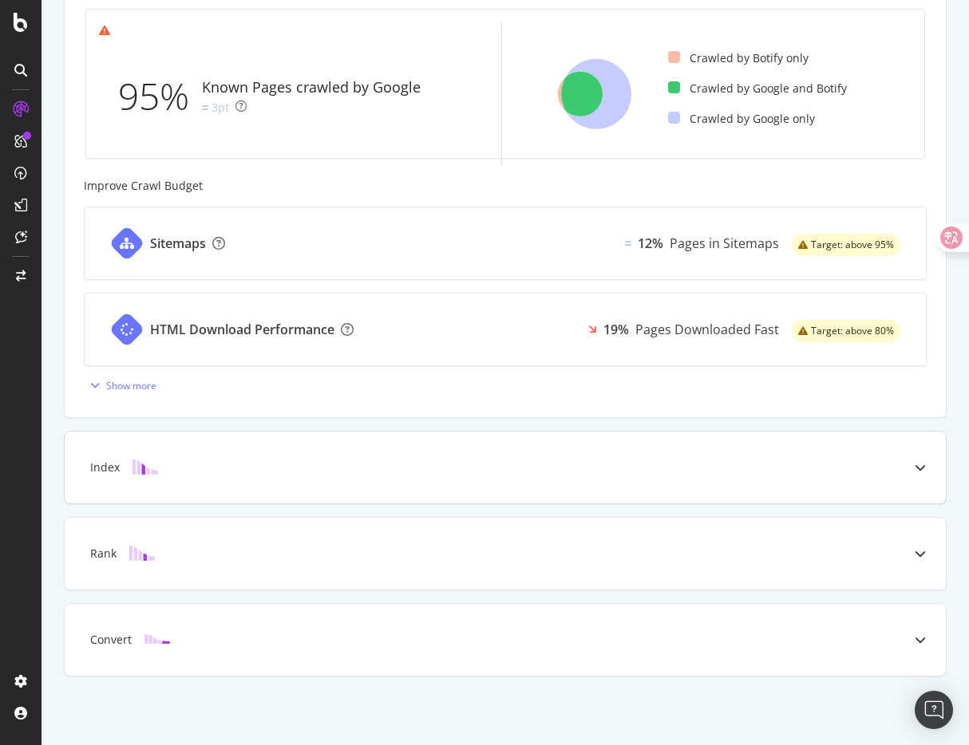
click at [166, 472] on div at bounding box center [145, 468] width 51 height 16
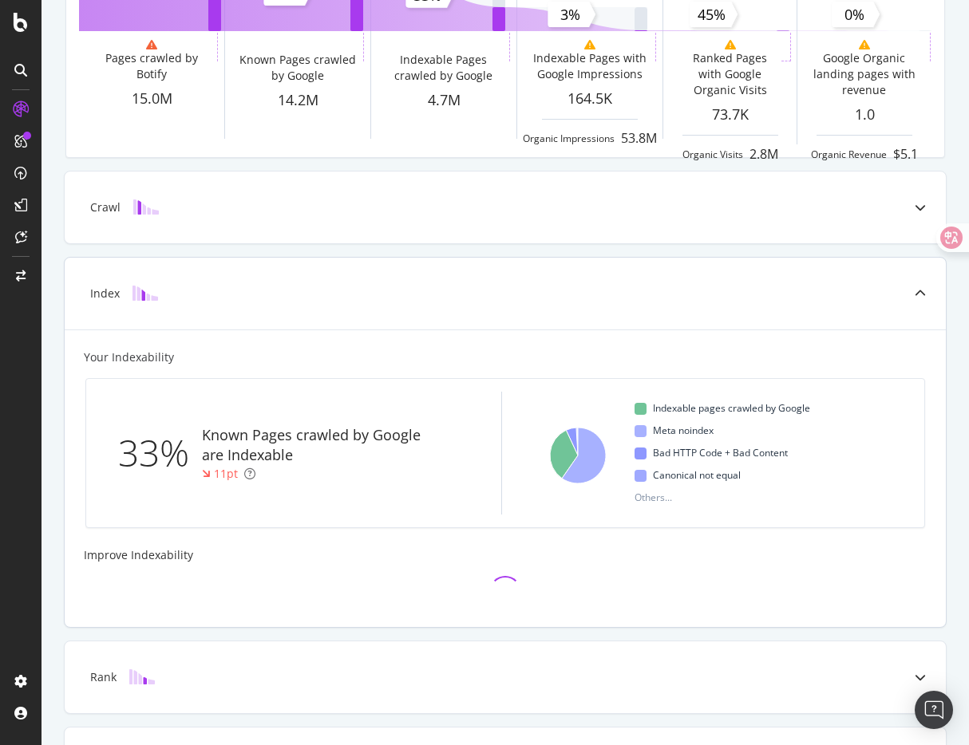
scroll to position [219, 0]
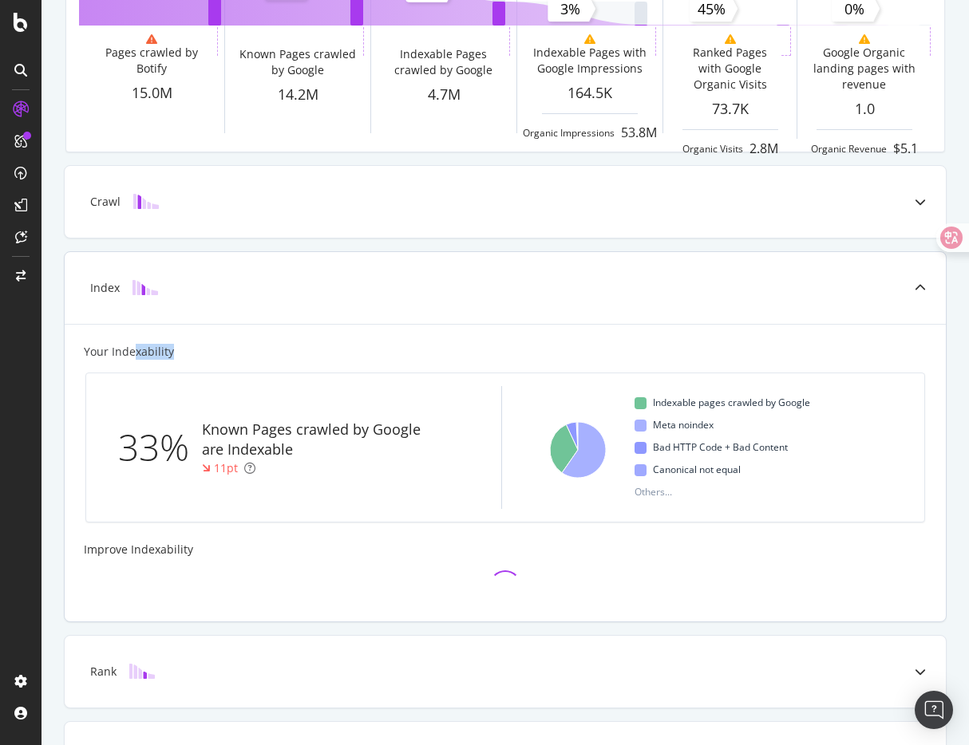
drag, startPoint x: 136, startPoint y: 351, endPoint x: 236, endPoint y: 351, distance: 100.6
click at [236, 351] on div "Your Indexability" at bounding box center [505, 352] width 843 height 16
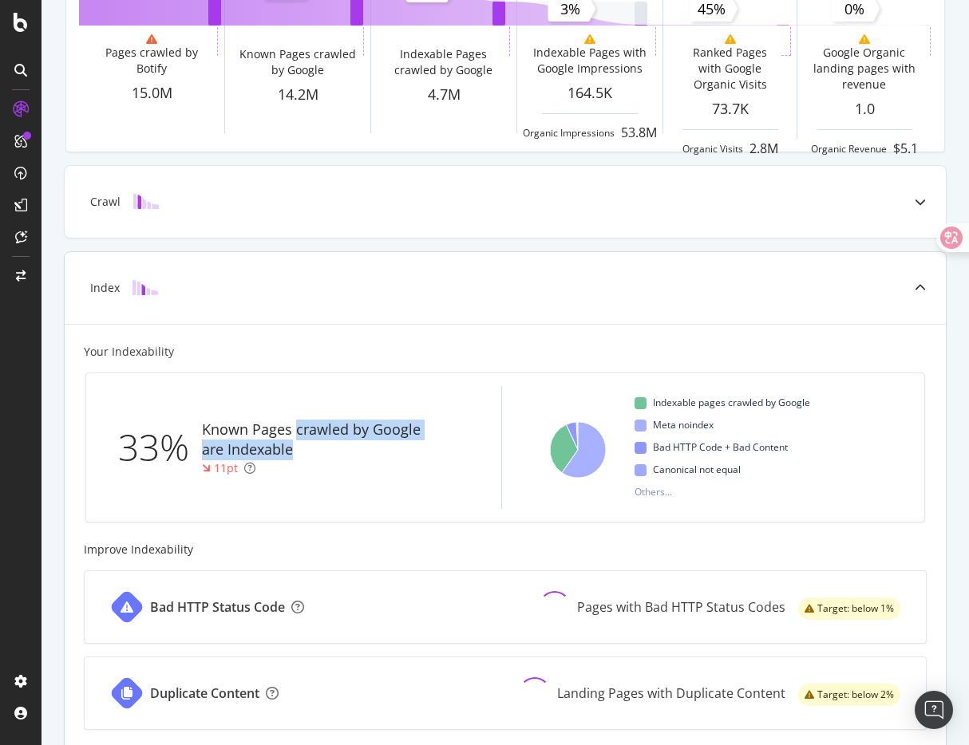
drag, startPoint x: 295, startPoint y: 433, endPoint x: 314, endPoint y: 452, distance: 26.5
click at [314, 452] on div "Known Pages crawled by Google are Indexable" at bounding box center [321, 440] width 239 height 41
drag, startPoint x: 314, startPoint y: 452, endPoint x: 208, endPoint y: 427, distance: 109.8
click at [208, 427] on div "Known Pages crawled by Google are Indexable" at bounding box center [321, 440] width 239 height 41
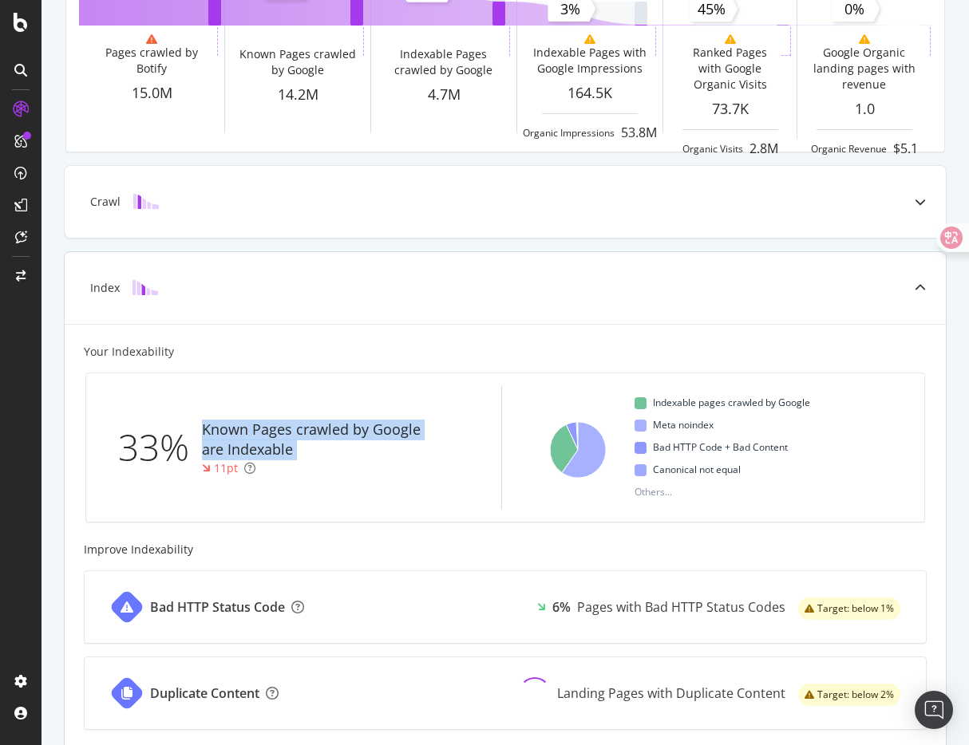
click at [208, 427] on div "Known Pages crawled by Google are Indexable" at bounding box center [321, 440] width 239 height 41
drag, startPoint x: 208, startPoint y: 427, endPoint x: 350, endPoint y: 454, distance: 145.4
click at [350, 454] on div "Known Pages crawled by Google are Indexable" at bounding box center [321, 440] width 239 height 41
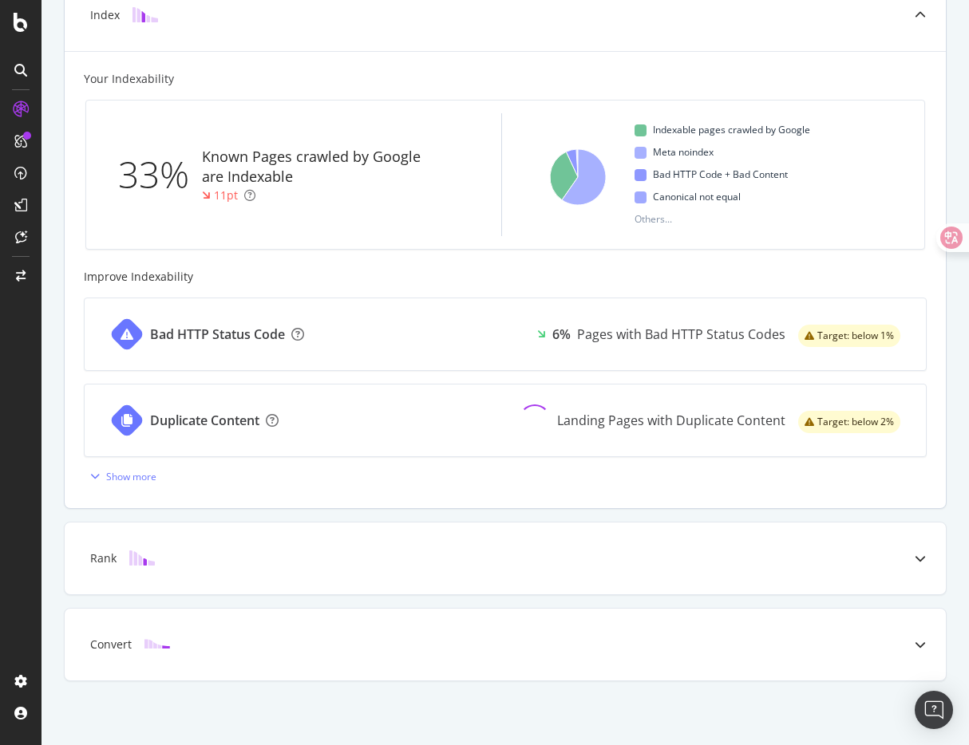
scroll to position [496, 0]
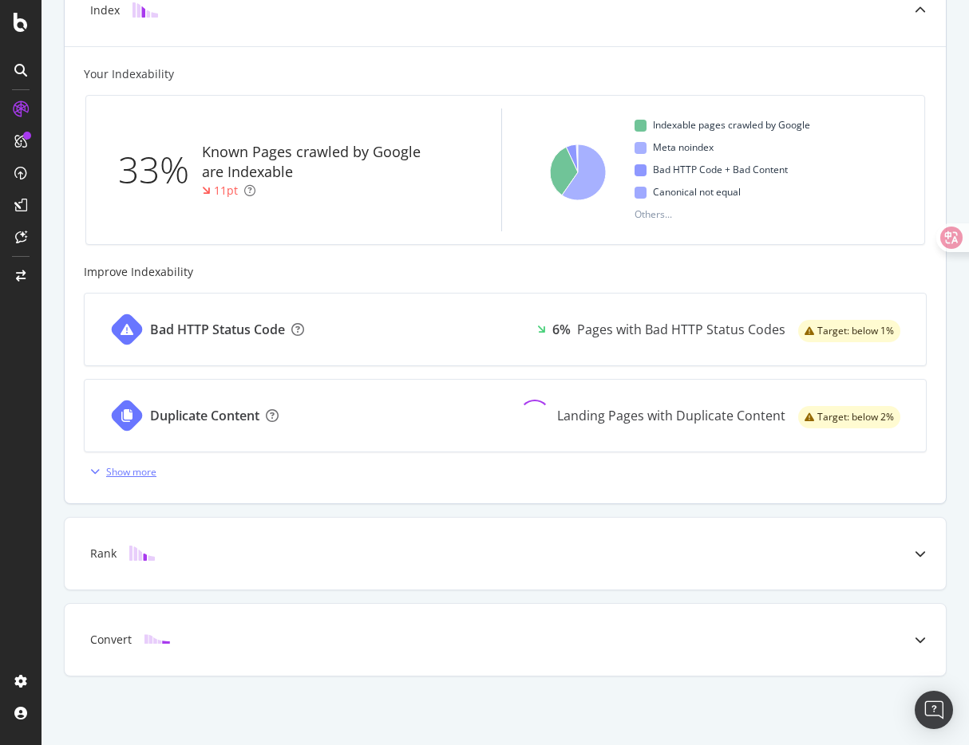
click at [93, 471] on icon "button" at bounding box center [95, 472] width 10 height 10
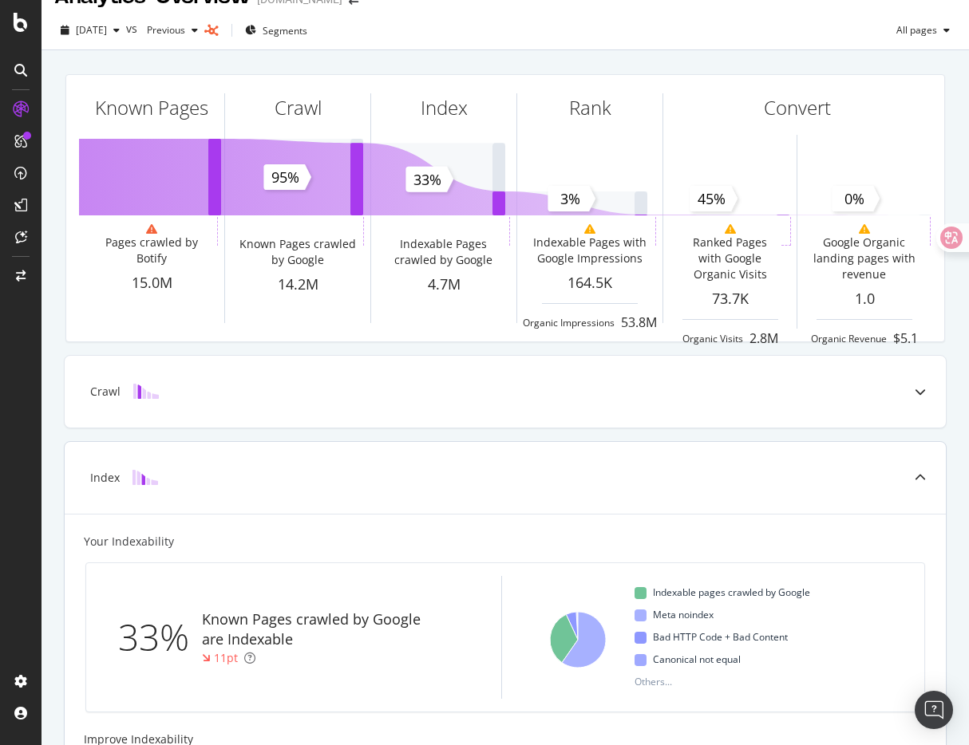
scroll to position [27, 0]
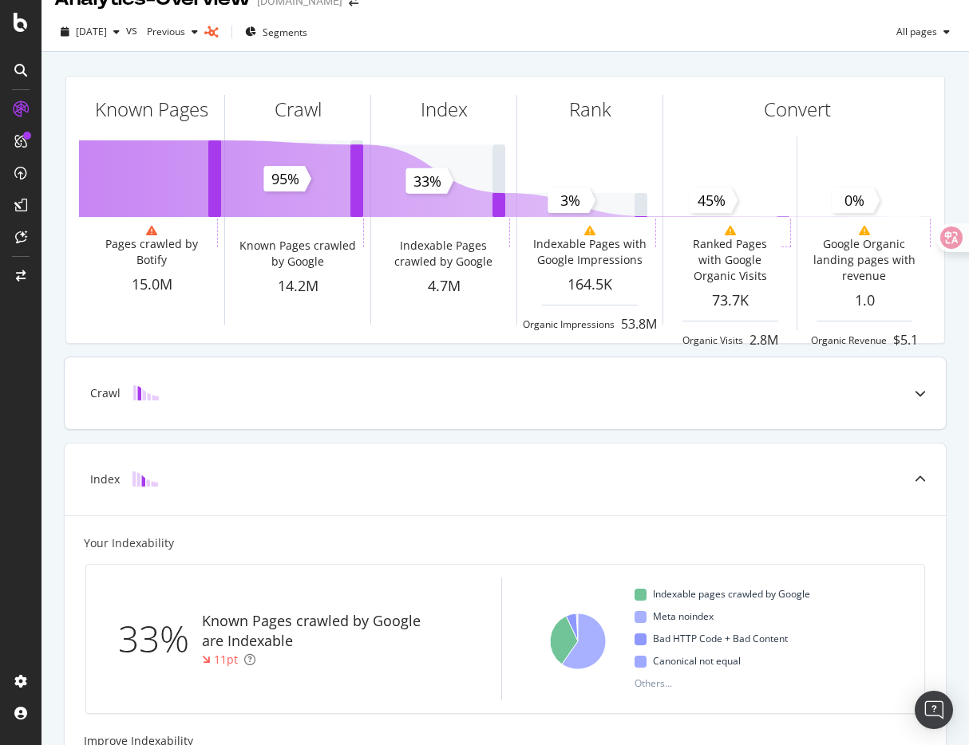
click at [918, 395] on icon at bounding box center [920, 393] width 11 height 11
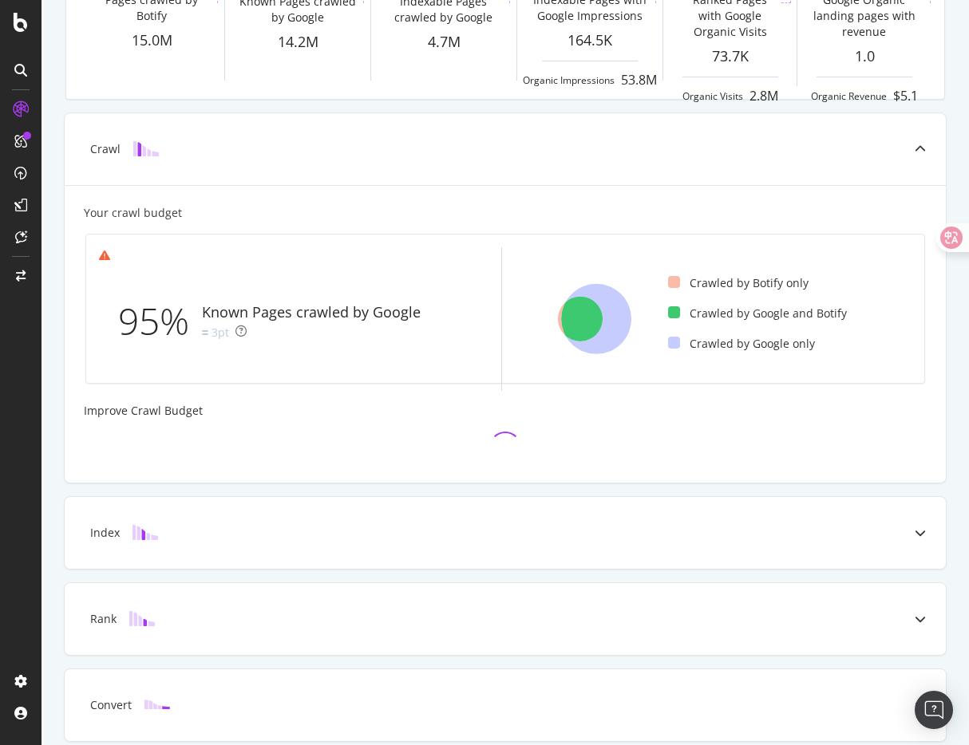
scroll to position [265, 0]
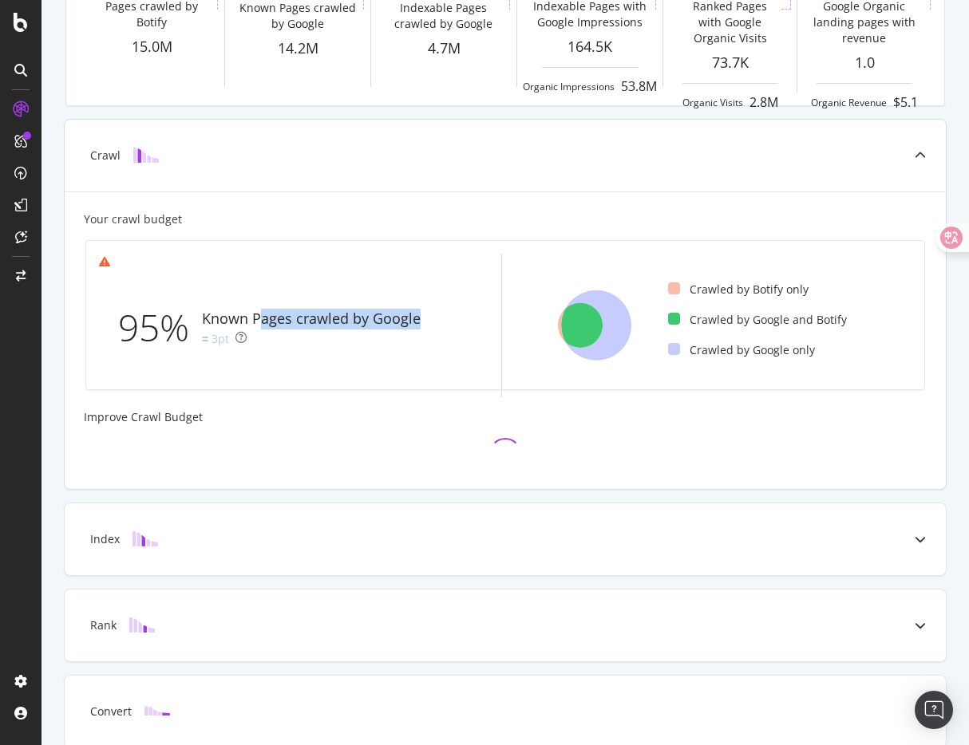
drag, startPoint x: 263, startPoint y: 317, endPoint x: 418, endPoint y: 317, distance: 154.8
click at [418, 317] on div "Known Pages crawled by Google" at bounding box center [311, 319] width 219 height 21
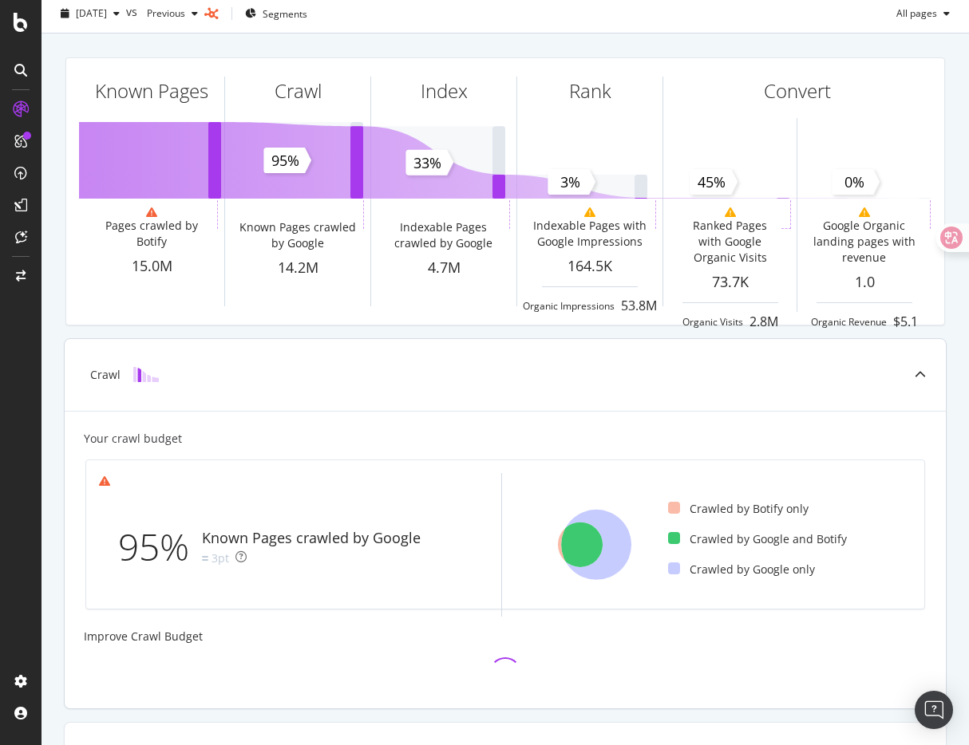
scroll to position [0, 0]
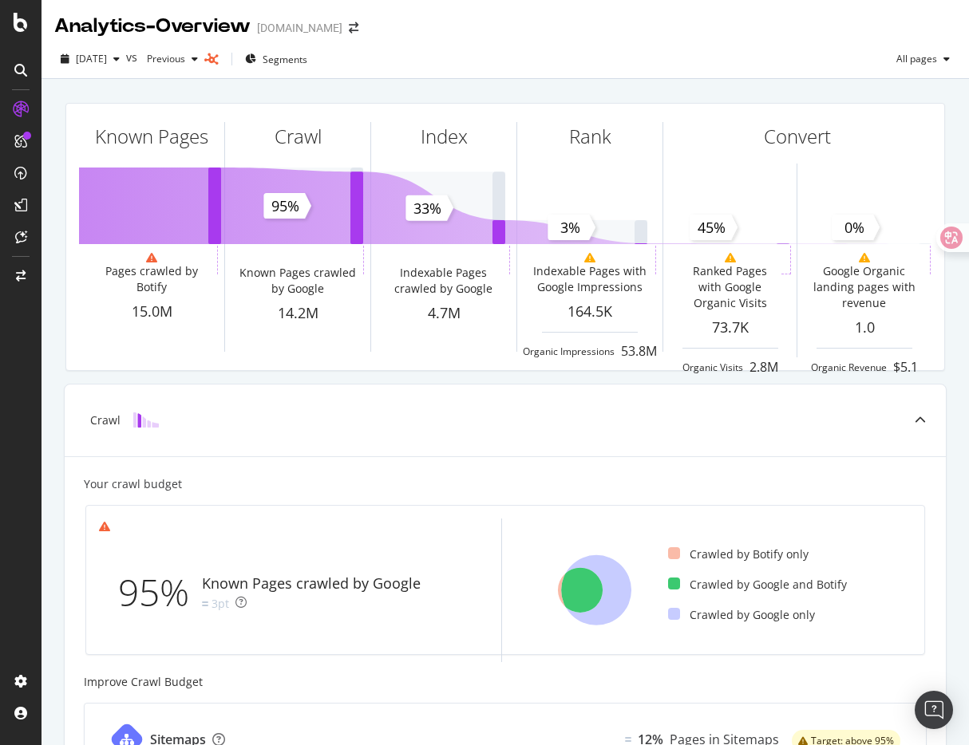
click at [623, 378] on div "Known Pages Pages crawled by Botify 15.0M Crawl Known Pages crawled by Google 1…" at bounding box center [505, 237] width 899 height 294
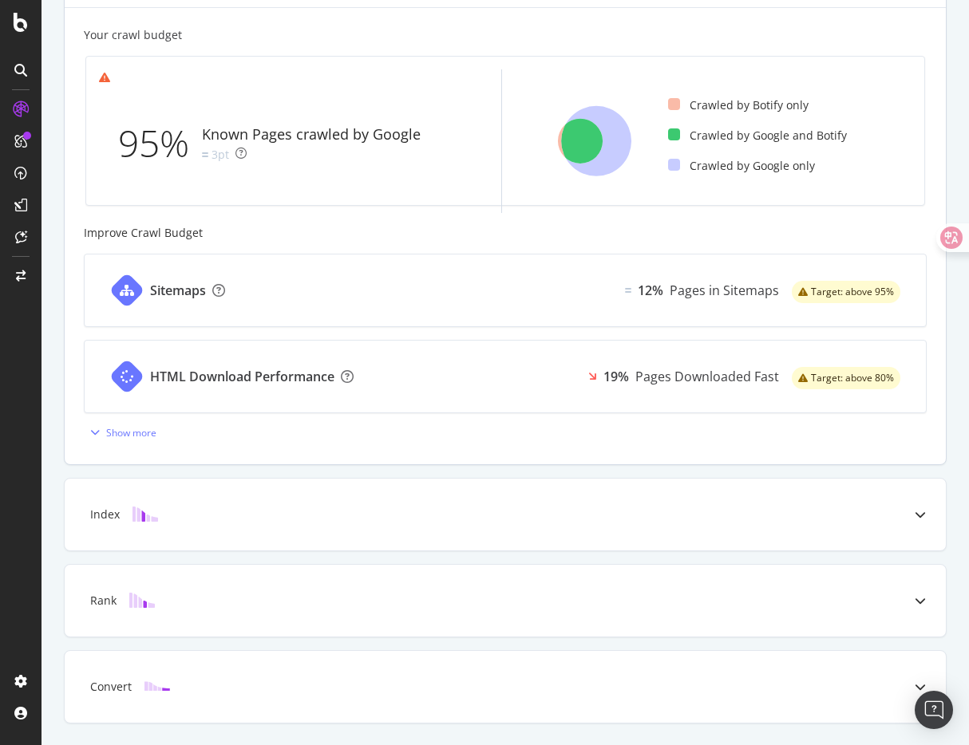
scroll to position [450, 0]
click at [96, 434] on icon "button" at bounding box center [95, 432] width 10 height 10
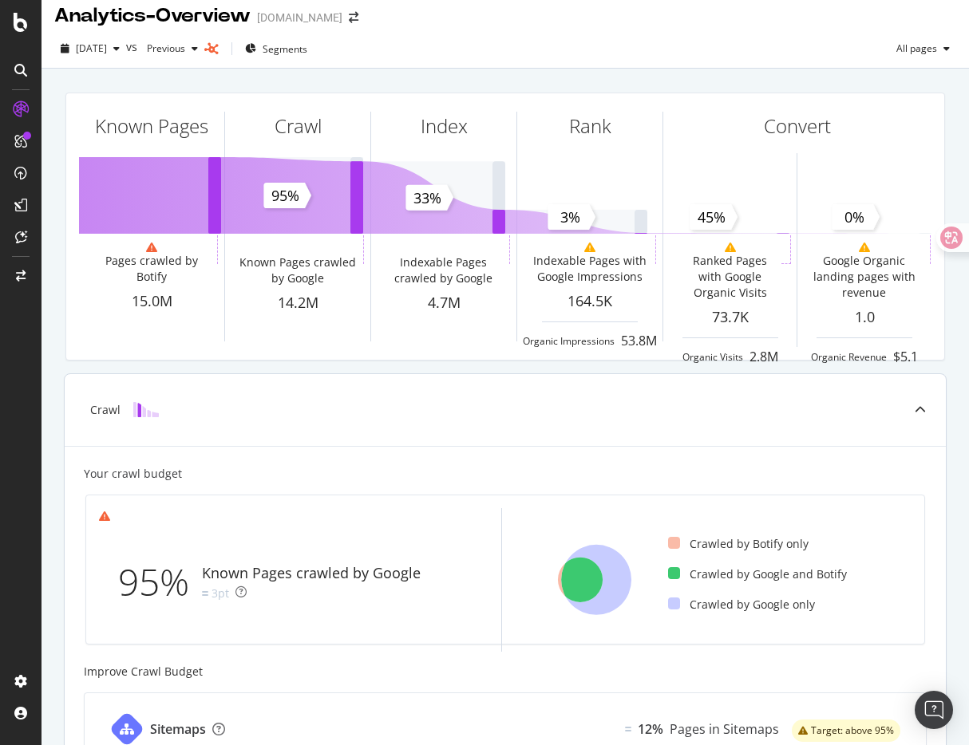
scroll to position [0, 0]
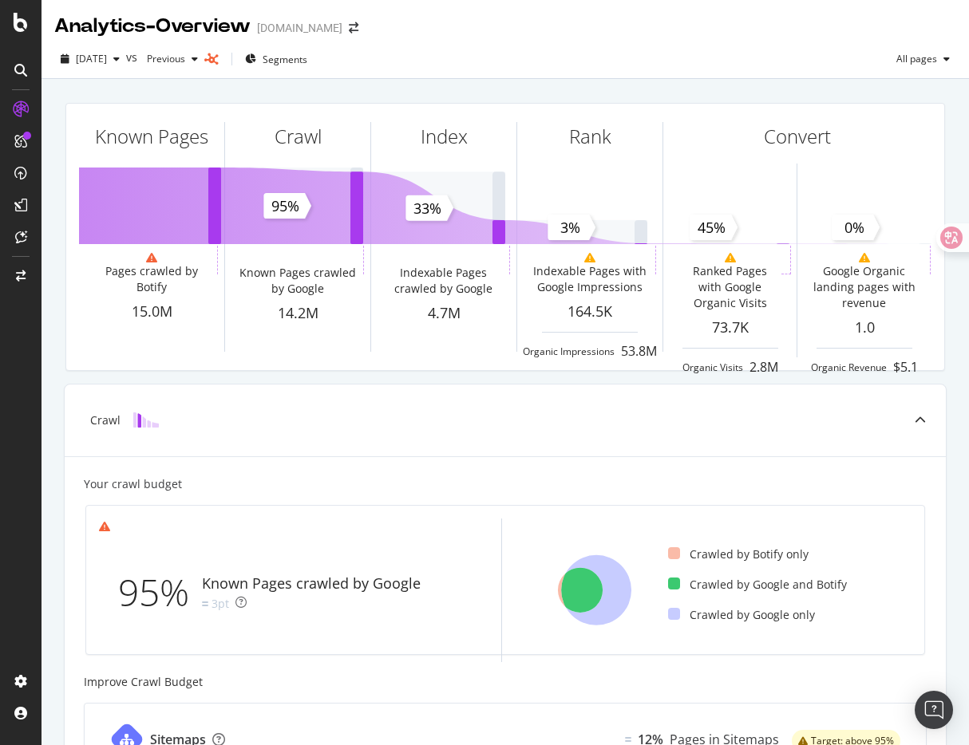
click at [124, 380] on div "Known Pages Pages crawled by Botify 15.0M Crawl Known Pages crawled by Google 1…" at bounding box center [505, 237] width 899 height 294
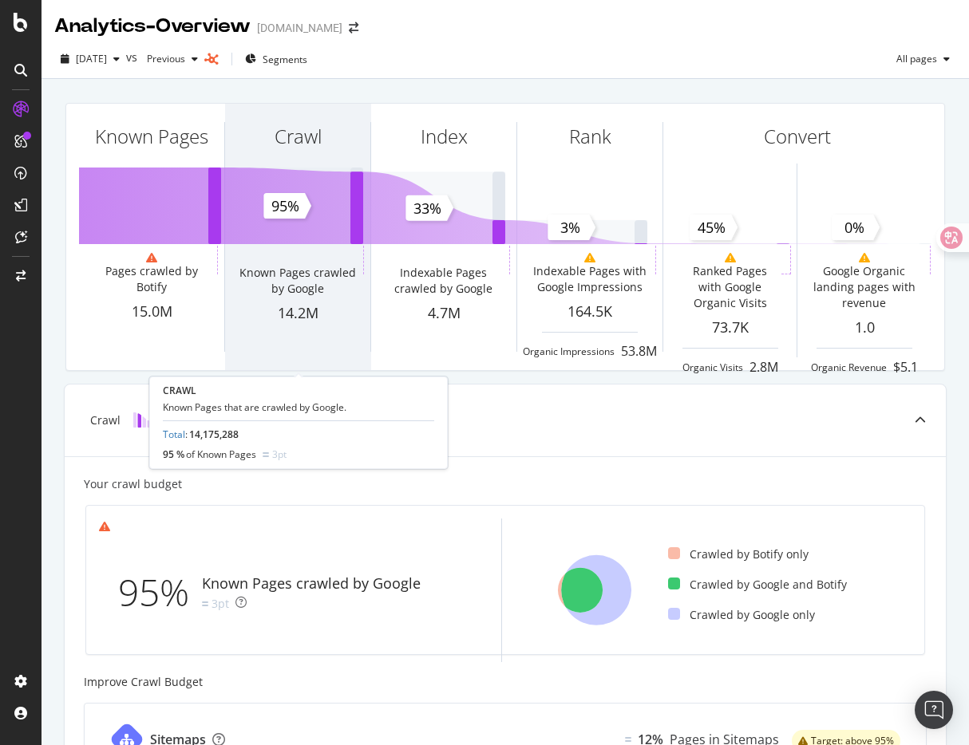
click at [288, 314] on div "14.2M" at bounding box center [297, 313] width 145 height 21
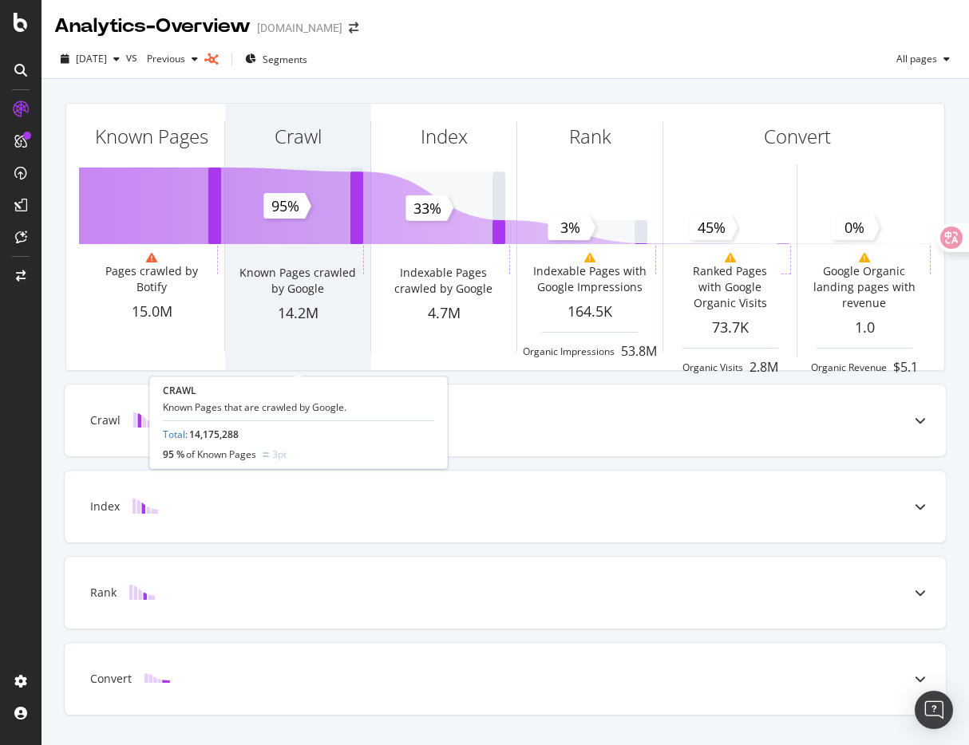
click at [306, 228] on div "Crawl Known Pages crawled by Google 14.2M" at bounding box center [297, 237] width 145 height 267
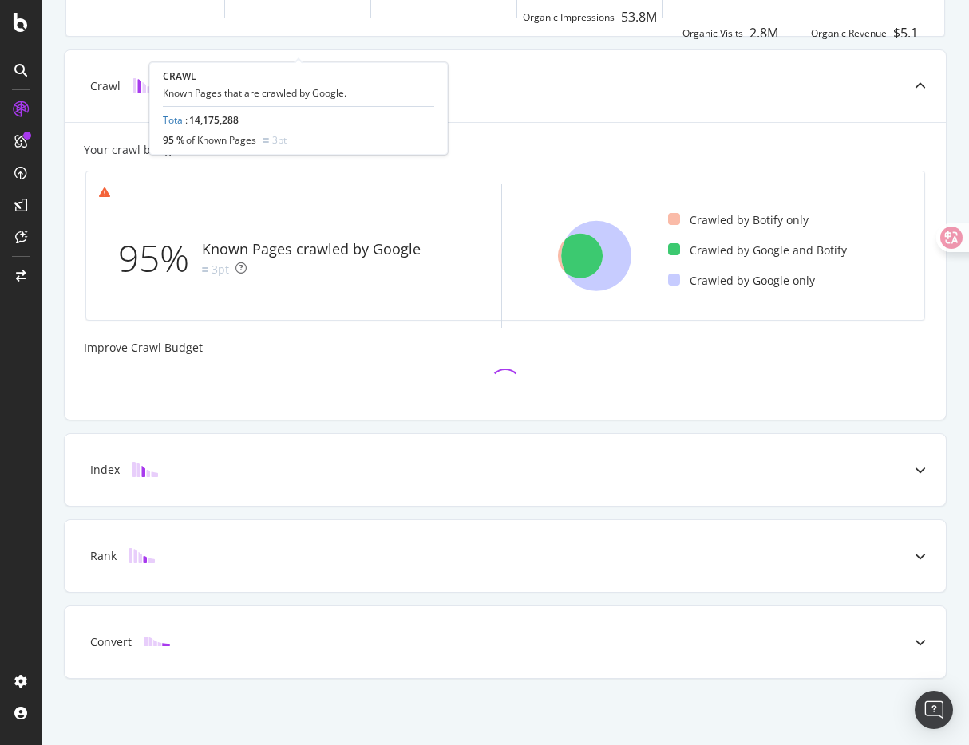
scroll to position [337, 0]
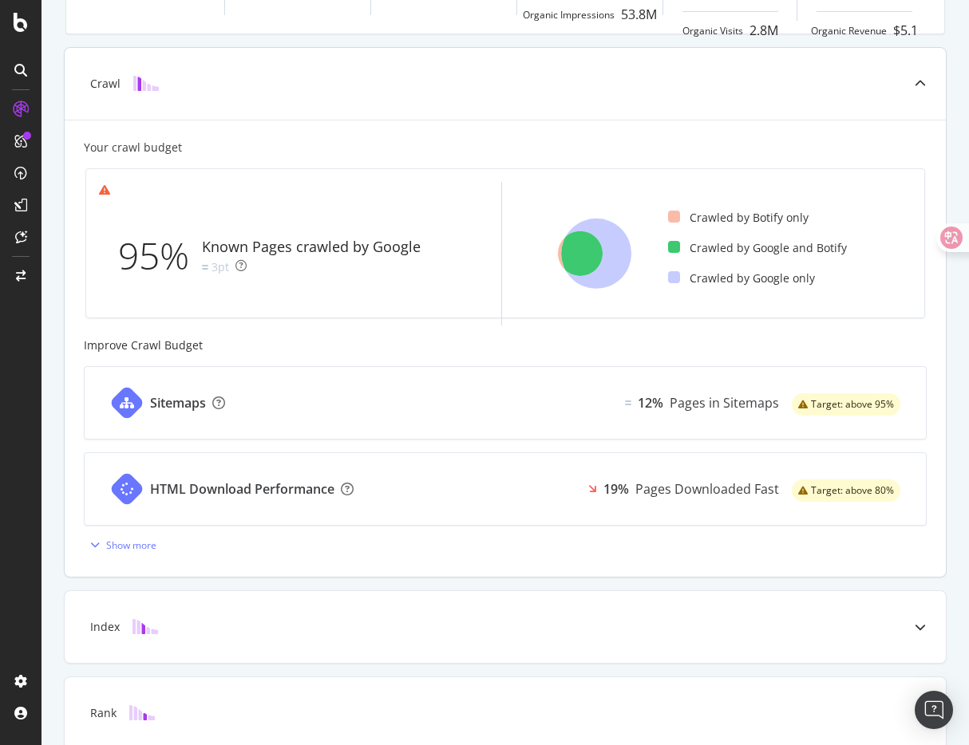
drag, startPoint x: 709, startPoint y: 287, endPoint x: 821, endPoint y: 287, distance: 111.7
click at [821, 287] on ul "Crawled by Botify only Crawled by Google and Botify Crawled by Google only" at bounding box center [789, 254] width 243 height 144
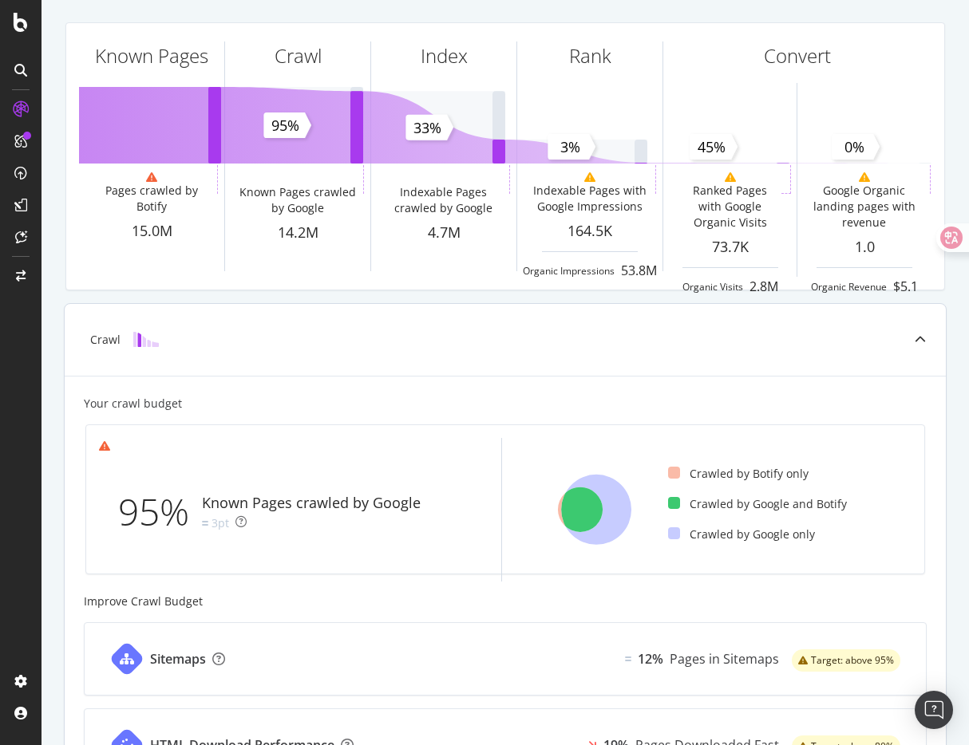
scroll to position [0, 0]
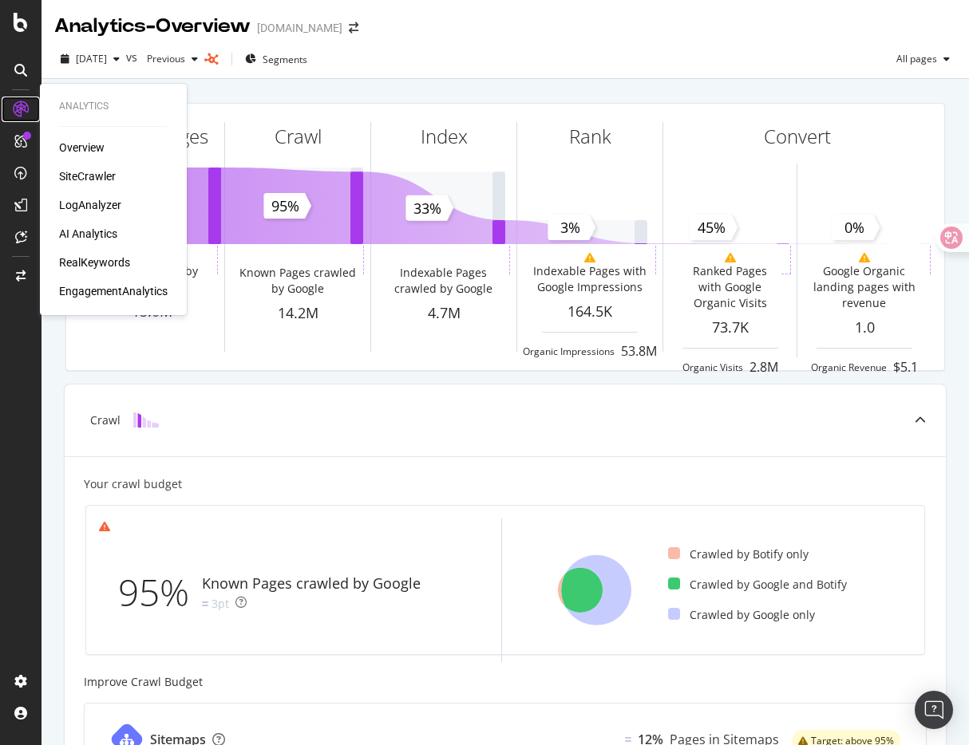
click at [22, 113] on icon at bounding box center [21, 109] width 16 height 16
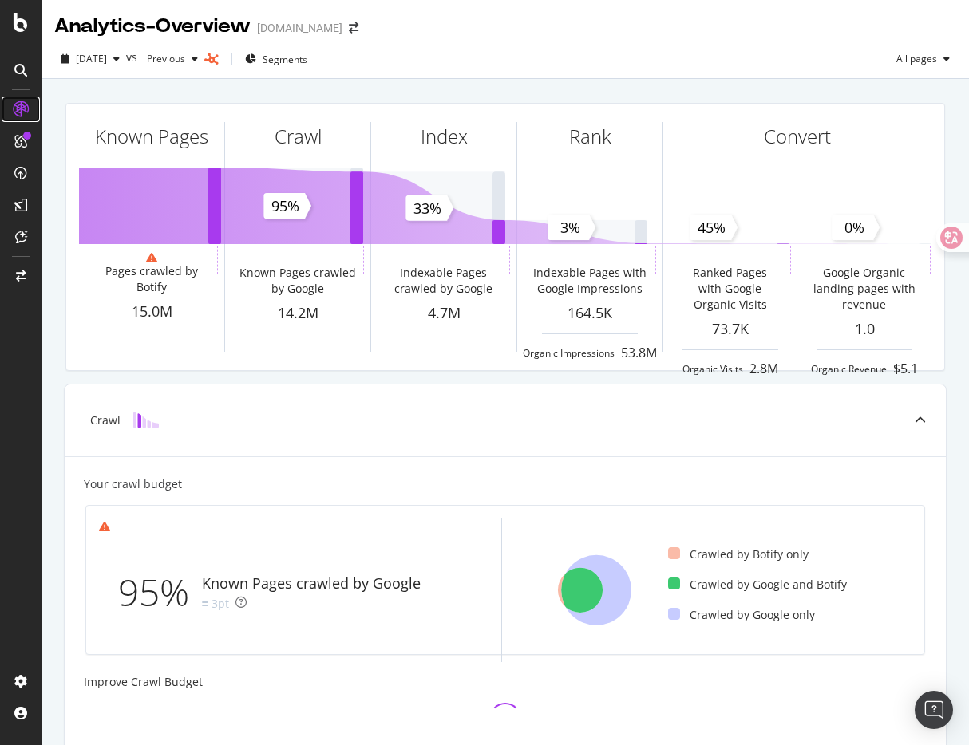
click at [22, 113] on icon at bounding box center [21, 109] width 16 height 16
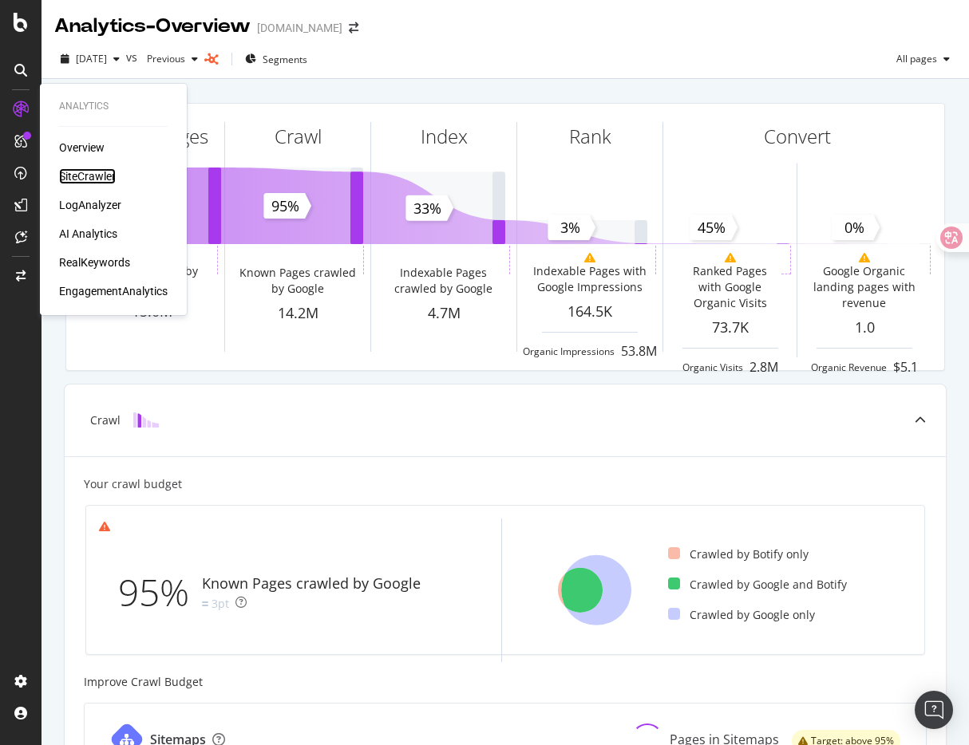
click at [93, 175] on div "SiteCrawler" at bounding box center [87, 176] width 57 height 16
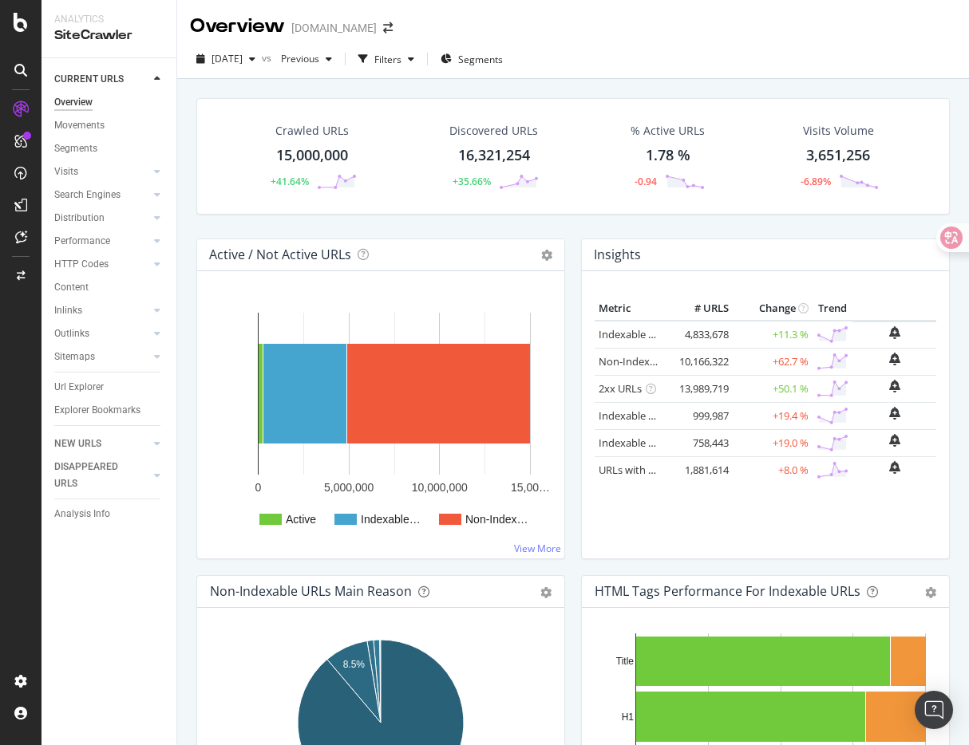
scroll to position [38, 0]
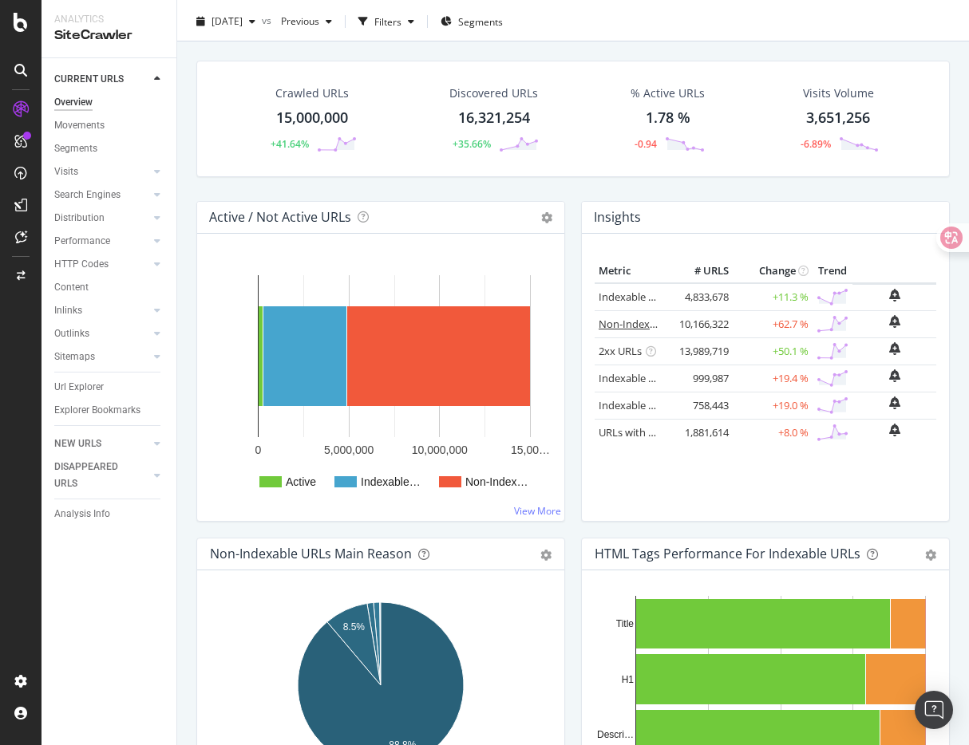
click at [620, 326] on link "Non-Indexable URLs" at bounding box center [647, 324] width 97 height 14
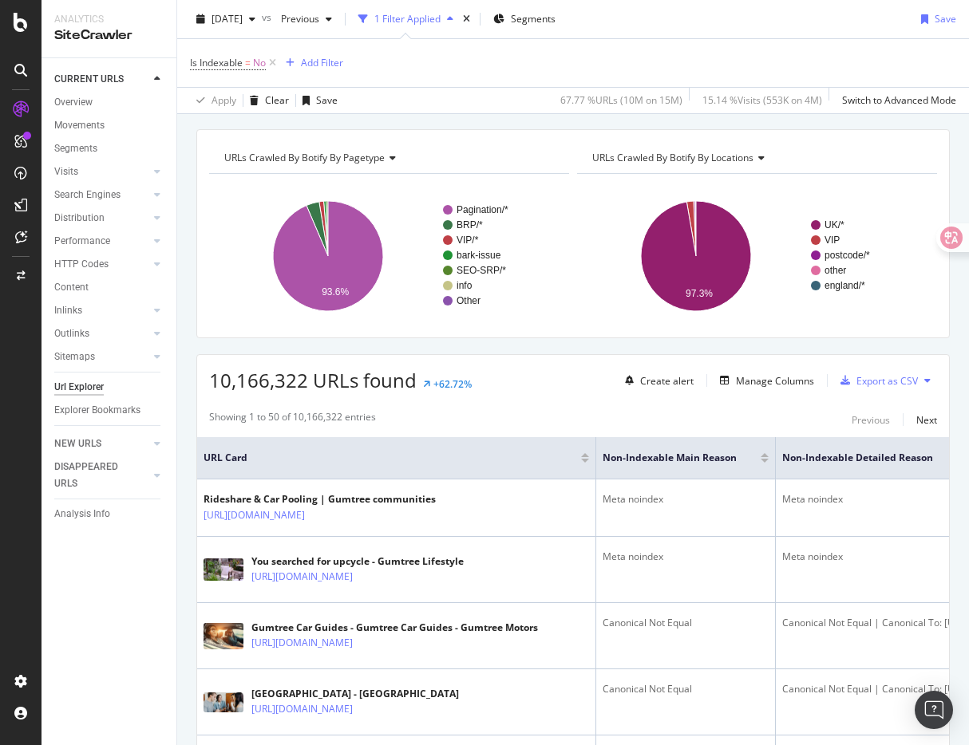
scroll to position [168, 0]
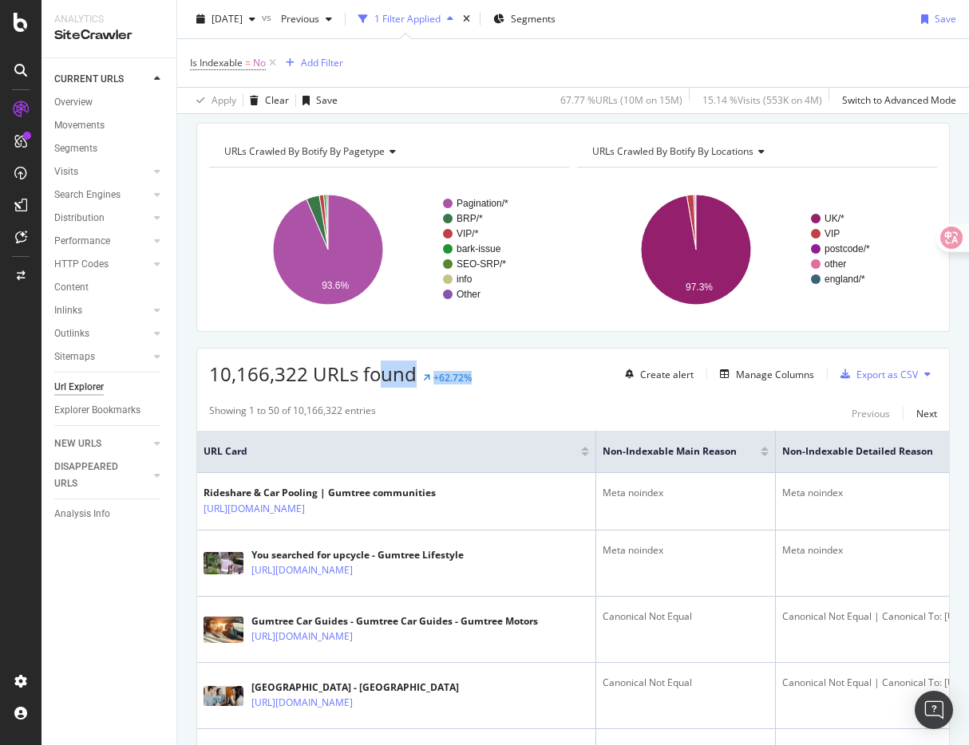
drag, startPoint x: 384, startPoint y: 374, endPoint x: 513, endPoint y: 374, distance: 129.3
click at [513, 374] on div "10,166,322 URLs found +62.72% Create alert Manage Columns Export as CSV" at bounding box center [573, 368] width 752 height 39
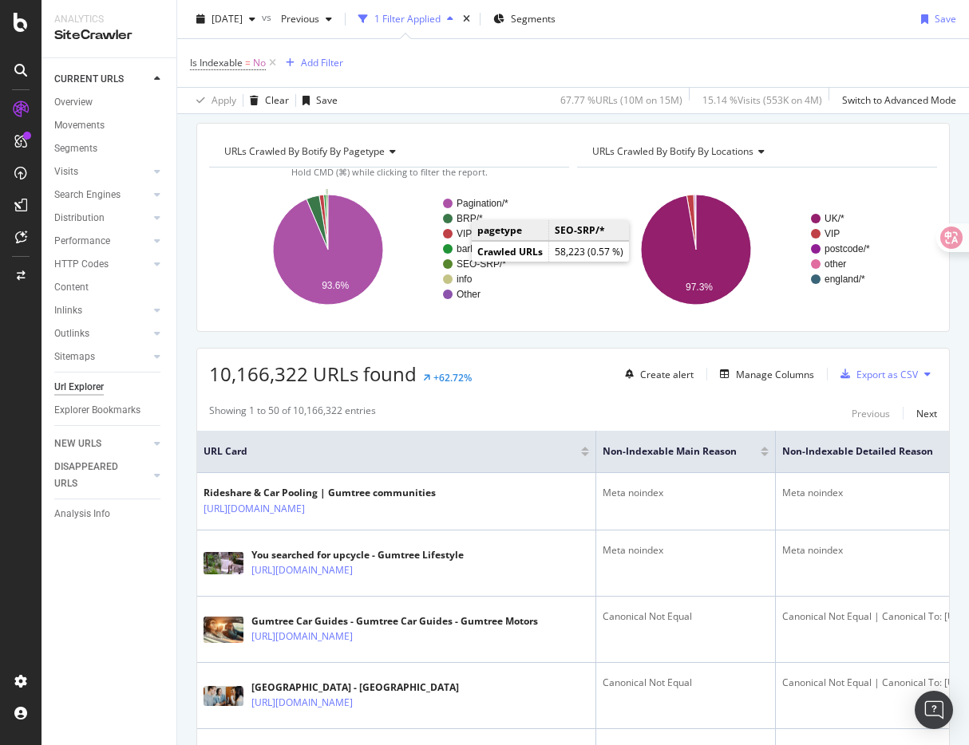
click at [446, 264] on circle "A chart." at bounding box center [448, 264] width 10 height 10
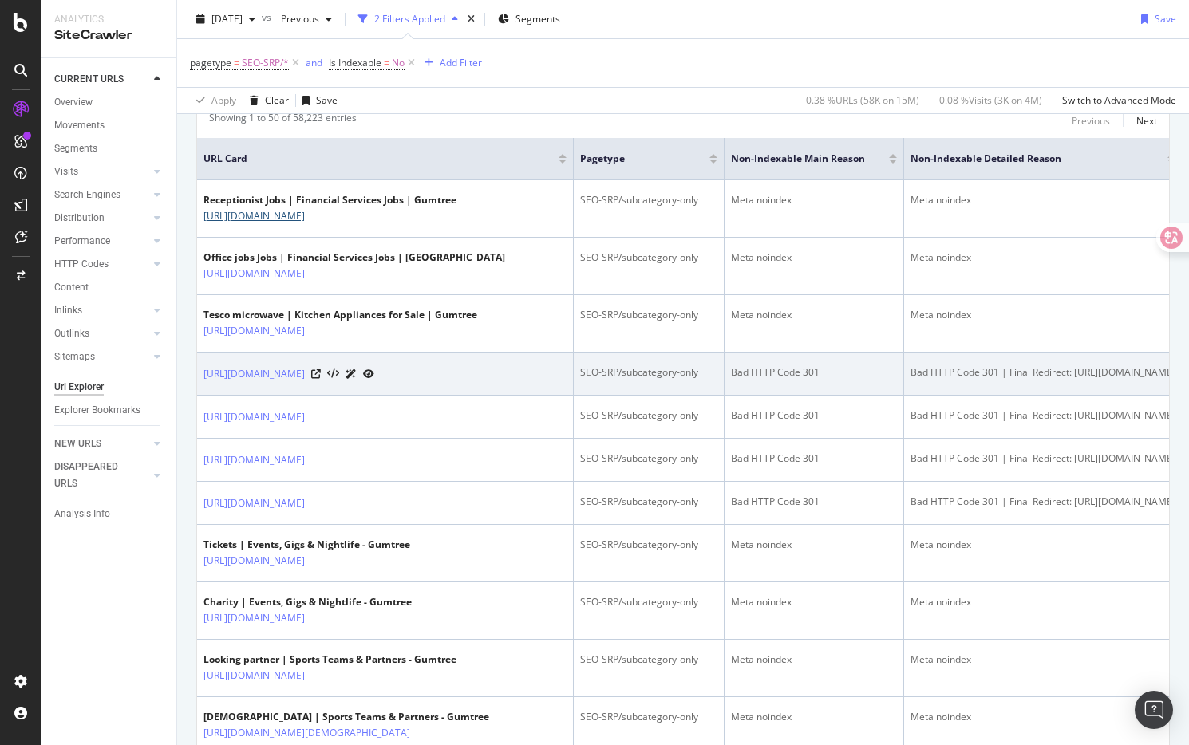
scroll to position [437, 0]
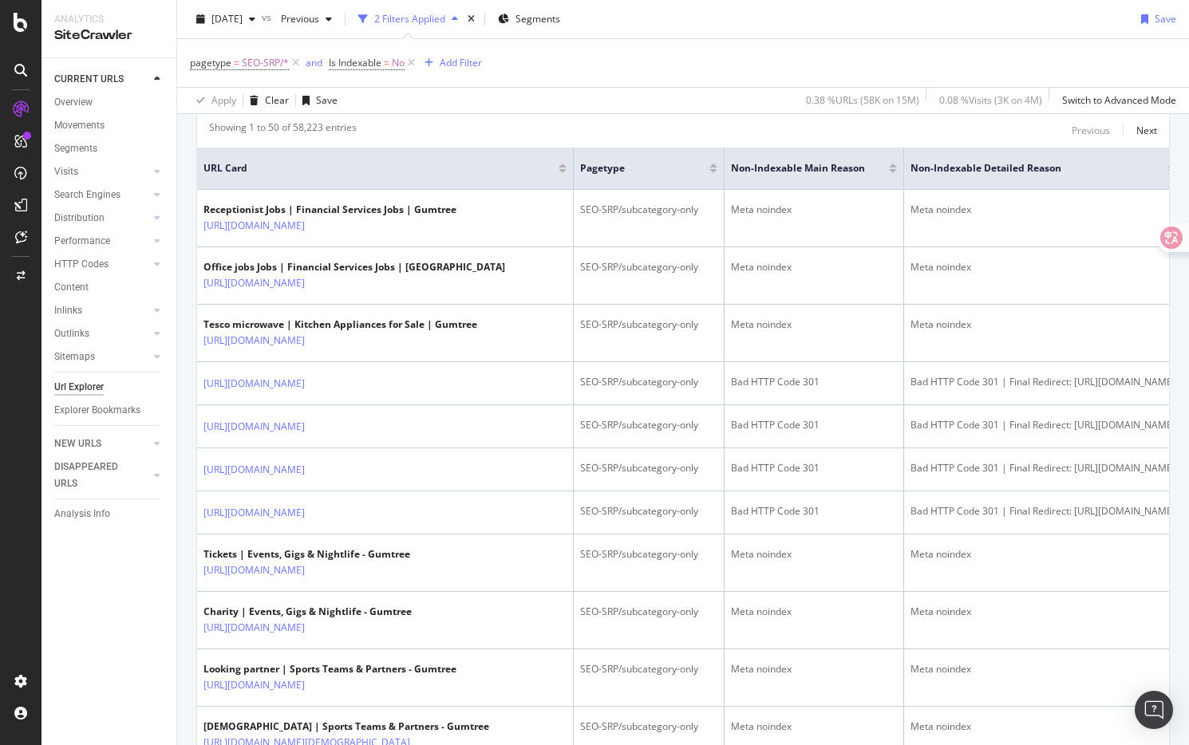
drag, startPoint x: 246, startPoint y: 295, endPoint x: 1095, endPoint y: 3, distance: 898.1
click at [0, 0] on div "Analytics SiteCrawler CURRENT URLS Overview Movements Segments Visits Analysis …" at bounding box center [594, 372] width 1189 height 745
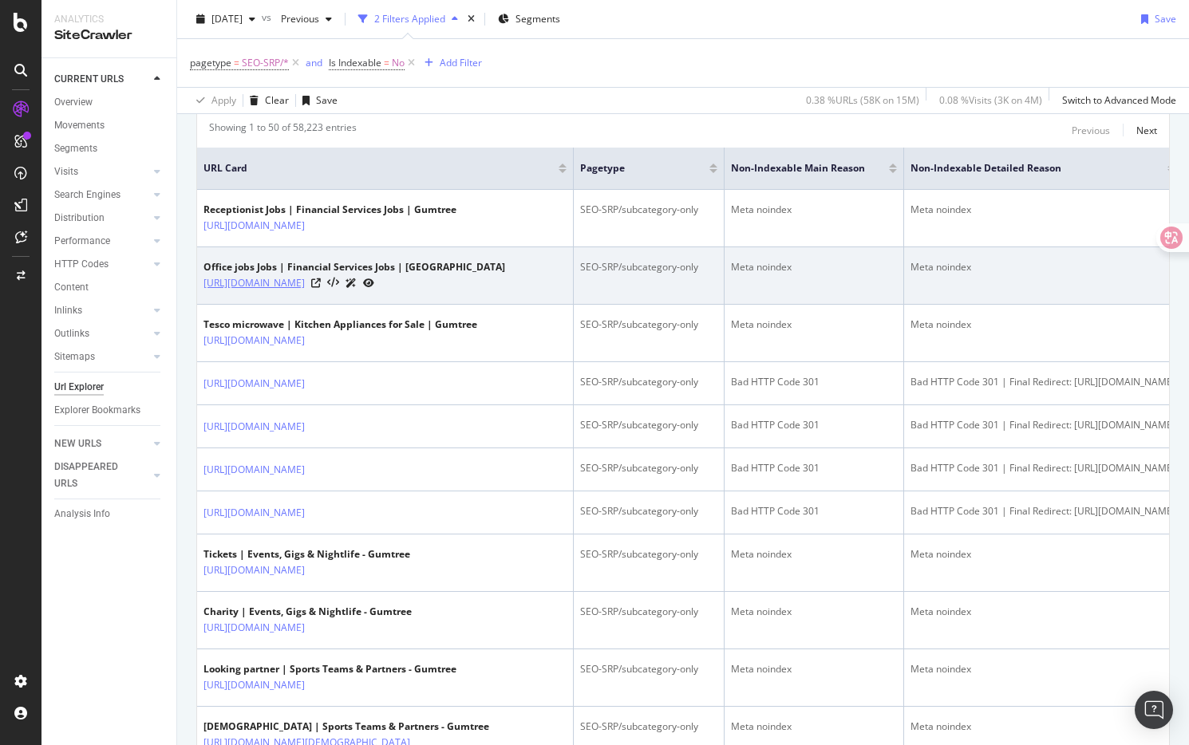
copy link "https://www.gumtree.com/jobs/financial-services-jobs/uk/srpsearch+office+jobs"
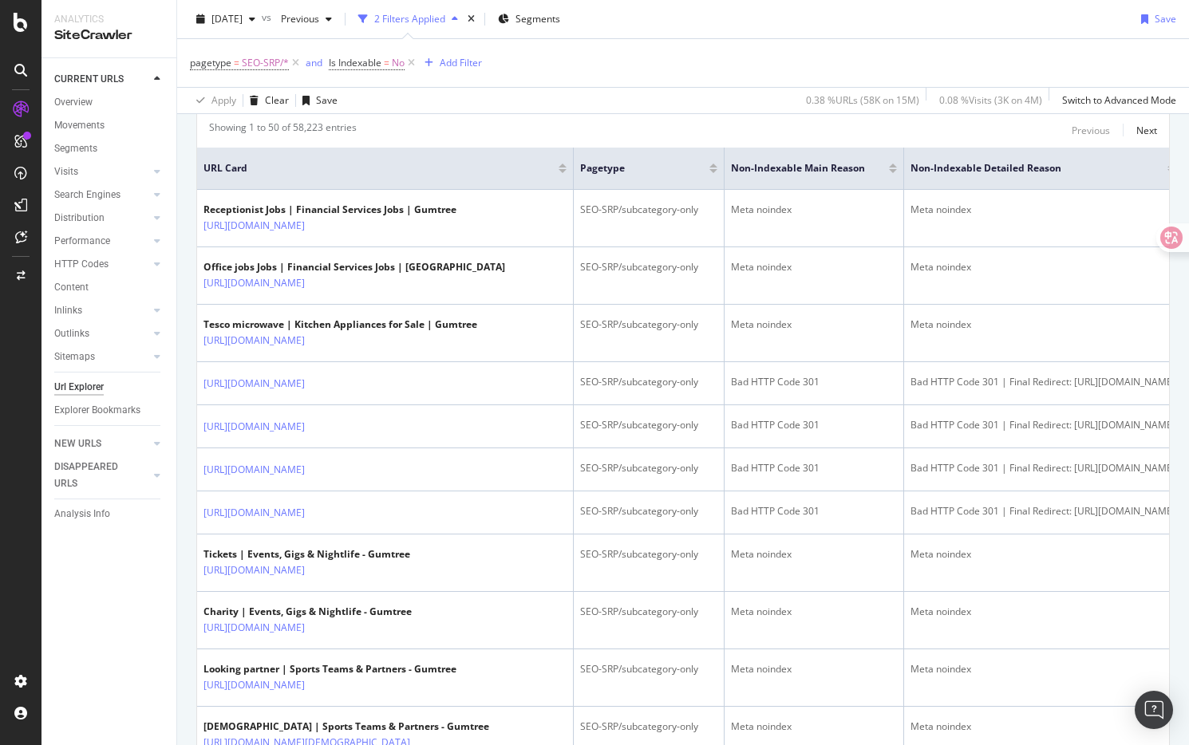
drag, startPoint x: 259, startPoint y: 296, endPoint x: 1157, endPoint y: 2, distance: 944.3
click at [0, 0] on div "Analytics SiteCrawler CURRENT URLS Overview Movements Segments Visits Analysis …" at bounding box center [594, 372] width 1189 height 745
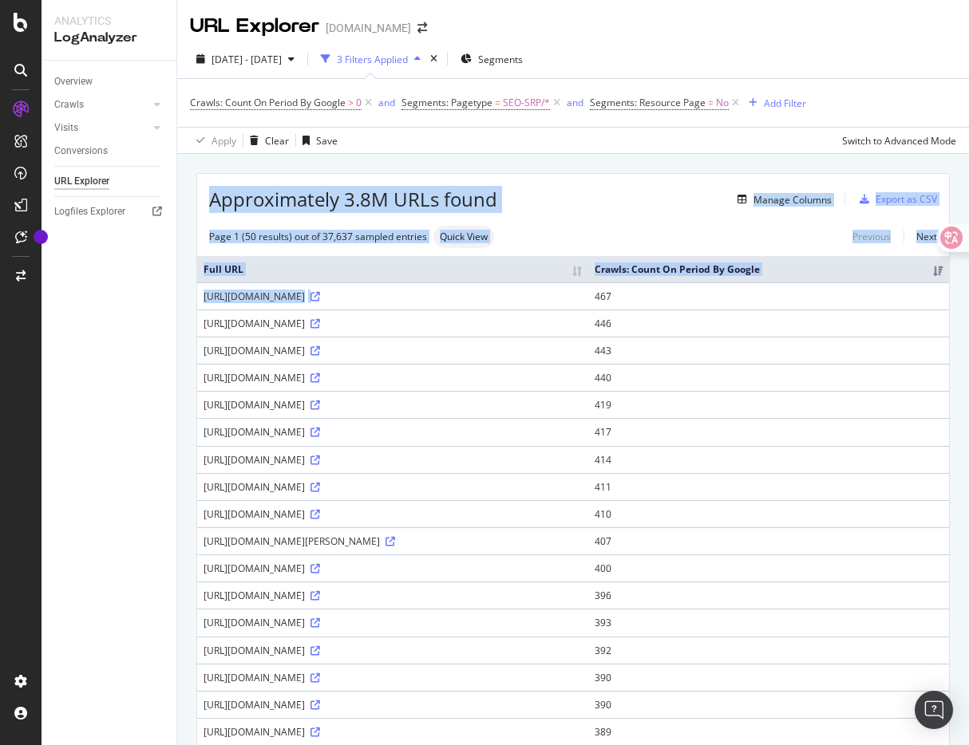
drag, startPoint x: 453, startPoint y: 159, endPoint x: 607, endPoint y: 325, distance: 227.0
click at [571, 200] on div "Manage Columns" at bounding box center [664, 199] width 334 height 19
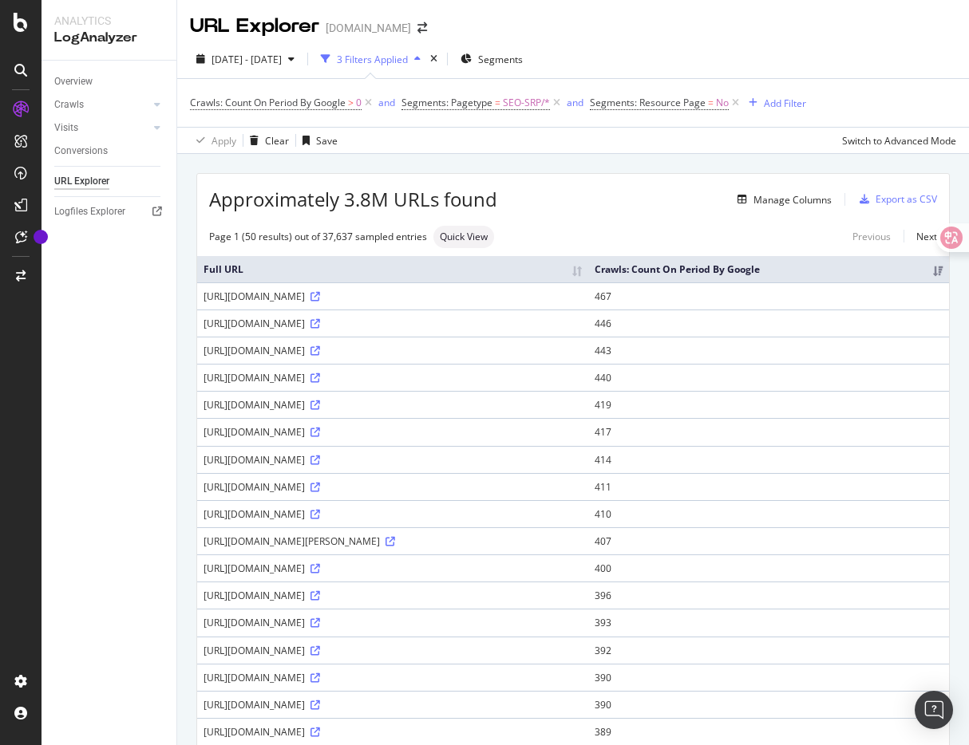
drag, startPoint x: 566, startPoint y: 173, endPoint x: 656, endPoint y: 415, distance: 258.1
click at [587, 174] on div "Approximately 3.8M URLs found Manage Columns Export as CSV" at bounding box center [573, 193] width 752 height 39
click at [83, 101] on link "Crawls" at bounding box center [101, 105] width 95 height 17
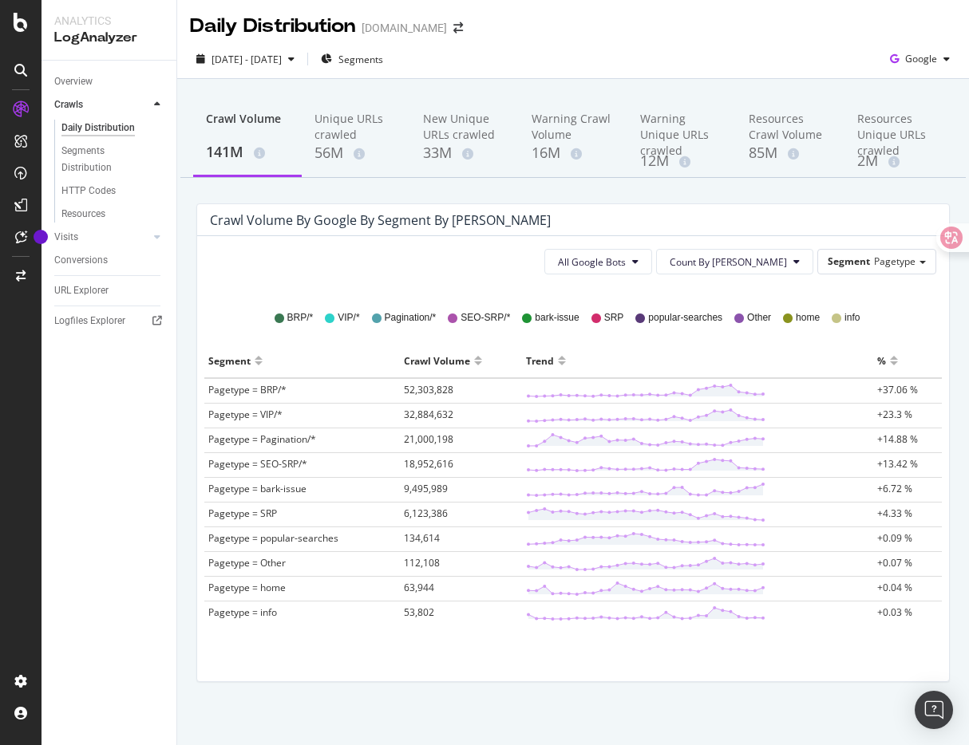
drag, startPoint x: 279, startPoint y: 78, endPoint x: 387, endPoint y: 196, distance: 159.8
click at [387, 196] on div "Daily Distribution Gumtree.com 2025 Aug. 15th - Sep. 13th Segments Google Crawl…" at bounding box center [573, 372] width 792 height 745
click at [387, 196] on div "Crawl Volume 141M Unique URLs crawled 56M New Unique URLs crawled 33M Warning C…" at bounding box center [573, 416] width 792 height 675
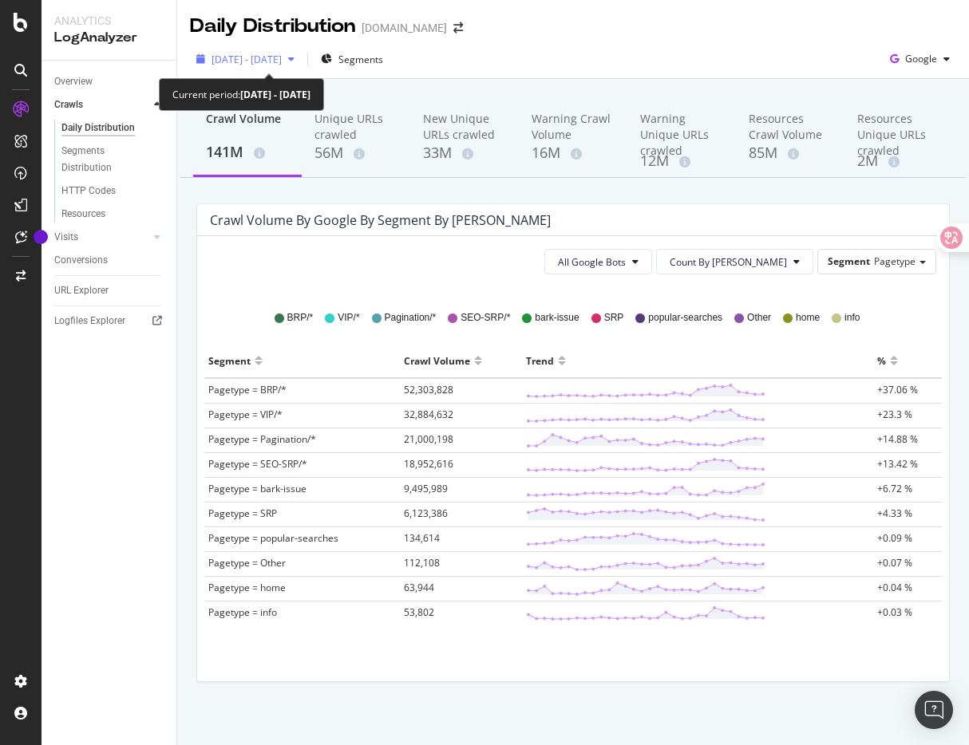
click at [246, 56] on span "2025 Aug. 15th - Sep. 13th" at bounding box center [247, 60] width 70 height 14
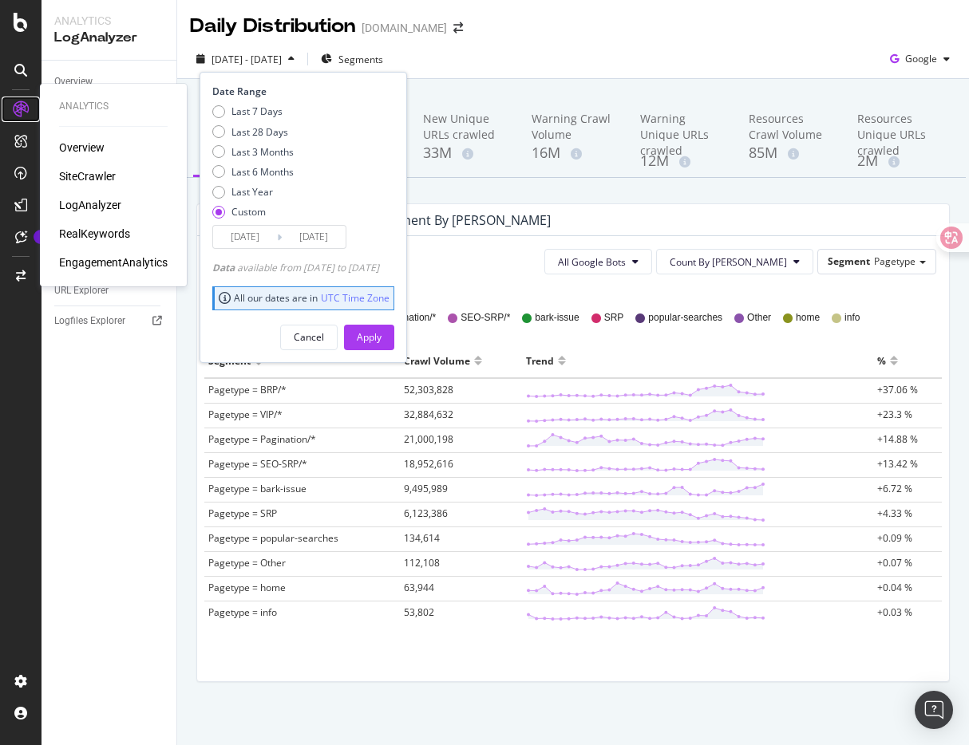
click at [15, 108] on icon at bounding box center [21, 109] width 16 height 16
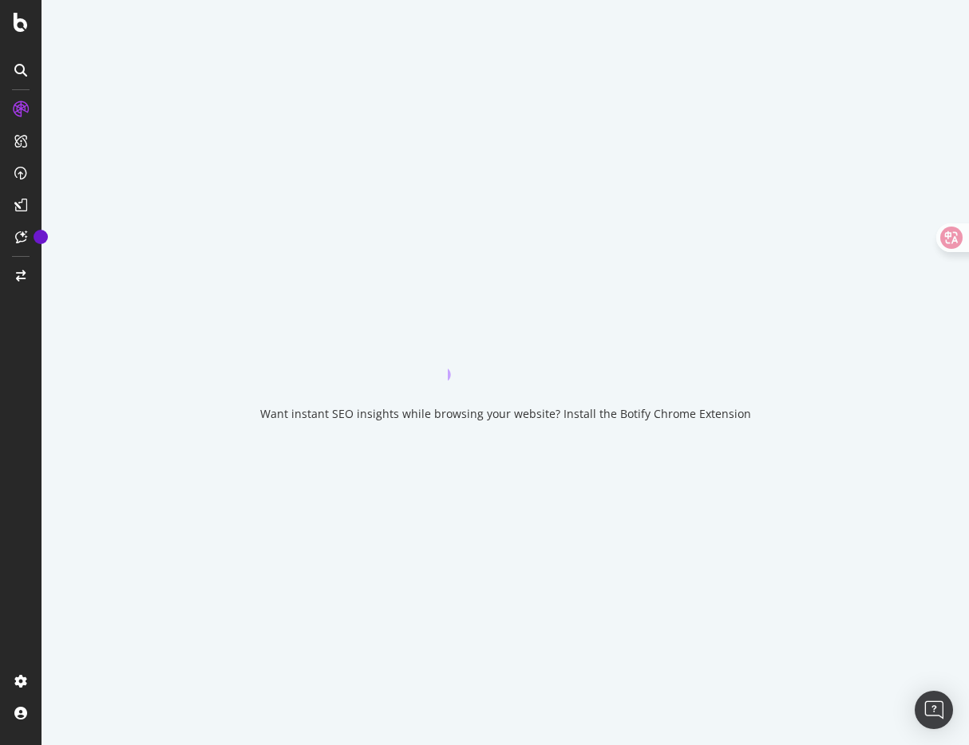
drag, startPoint x: 554, startPoint y: 412, endPoint x: 749, endPoint y: 412, distance: 194.8
click at [749, 412] on div "Want instant SEO insights while browsing your website? Install the Botify Chrom…" at bounding box center [505, 372] width 927 height 745
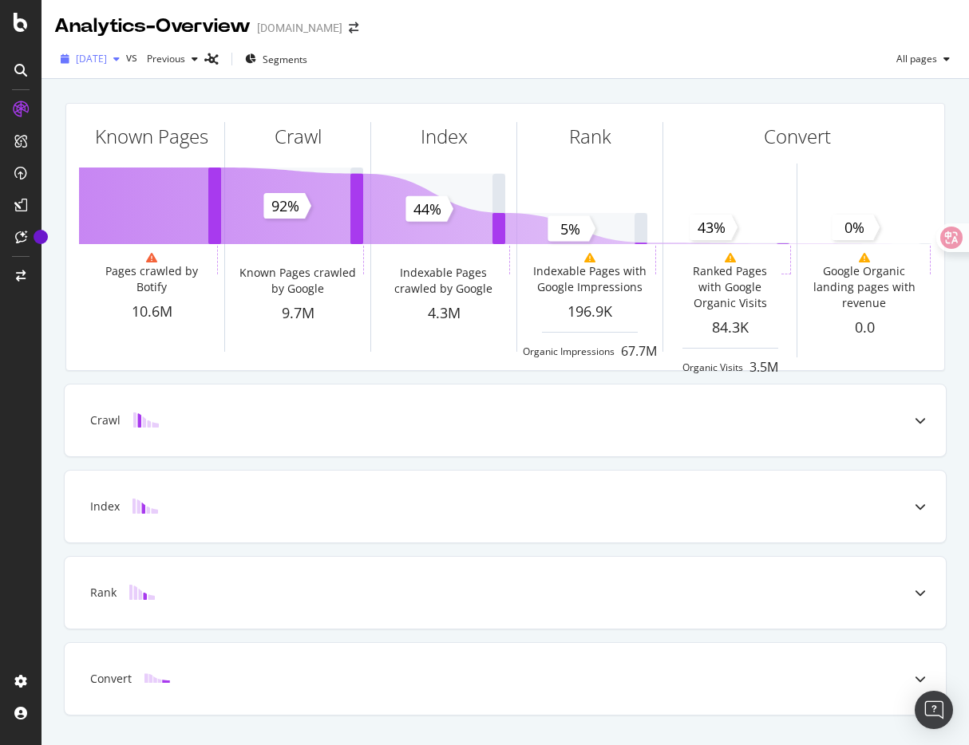
click at [107, 60] on span "2025 Sep. 19th" at bounding box center [91, 59] width 31 height 14
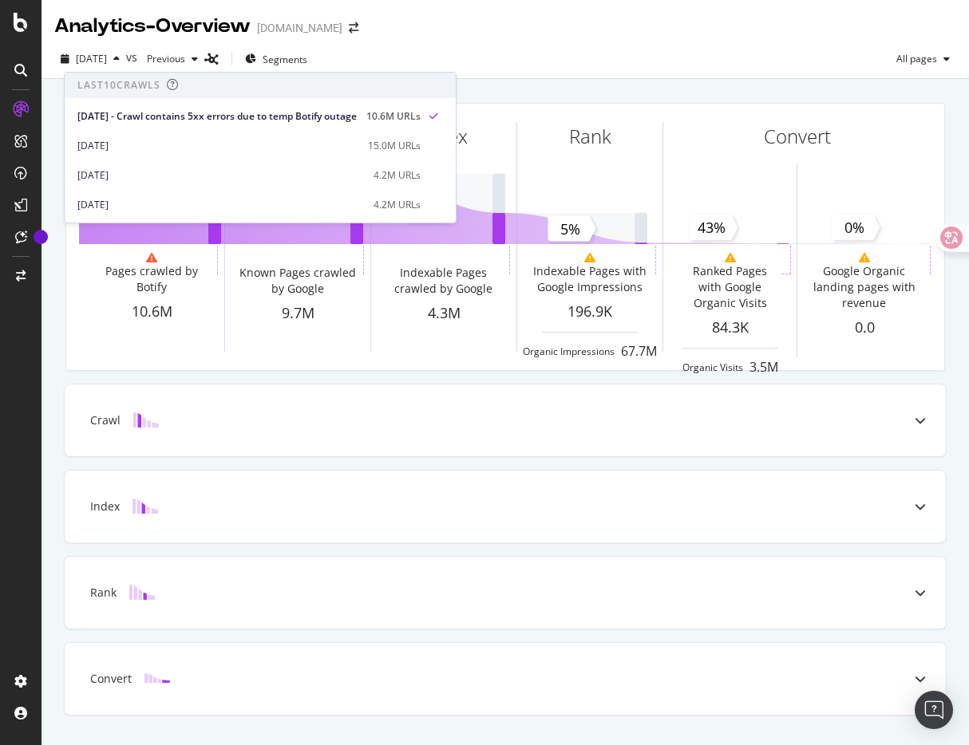
click at [408, 38] on div "Analytics - Overview Gumtree.com" at bounding box center [505, 20] width 927 height 40
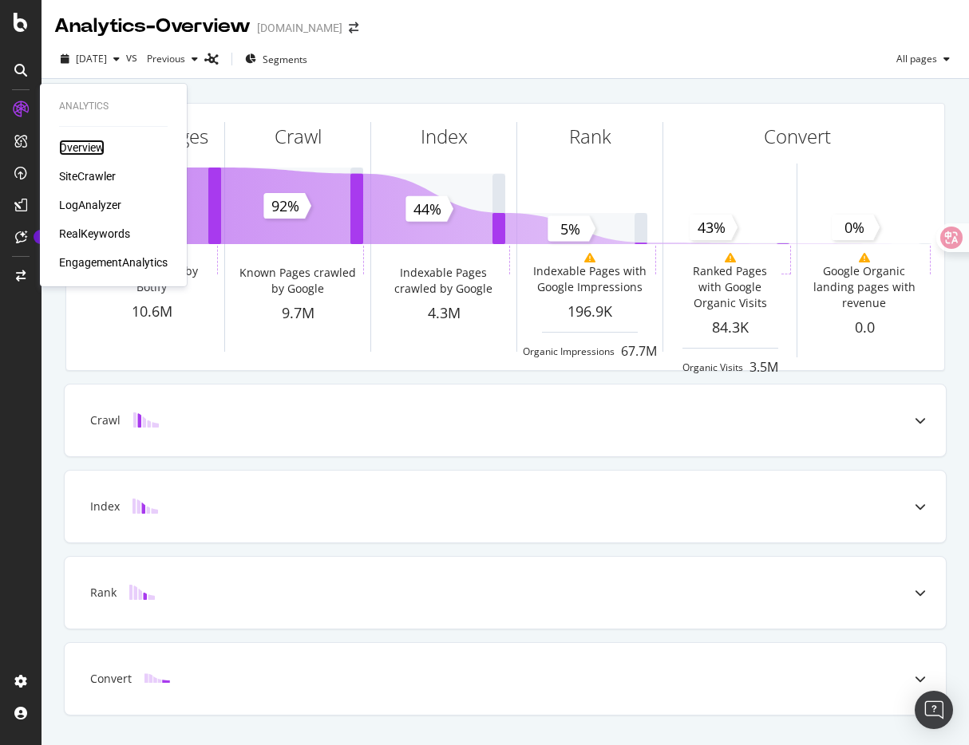
click at [73, 145] on div "Overview" at bounding box center [81, 148] width 45 height 16
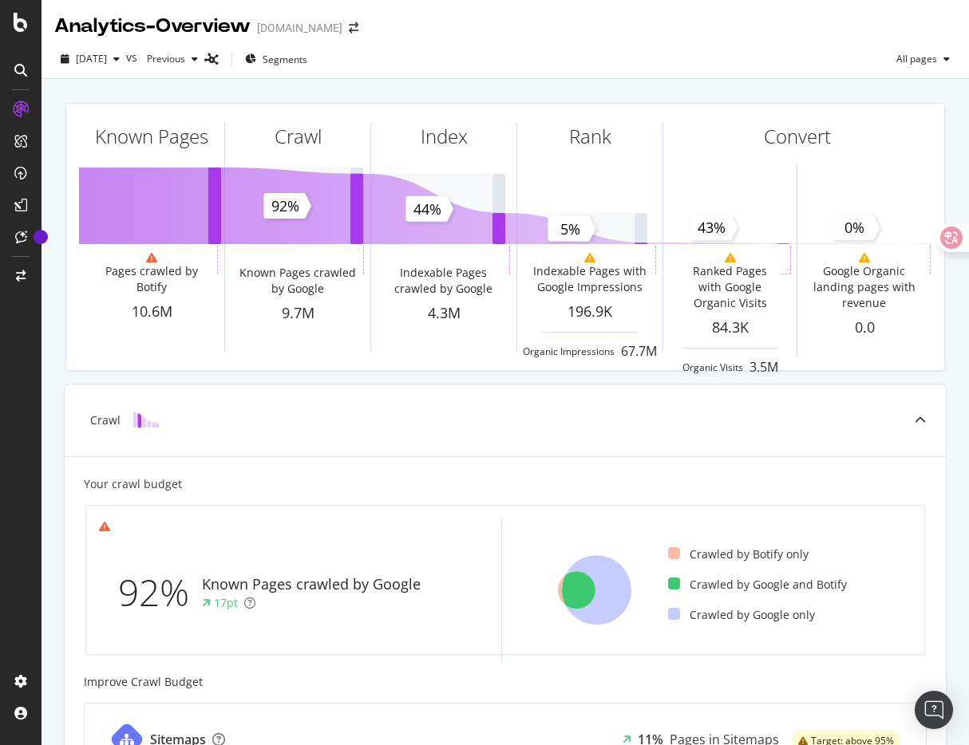
click at [447, 53] on div "2025 Sep. 19th vs Previous Segments All pages" at bounding box center [505, 62] width 927 height 32
click at [107, 56] on span "2025 Sep. 19th" at bounding box center [91, 59] width 31 height 14
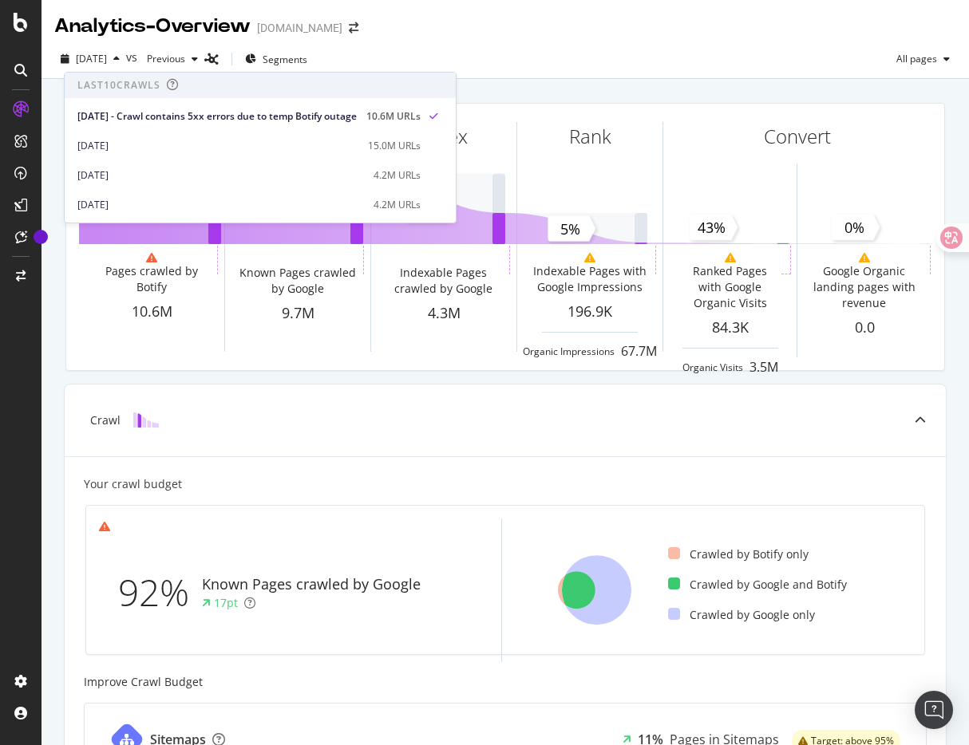
click at [460, 35] on div "Analytics - Overview Gumtree.com" at bounding box center [505, 20] width 927 height 40
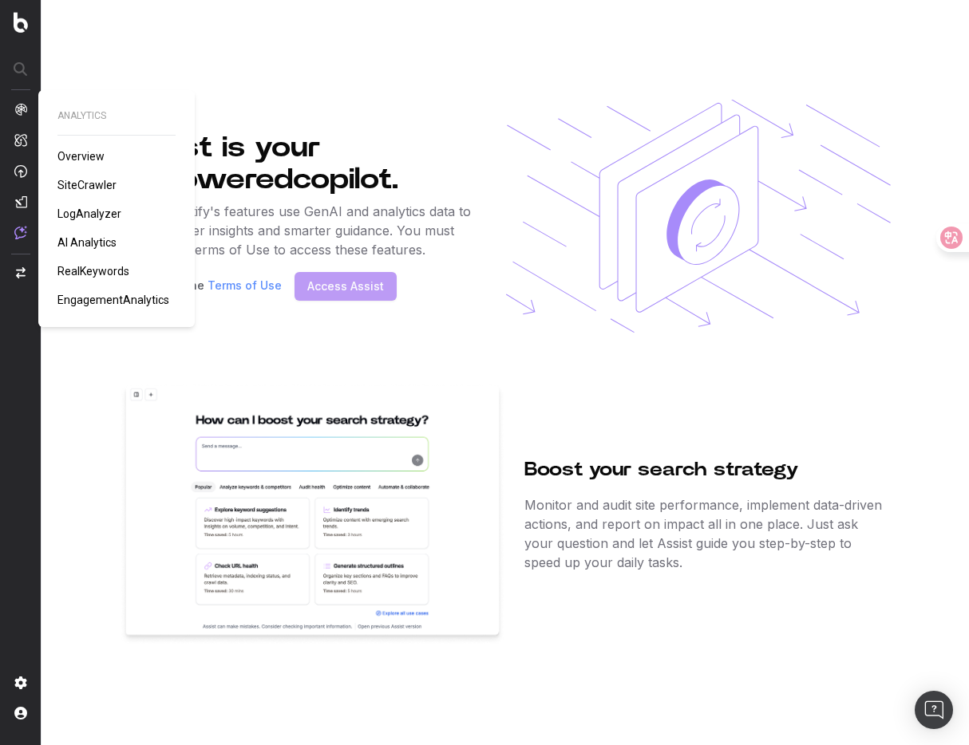
click at [89, 185] on span "SiteCrawler" at bounding box center [86, 185] width 59 height 13
